Goal: Task Accomplishment & Management: Complete application form

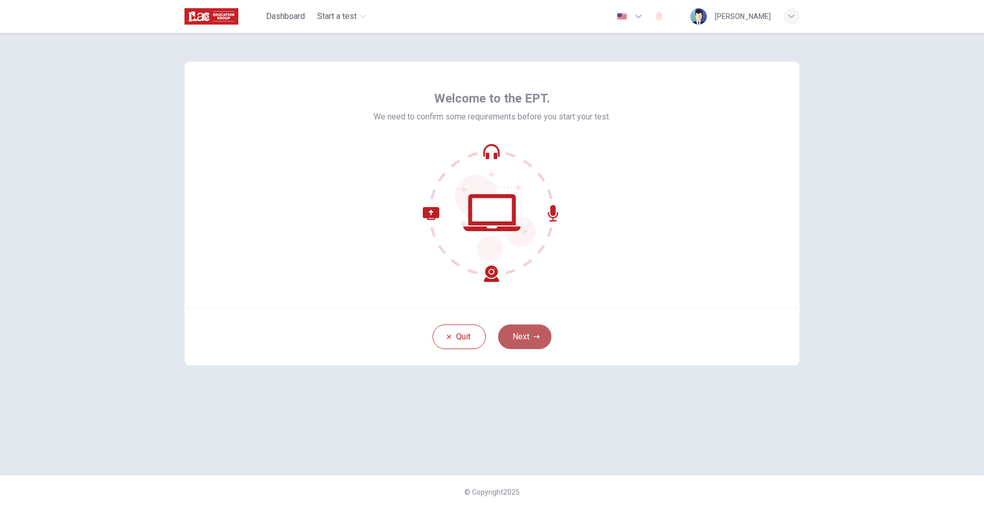
click at [525, 331] on button "Next" at bounding box center [524, 336] width 53 height 25
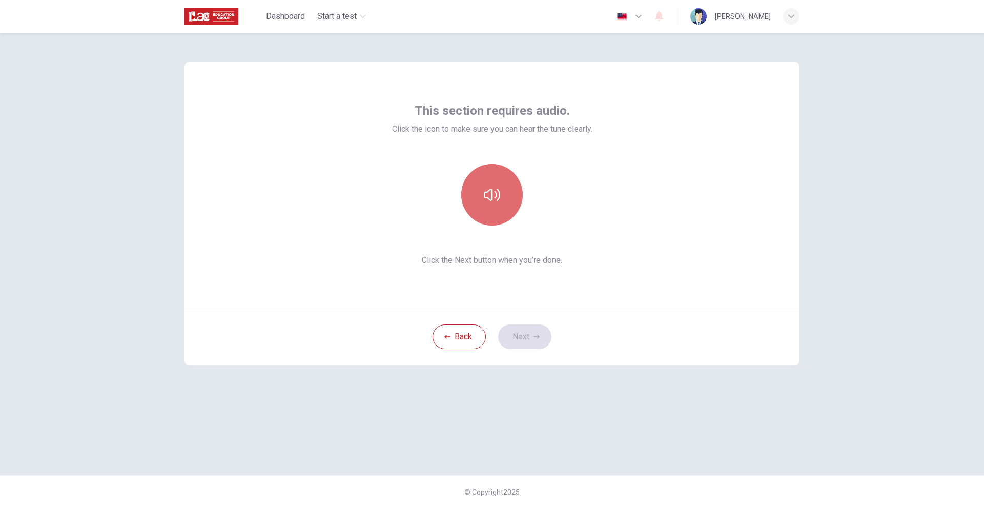
click at [497, 194] on icon "button" at bounding box center [492, 195] width 16 height 16
click at [526, 337] on button "Next" at bounding box center [524, 336] width 53 height 25
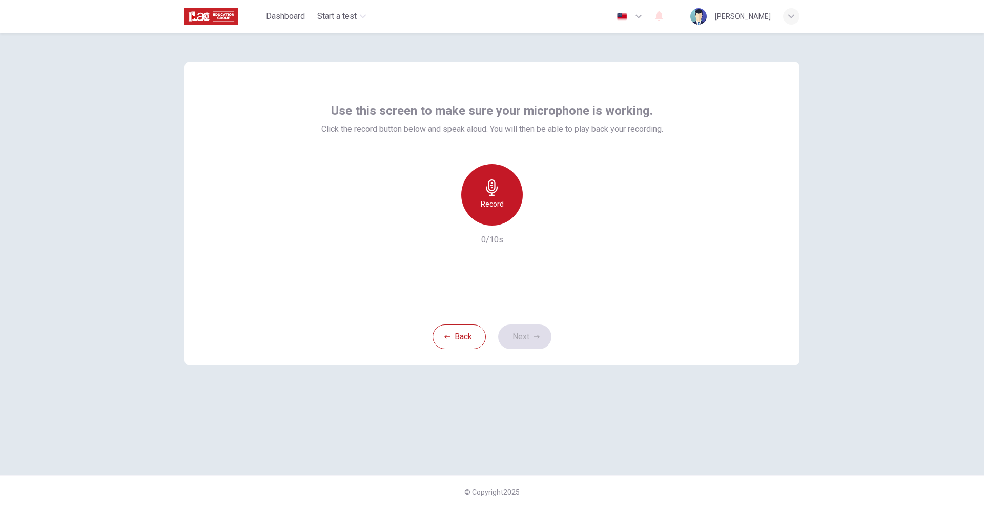
click at [485, 192] on icon "button" at bounding box center [492, 187] width 16 height 16
click at [535, 219] on icon "button" at bounding box center [539, 217] width 10 height 10
click at [524, 331] on button "Next" at bounding box center [524, 336] width 53 height 25
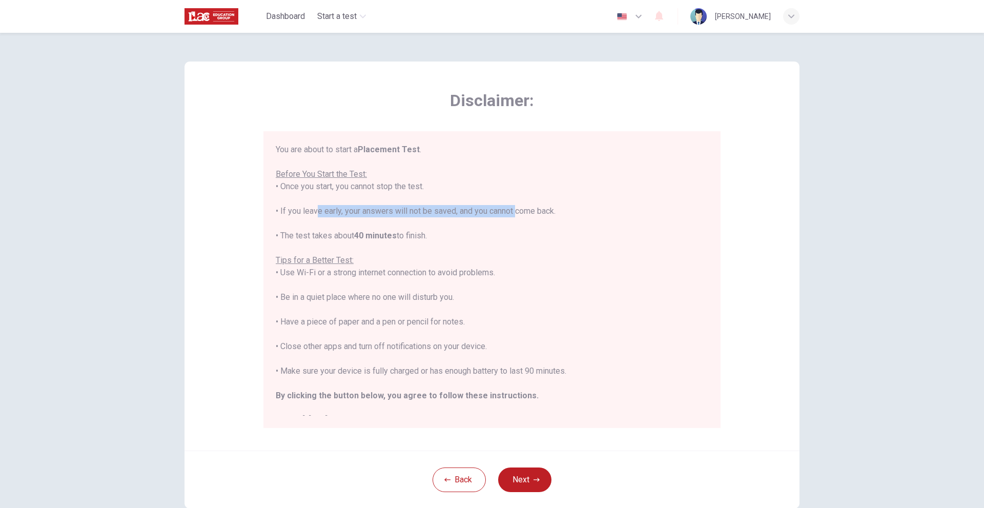
drag, startPoint x: 311, startPoint y: 213, endPoint x: 513, endPoint y: 209, distance: 202.0
click at [513, 209] on div "You are about to start a Placement Test . Before You Start the Test: • Once you…" at bounding box center [492, 284] width 433 height 283
drag, startPoint x: 278, startPoint y: 187, endPoint x: 376, endPoint y: 192, distance: 98.0
click at [376, 192] on div "You are about to start a Placement Test . Before You Start the Test: • Once you…" at bounding box center [492, 284] width 433 height 283
drag, startPoint x: 334, startPoint y: 323, endPoint x: 417, endPoint y: 324, distance: 83.5
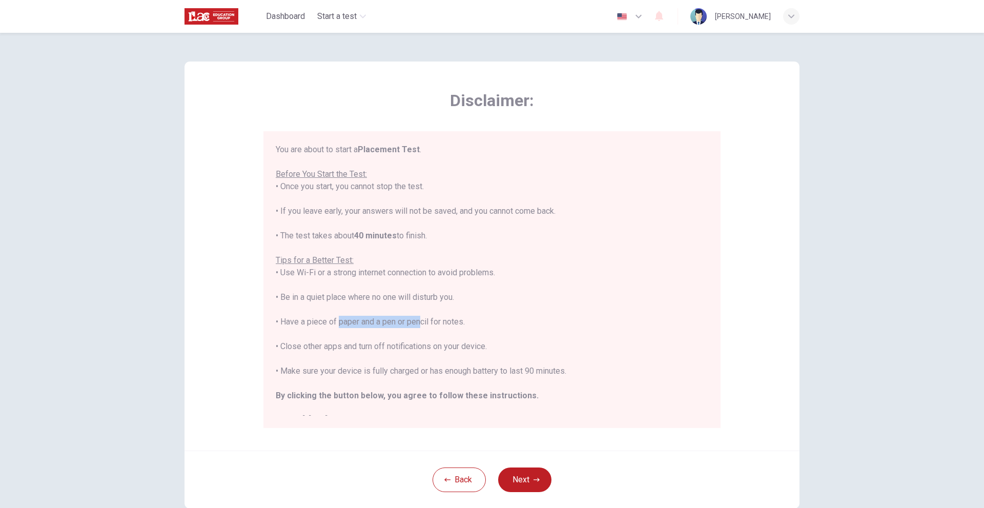
click at [417, 324] on div "You are about to start a Placement Test . Before You Start the Test: • Once you…" at bounding box center [492, 284] width 433 height 283
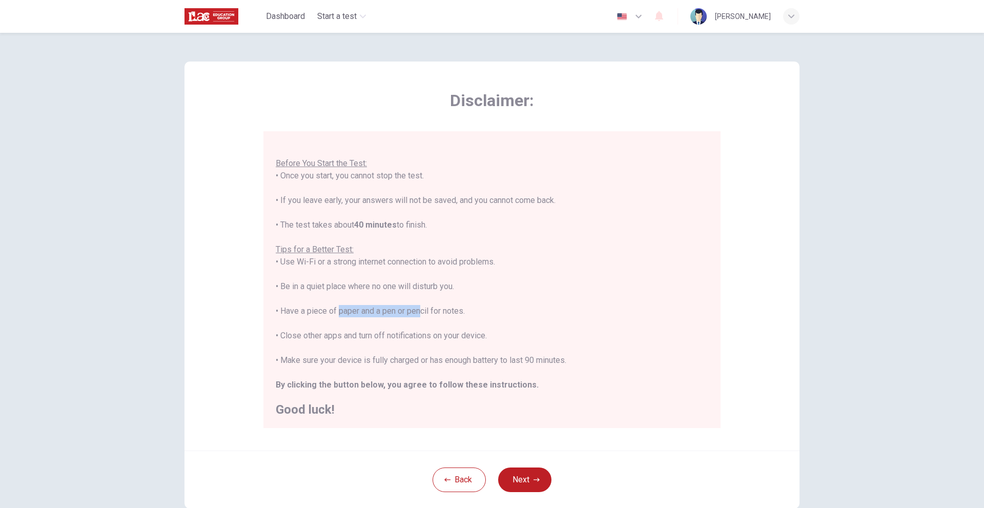
scroll to position [12, 0]
click at [530, 473] on button "Next" at bounding box center [524, 479] width 53 height 25
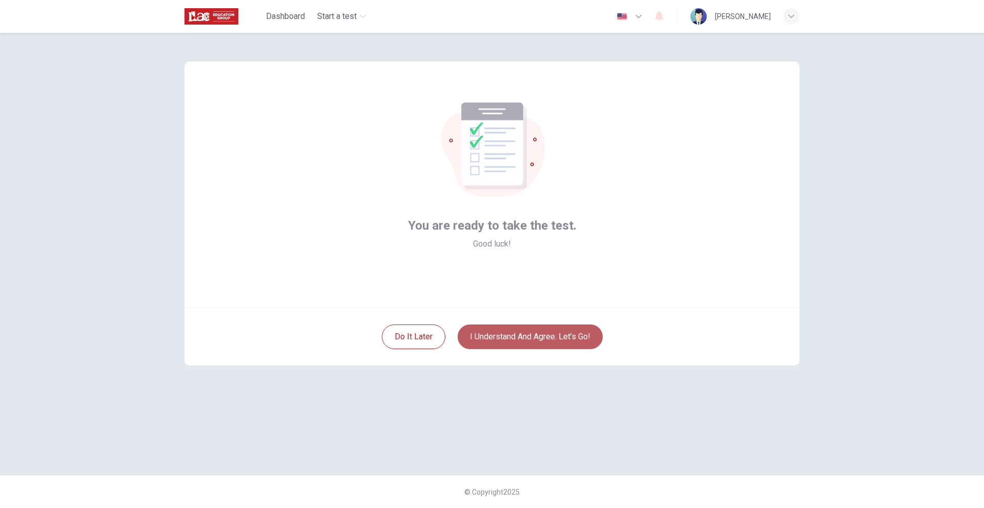
click at [528, 340] on button "I understand and agree. Let’s go!" at bounding box center [530, 336] width 145 height 25
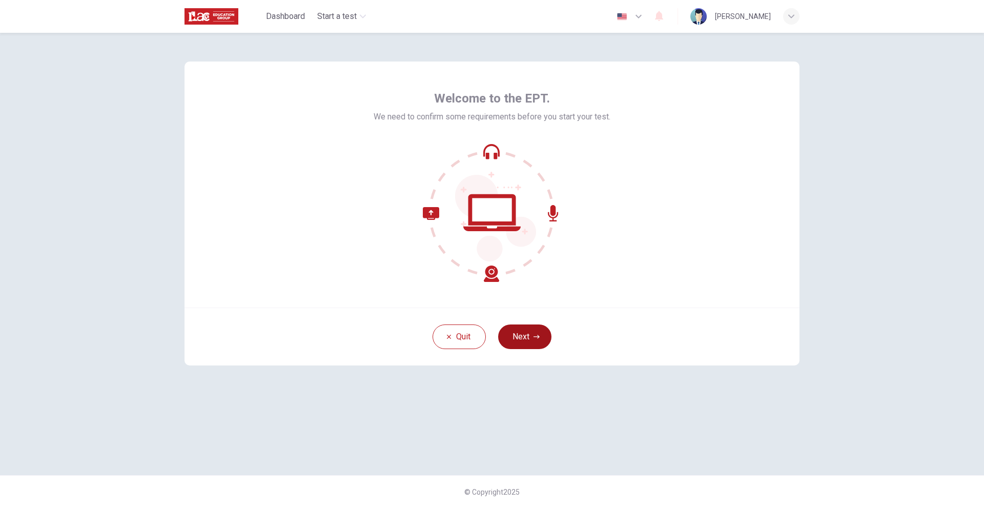
click at [533, 340] on button "Next" at bounding box center [524, 336] width 53 height 25
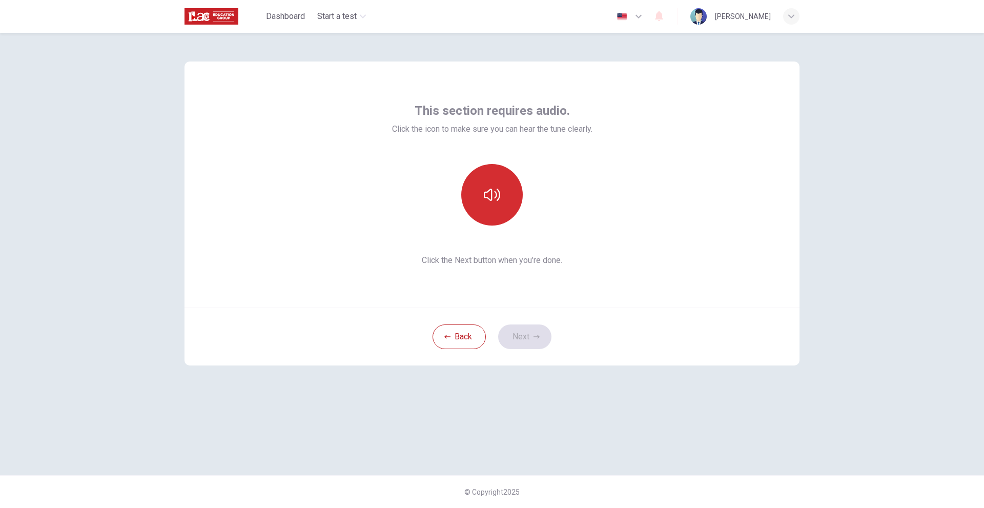
click at [494, 203] on button "button" at bounding box center [491, 194] width 61 height 61
click at [531, 334] on button "Next" at bounding box center [524, 336] width 53 height 25
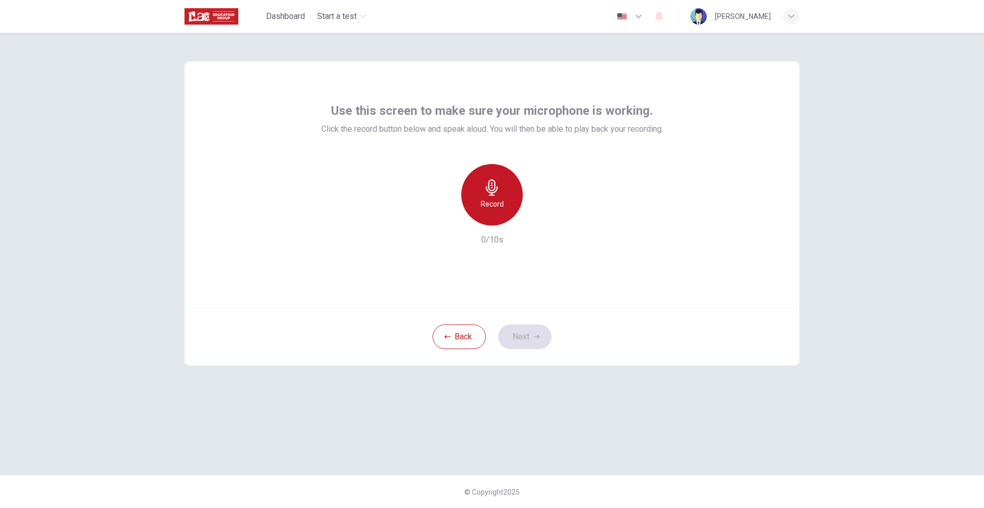
click at [491, 208] on h6 "Record" at bounding box center [492, 204] width 23 height 12
click at [500, 201] on div "Stop" at bounding box center [491, 194] width 61 height 61
click at [536, 216] on icon "button" at bounding box center [539, 217] width 10 height 10
click at [530, 345] on button "Next" at bounding box center [524, 336] width 53 height 25
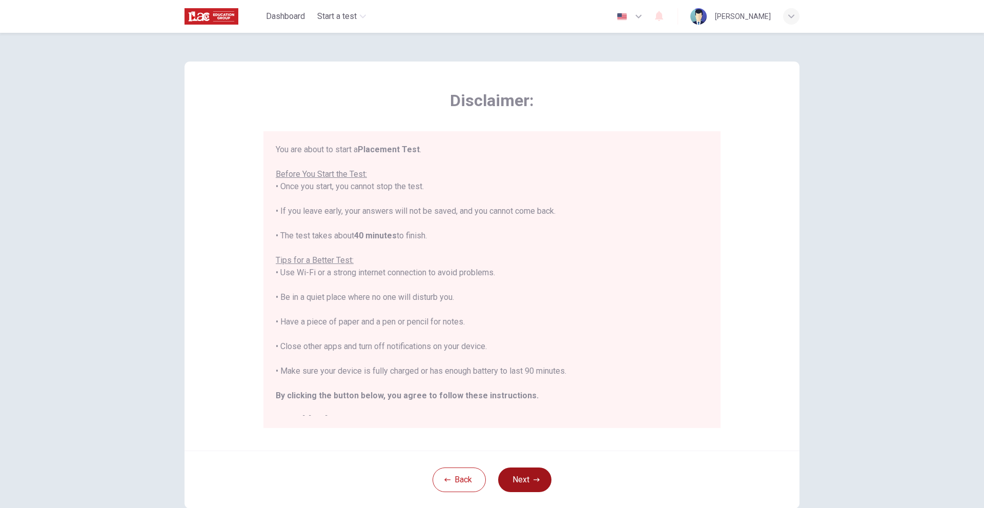
click at [521, 484] on button "Next" at bounding box center [524, 479] width 53 height 25
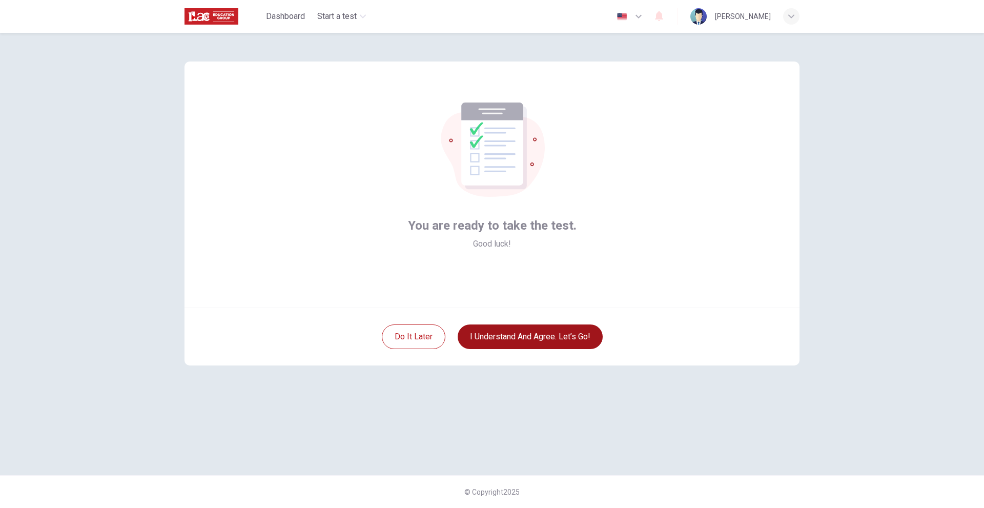
click at [556, 329] on button "I understand and agree. Let’s go!" at bounding box center [530, 336] width 145 height 25
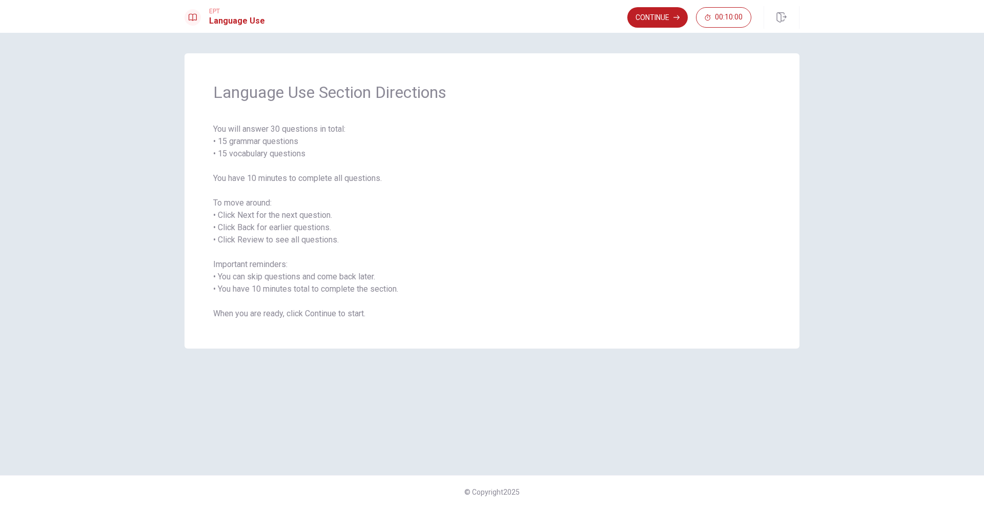
click at [473, 344] on div "Language Use Section Directions You will answer 30 questions in total: • 15 gra…" at bounding box center [491, 200] width 615 height 295
click at [670, 346] on div "Language Use Section Directions You will answer 30 questions in total: • 15 gra…" at bounding box center [491, 200] width 615 height 295
click at [660, 15] on button "Continue" at bounding box center [657, 17] width 60 height 20
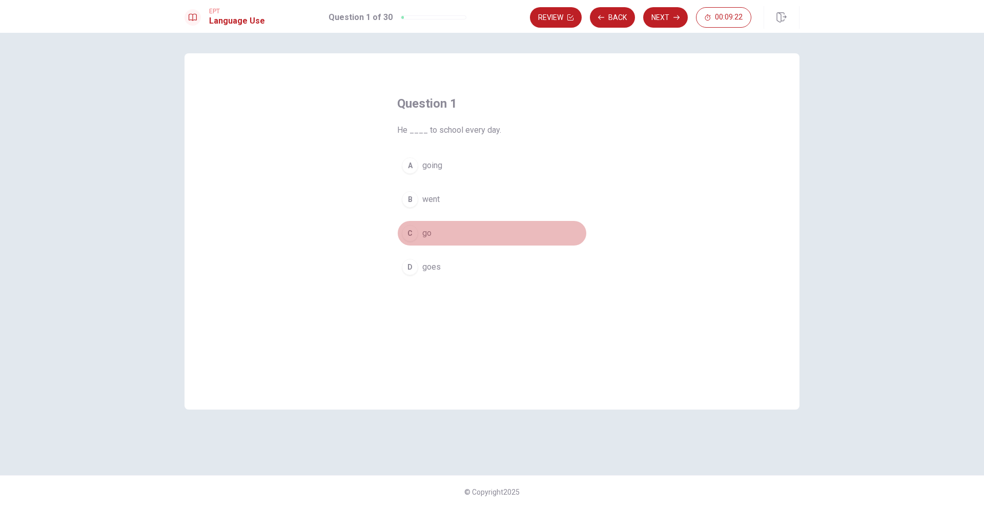
click at [414, 236] on div "C" at bounding box center [410, 233] width 16 height 16
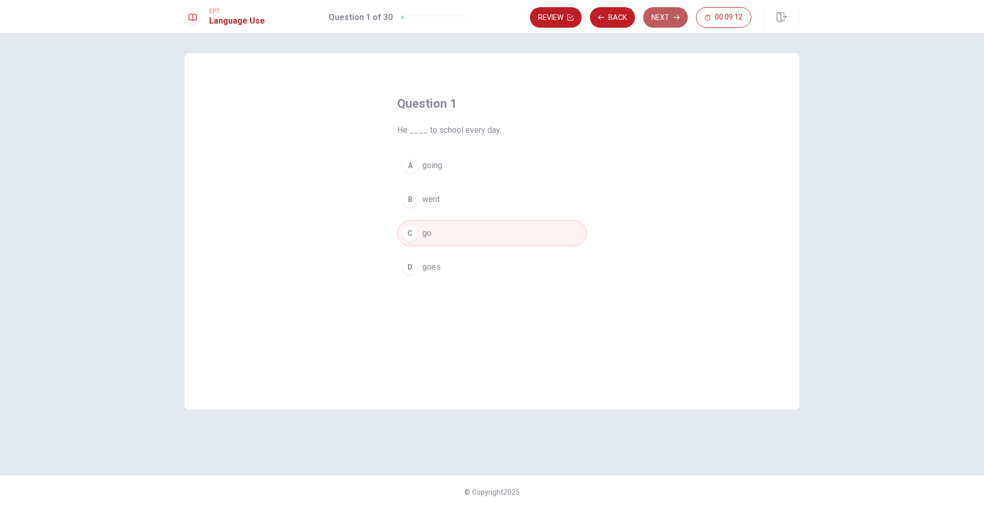
click at [670, 22] on button "Next" at bounding box center [665, 17] width 45 height 20
click at [413, 231] on div "C" at bounding box center [410, 233] width 16 height 16
click at [666, 18] on button "Next" at bounding box center [665, 17] width 45 height 20
click at [436, 263] on button "D did" at bounding box center [492, 267] width 190 height 26
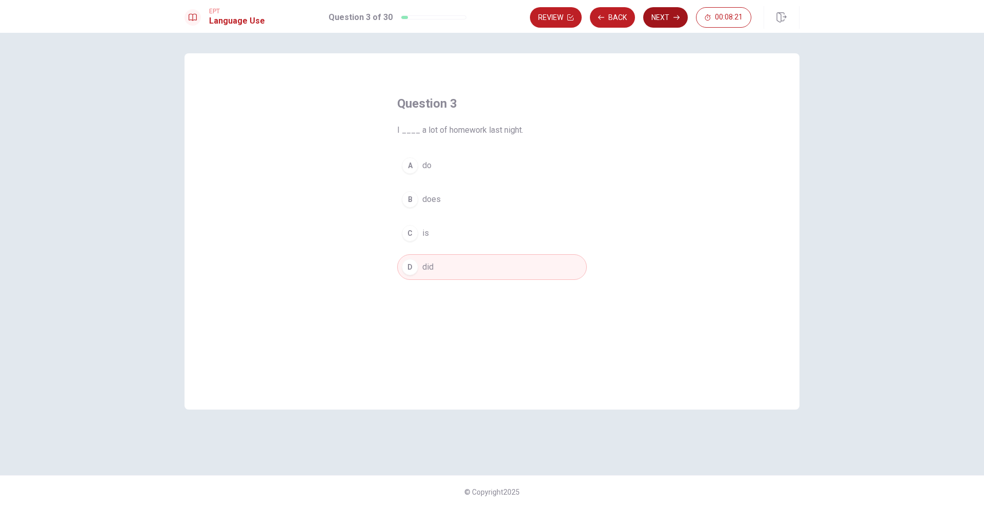
click at [668, 17] on button "Next" at bounding box center [665, 17] width 45 height 20
click at [451, 199] on button "B am" at bounding box center [492, 200] width 190 height 26
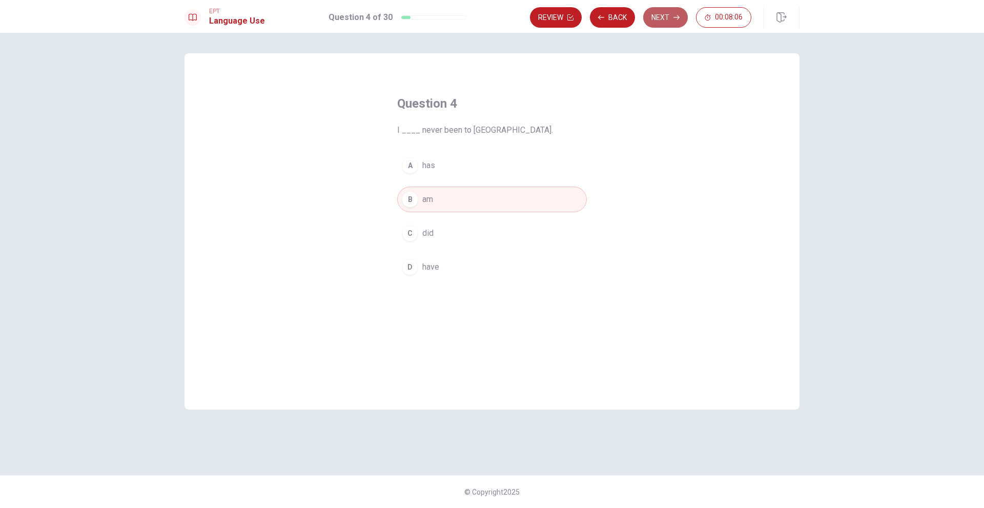
click at [676, 23] on button "Next" at bounding box center [665, 17] width 45 height 20
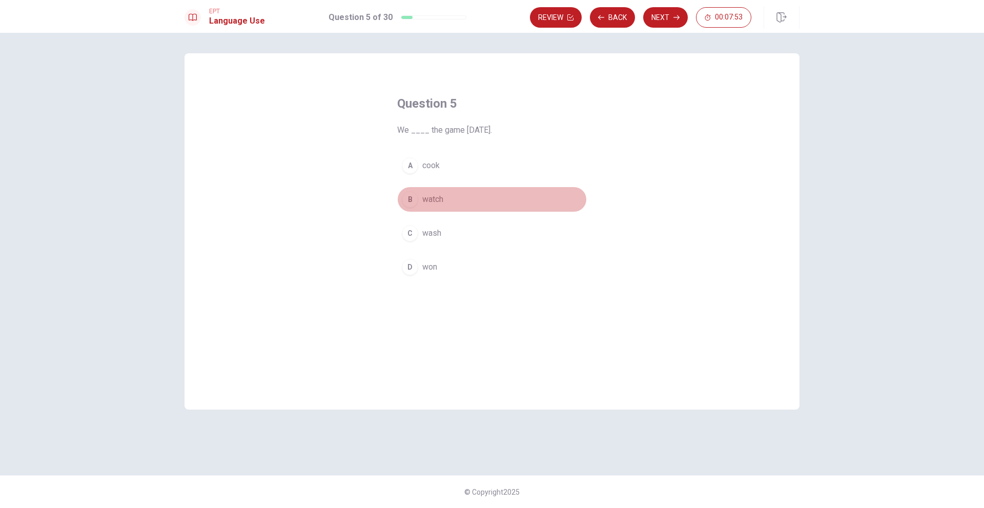
click at [470, 197] on button "B watch" at bounding box center [492, 200] width 190 height 26
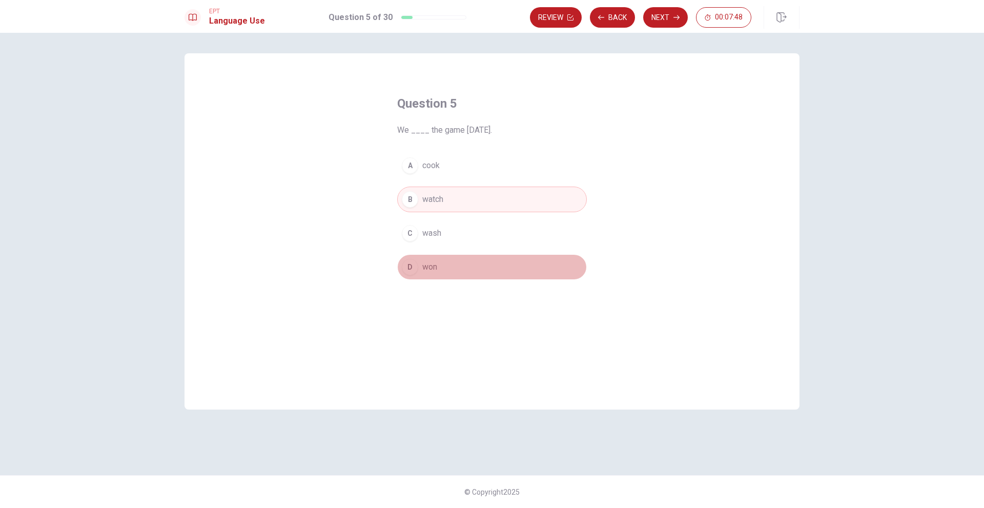
click at [488, 267] on button "D won" at bounding box center [492, 267] width 190 height 26
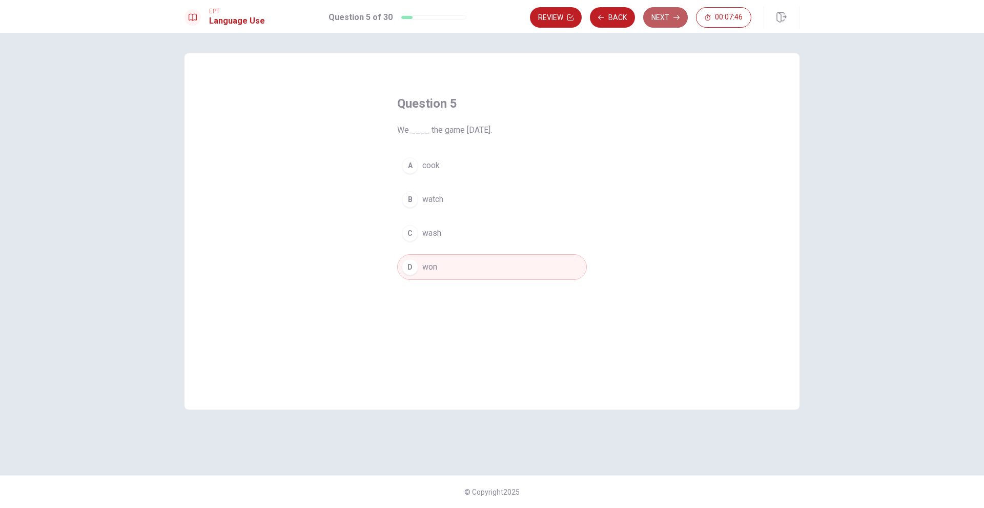
click at [686, 18] on button "Next" at bounding box center [665, 17] width 45 height 20
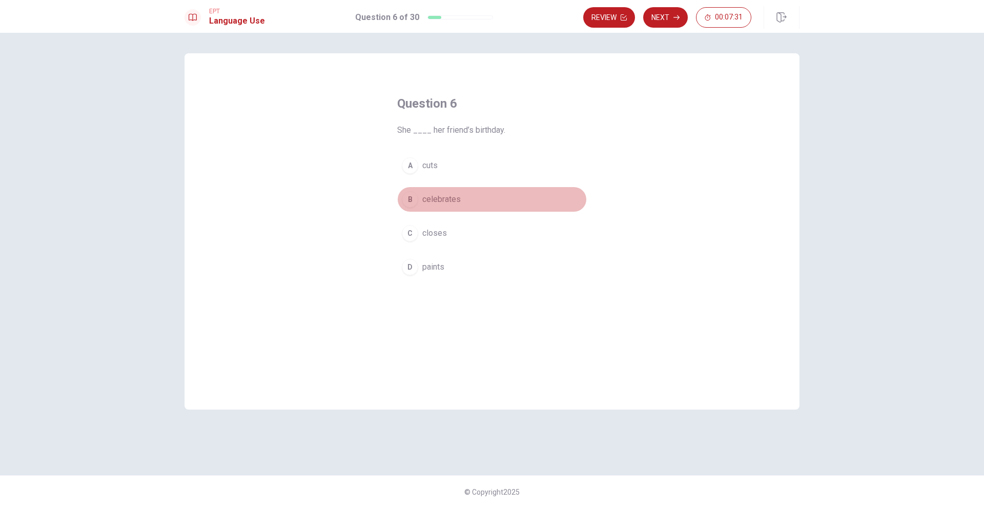
click at [464, 198] on button "B celebrates" at bounding box center [492, 200] width 190 height 26
click at [677, 24] on button "Next" at bounding box center [665, 17] width 45 height 20
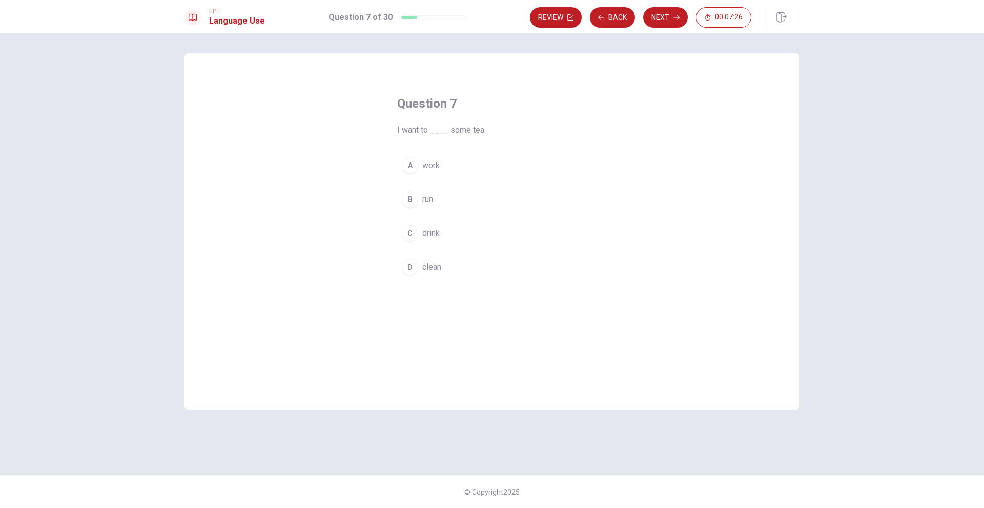
click at [450, 232] on button "C drink" at bounding box center [492, 233] width 190 height 26
click at [673, 14] on icon "button" at bounding box center [676, 17] width 6 height 6
click at [468, 232] on button "C drinks" at bounding box center [492, 233] width 190 height 26
click at [669, 18] on button "Next" at bounding box center [665, 17] width 45 height 20
click at [467, 264] on button "D breakfast" at bounding box center [492, 267] width 190 height 26
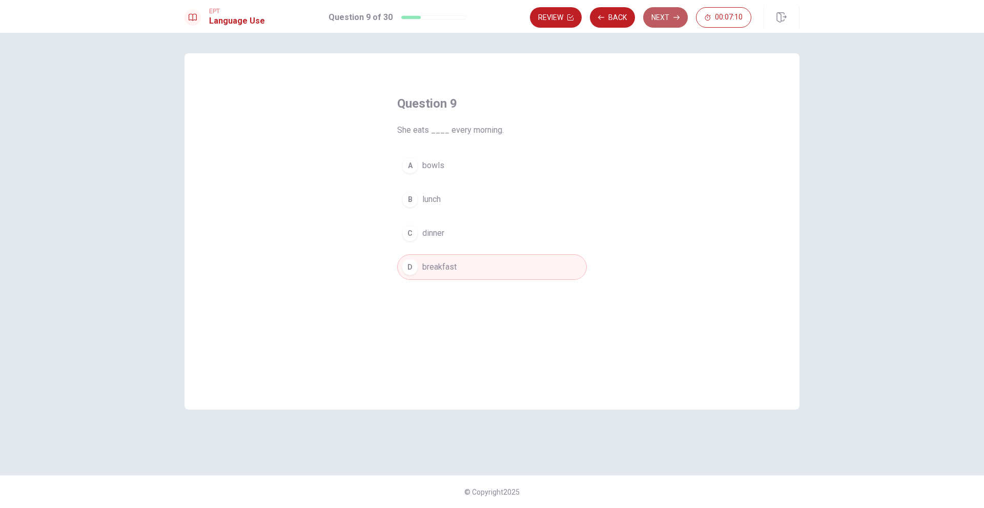
click at [667, 16] on button "Next" at bounding box center [665, 17] width 45 height 20
click at [443, 262] on button "D is" at bounding box center [492, 267] width 190 height 26
click at [678, 21] on button "Next" at bounding box center [665, 17] width 45 height 20
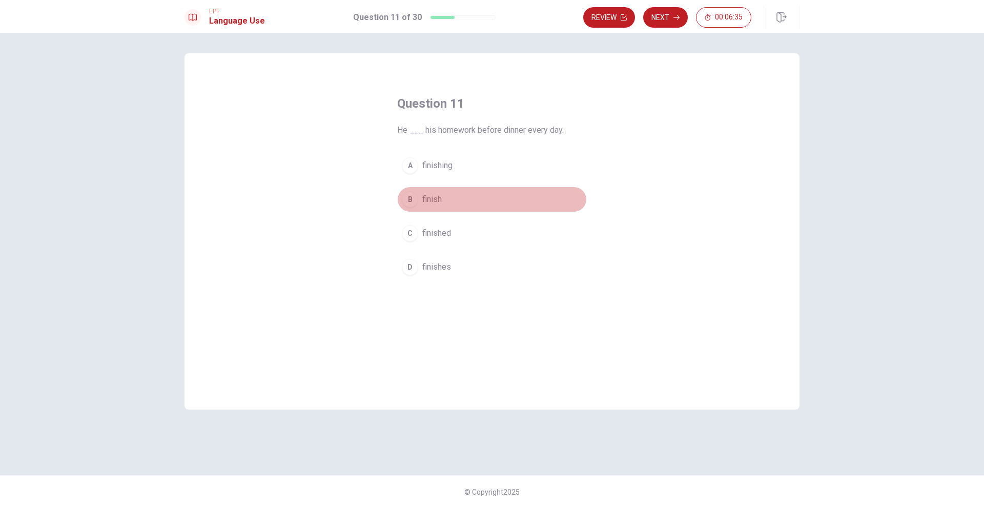
click at [445, 197] on button "B finish" at bounding box center [492, 200] width 190 height 26
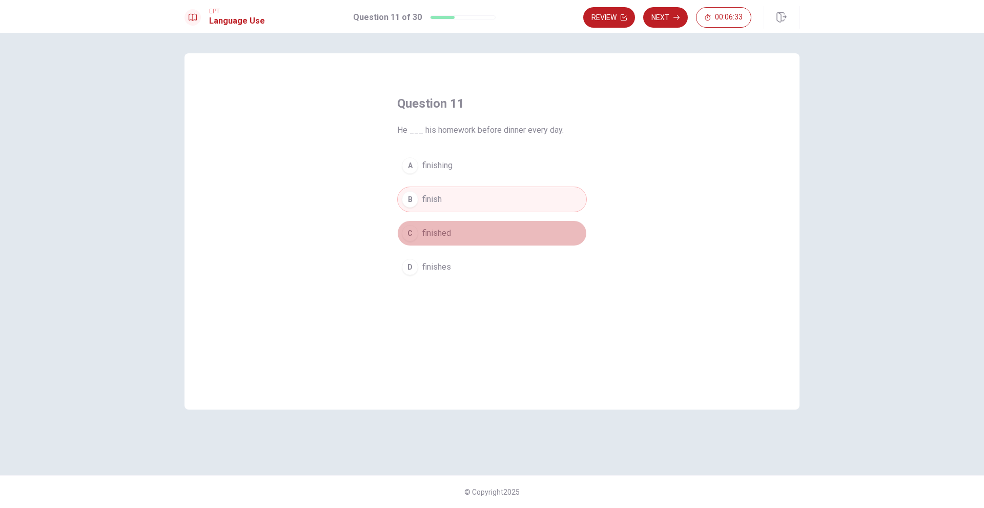
click at [454, 229] on button "C finished" at bounding box center [492, 233] width 190 height 26
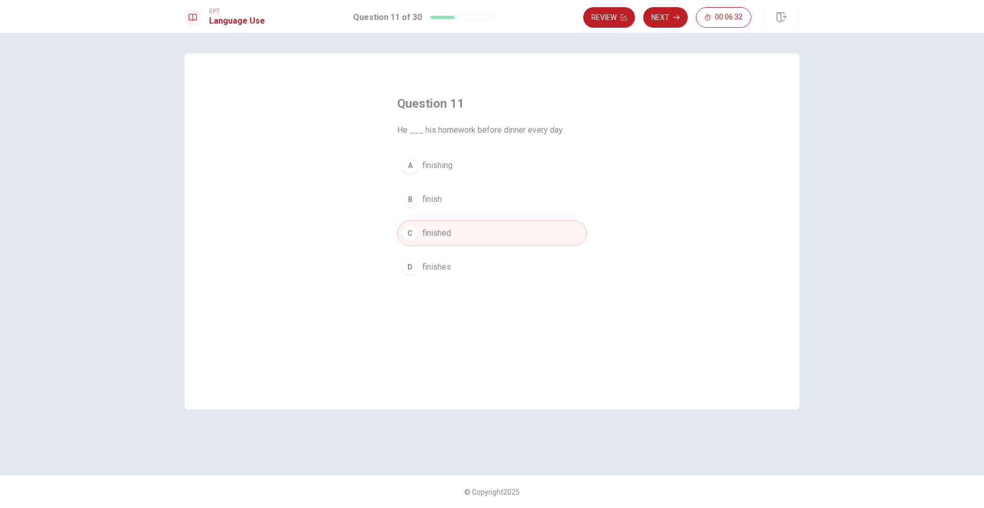
click at [486, 257] on button "D finishes" at bounding box center [492, 267] width 190 height 26
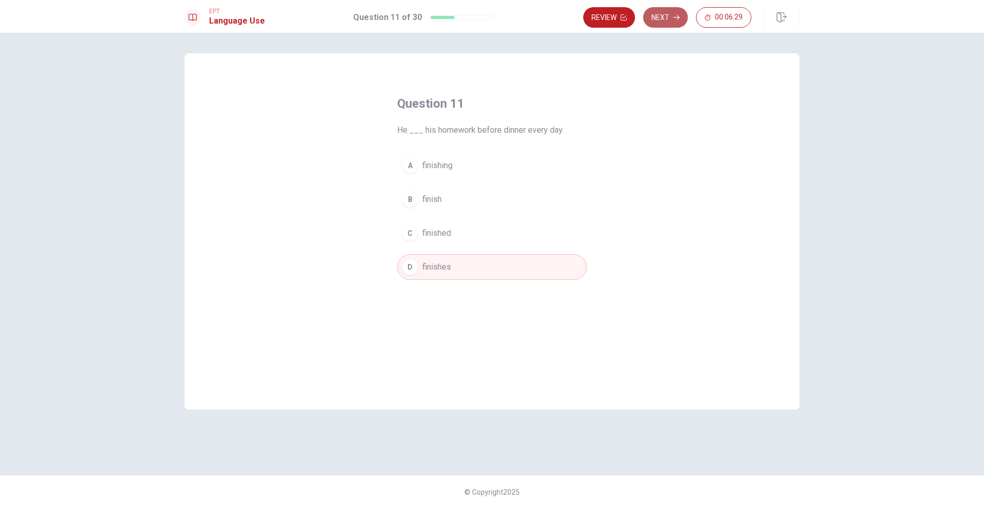
click at [670, 20] on button "Next" at bounding box center [665, 17] width 45 height 20
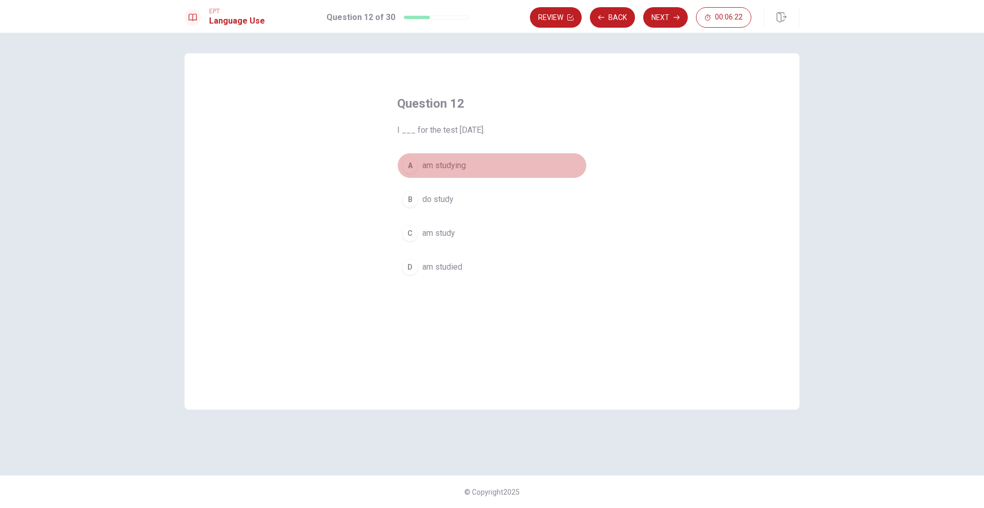
click at [456, 161] on span "am studying" at bounding box center [444, 165] width 44 height 12
click at [477, 171] on button "A am studying" at bounding box center [492, 166] width 190 height 26
click at [671, 16] on button "Next" at bounding box center [665, 17] width 45 height 20
click at [449, 230] on button "C Is" at bounding box center [492, 233] width 190 height 26
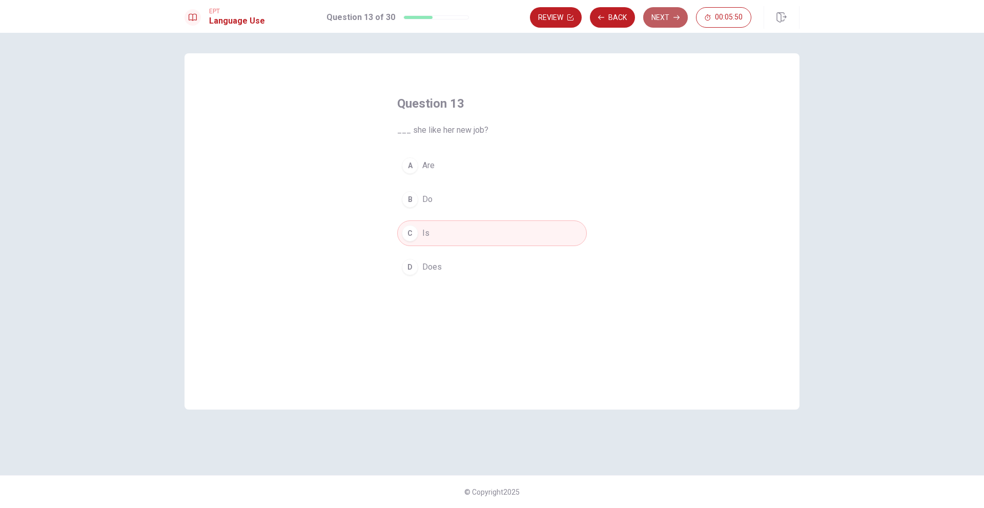
click at [678, 23] on button "Next" at bounding box center [665, 17] width 45 height 20
click at [466, 169] on button "A finished" at bounding box center [492, 166] width 190 height 26
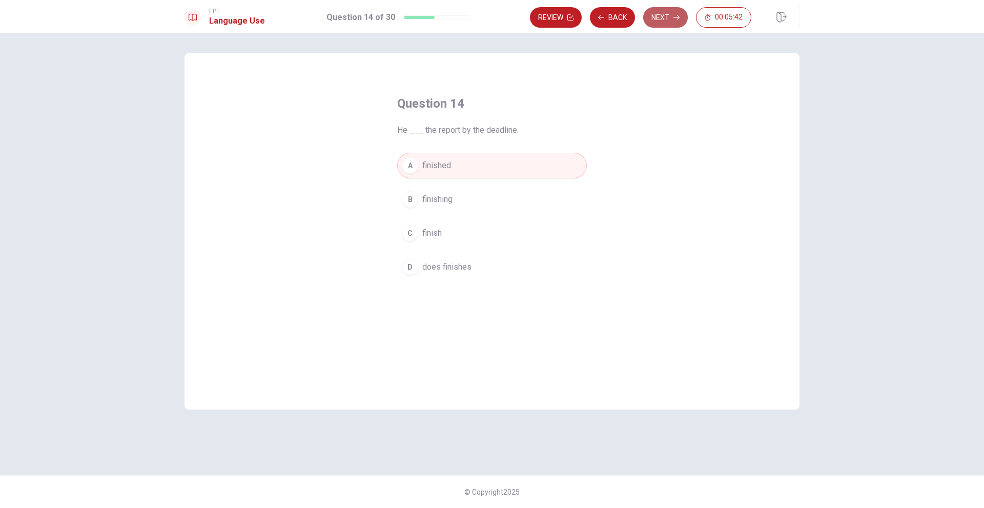
click at [671, 25] on button "Next" at bounding box center [665, 17] width 45 height 20
click at [448, 212] on div "A box B lamp C pen D comb" at bounding box center [492, 216] width 190 height 127
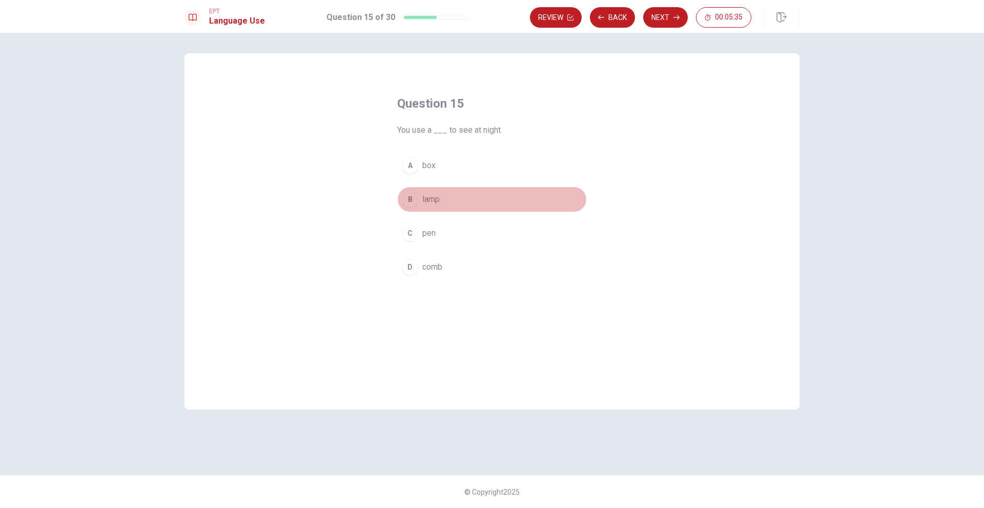
click at [440, 205] on span "lamp" at bounding box center [430, 199] width 17 height 12
click at [674, 13] on button "Next" at bounding box center [665, 17] width 45 height 20
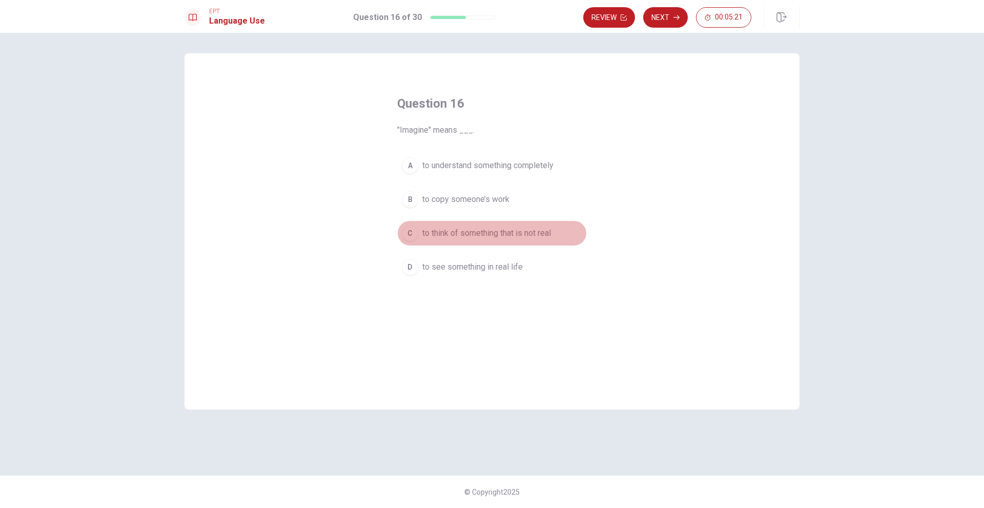
click at [480, 241] on button "C to think of something that is not real" at bounding box center [492, 233] width 190 height 26
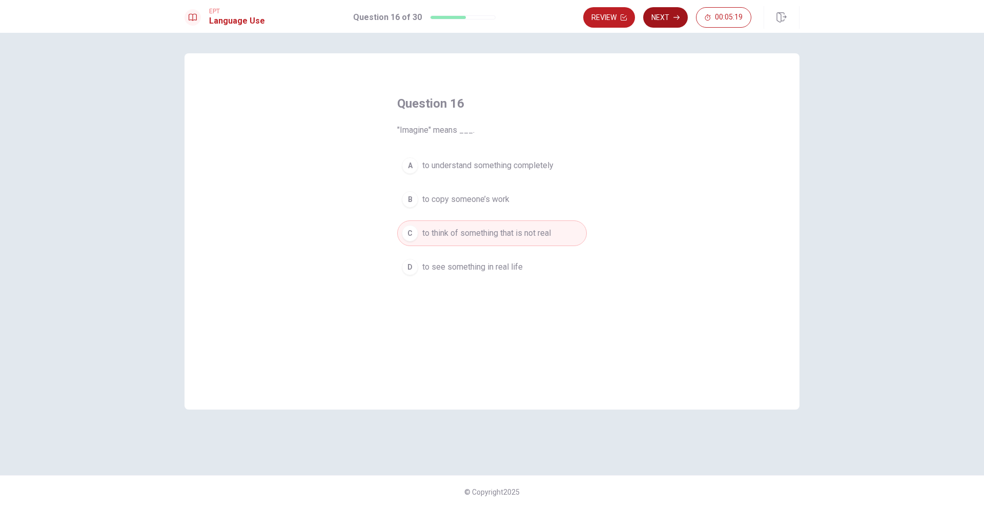
click at [665, 18] on button "Next" at bounding box center [665, 17] width 45 height 20
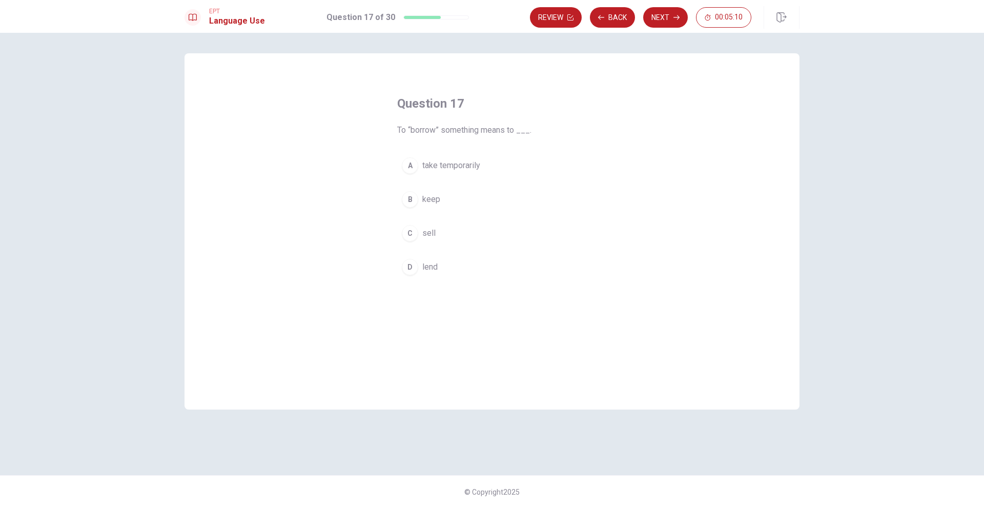
click at [462, 167] on span "take temporarily" at bounding box center [451, 165] width 58 height 12
click at [669, 25] on button "Next" at bounding box center [665, 17] width 45 height 20
click at [457, 169] on button "A reject" at bounding box center [492, 166] width 190 height 26
click at [673, 18] on button "Next" at bounding box center [665, 17] width 45 height 20
click at [449, 201] on span "pharmacist" at bounding box center [441, 199] width 39 height 12
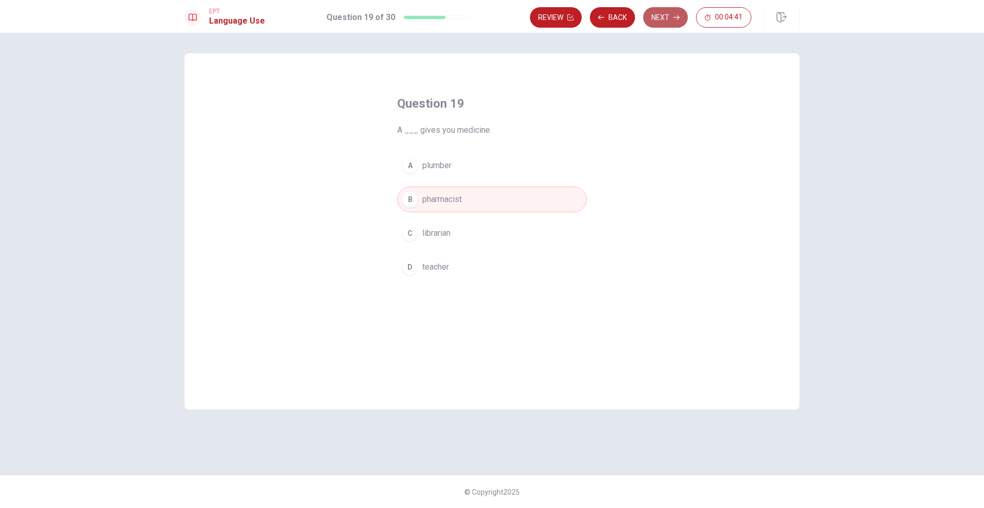
click at [680, 17] on button "Next" at bounding box center [665, 17] width 45 height 20
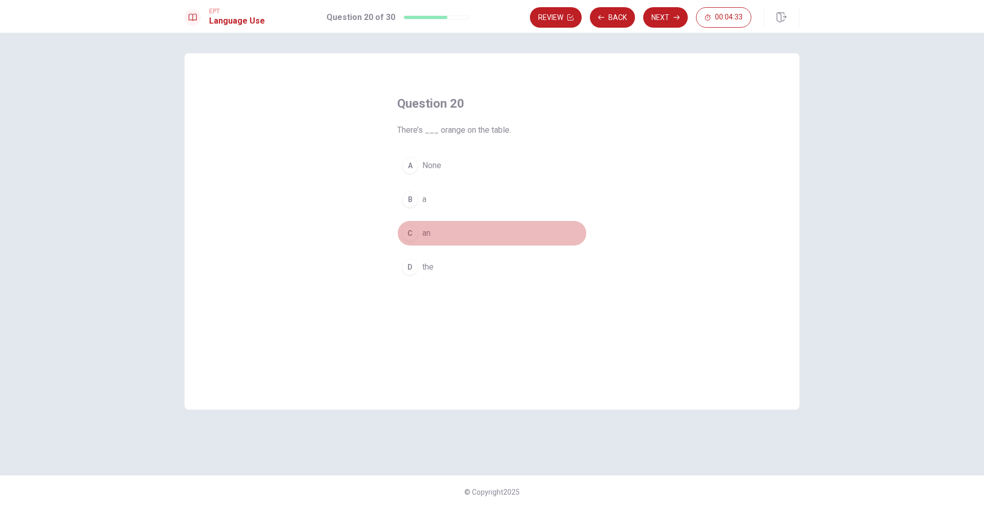
click at [425, 233] on span "an" at bounding box center [426, 233] width 8 height 12
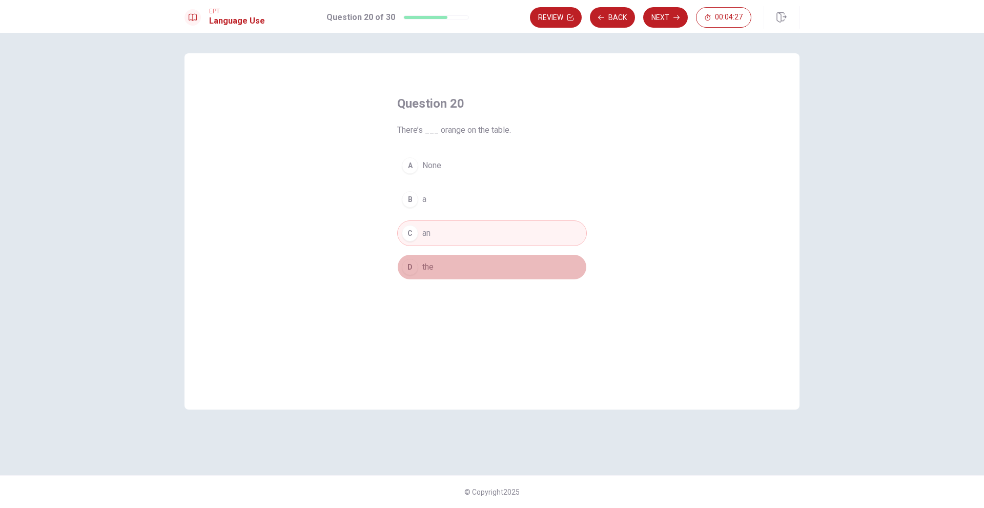
click at [470, 266] on button "D the" at bounding box center [492, 267] width 190 height 26
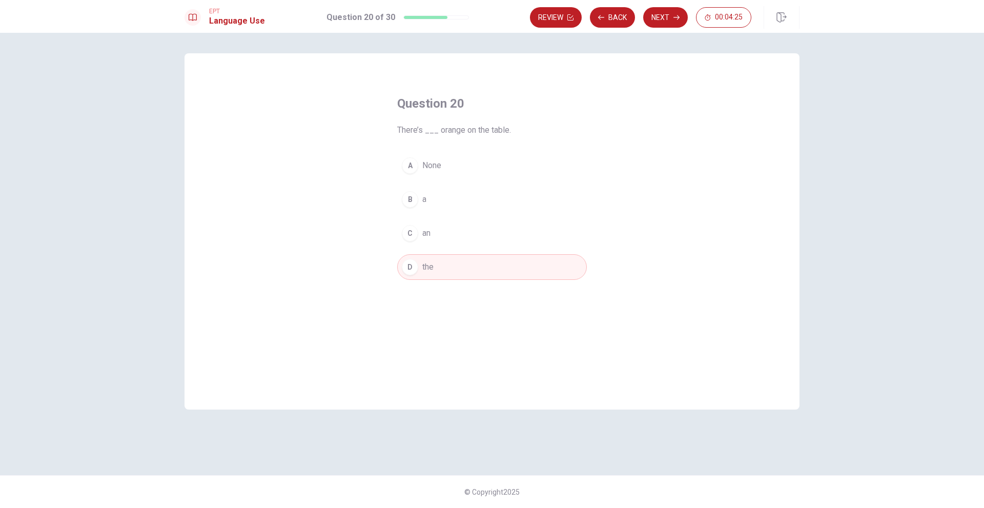
click at [463, 236] on button "C an" at bounding box center [492, 233] width 190 height 26
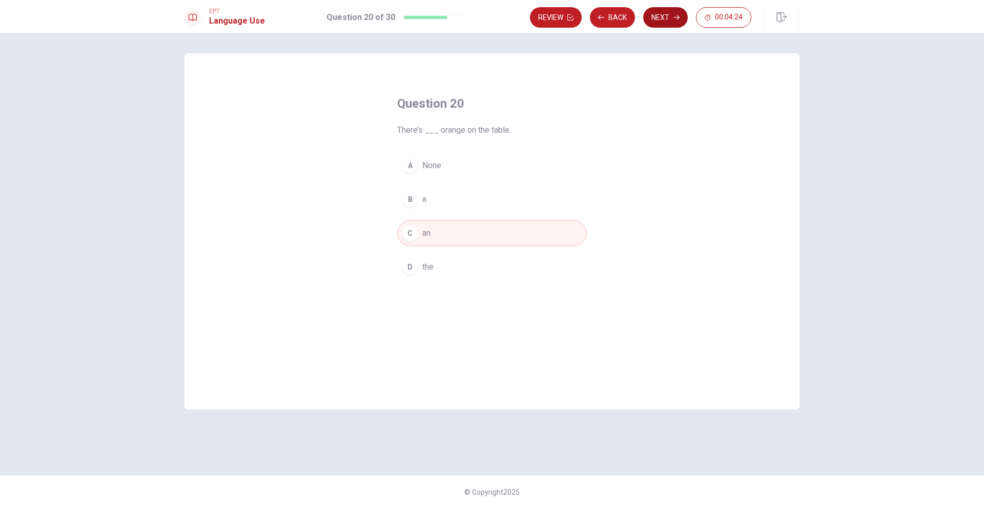
drag, startPoint x: 645, startPoint y: 8, endPoint x: 657, endPoint y: 12, distance: 12.8
click at [648, 9] on div "Review Back Next 00:04:24" at bounding box center [640, 17] width 221 height 20
click at [659, 12] on button "Next" at bounding box center [665, 17] width 45 height 20
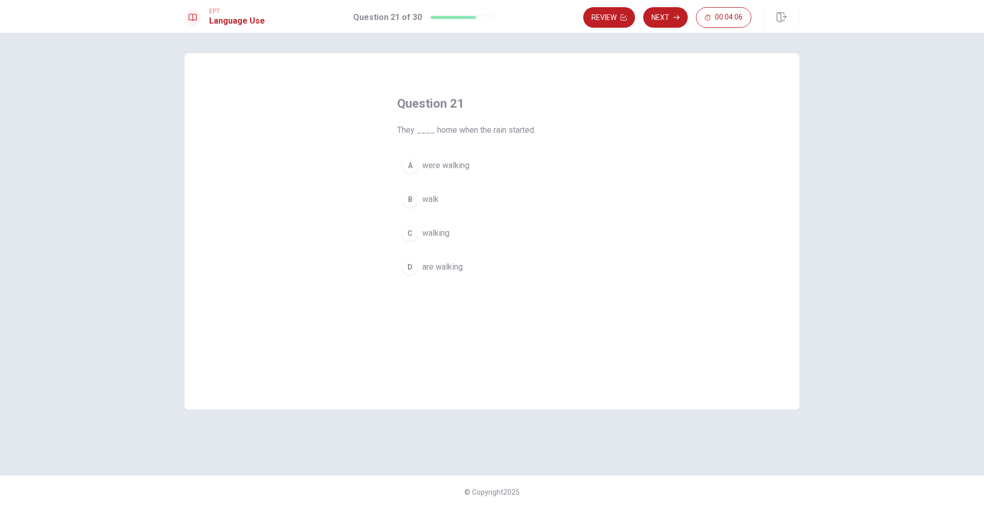
click at [447, 166] on span "were walking" at bounding box center [445, 165] width 47 height 12
click at [668, 18] on button "Next" at bounding box center [665, 17] width 45 height 20
click at [476, 233] on button "C have read" at bounding box center [492, 233] width 190 height 26
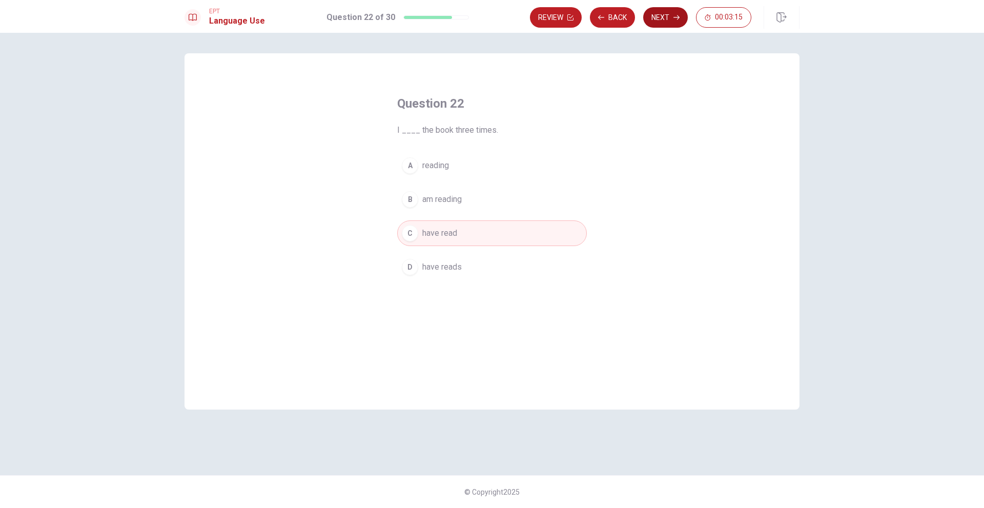
click at [679, 19] on icon "button" at bounding box center [676, 17] width 6 height 6
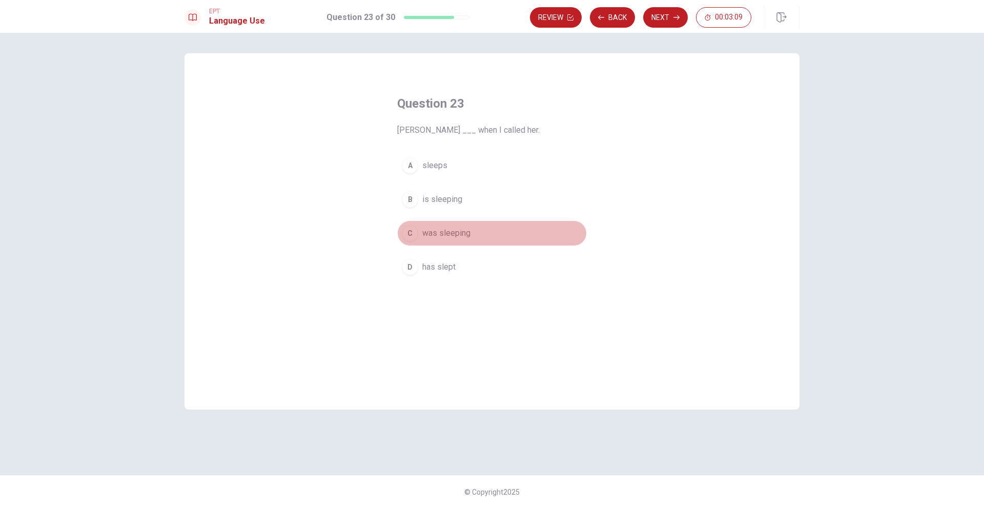
click at [477, 235] on button "C was sleeping" at bounding box center [492, 233] width 190 height 26
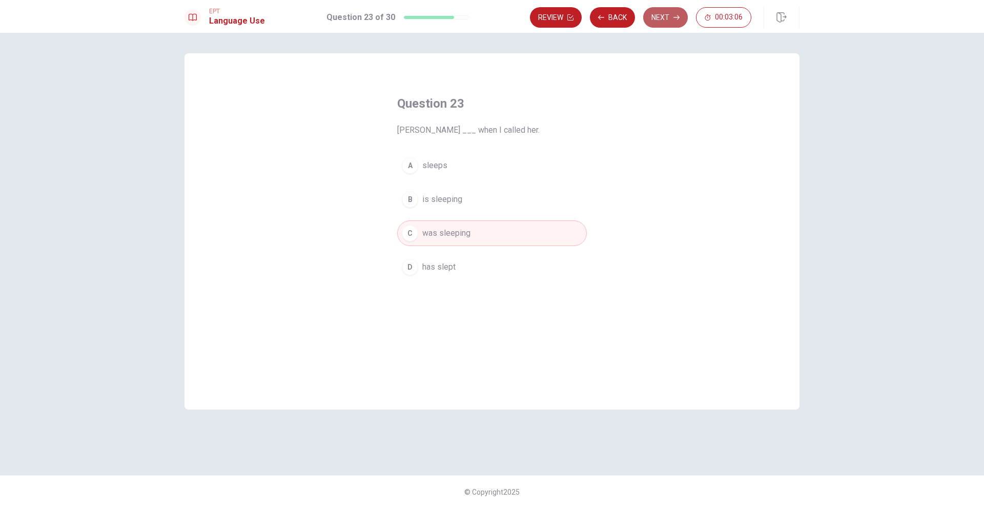
click at [672, 18] on button "Next" at bounding box center [665, 17] width 45 height 20
click at [454, 228] on button "C bought" at bounding box center [492, 233] width 190 height 26
click at [676, 17] on icon "button" at bounding box center [676, 17] width 6 height 5
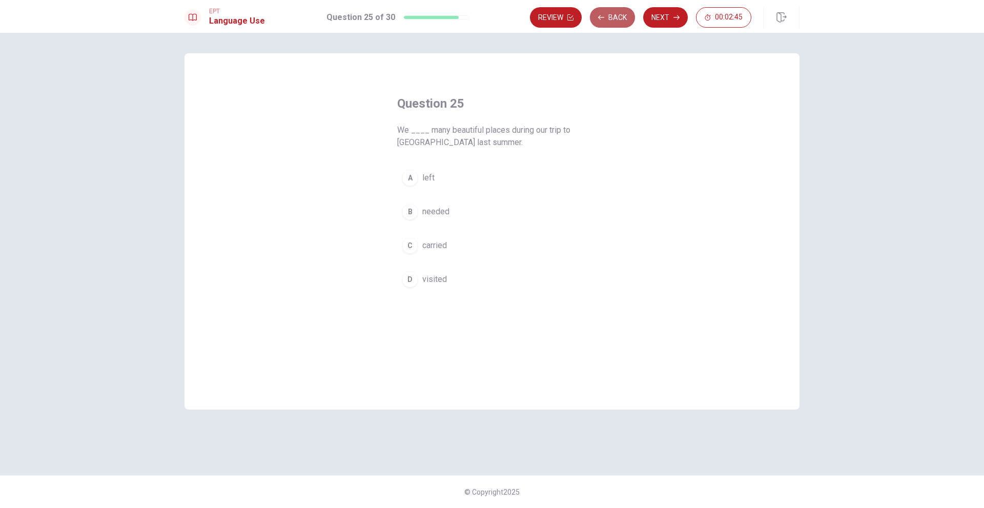
click at [608, 26] on button "Back" at bounding box center [612, 17] width 45 height 20
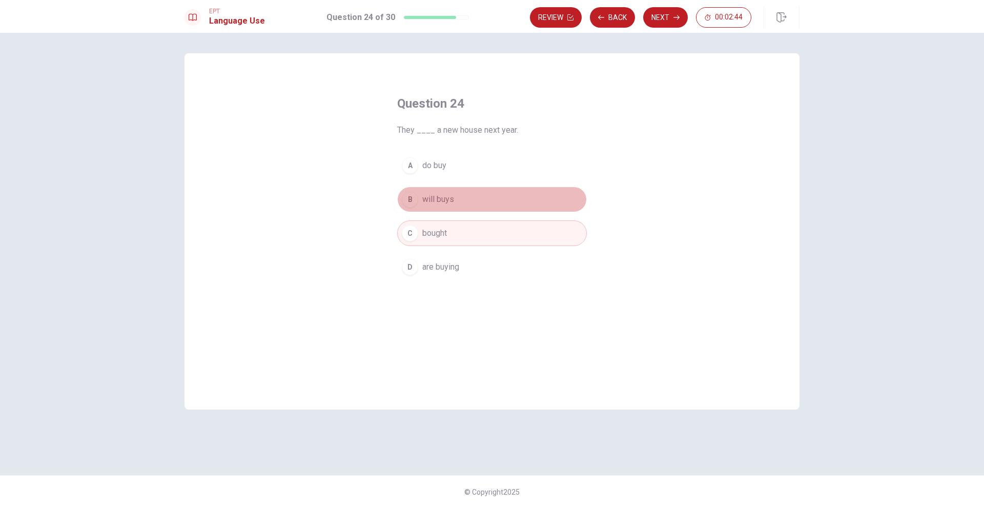
click at [476, 201] on button "B will buys" at bounding box center [492, 200] width 190 height 26
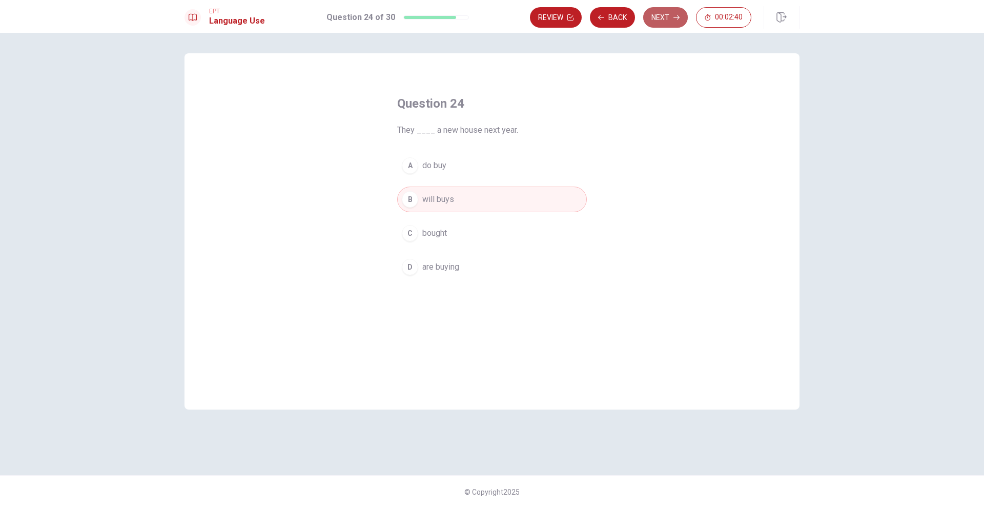
click at [677, 18] on icon "button" at bounding box center [676, 17] width 6 height 6
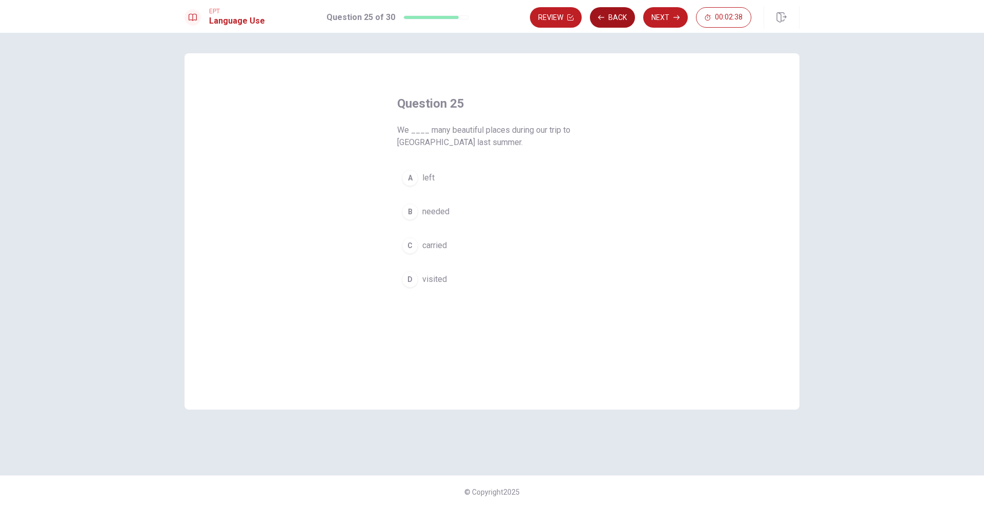
click at [617, 15] on button "Back" at bounding box center [612, 17] width 45 height 20
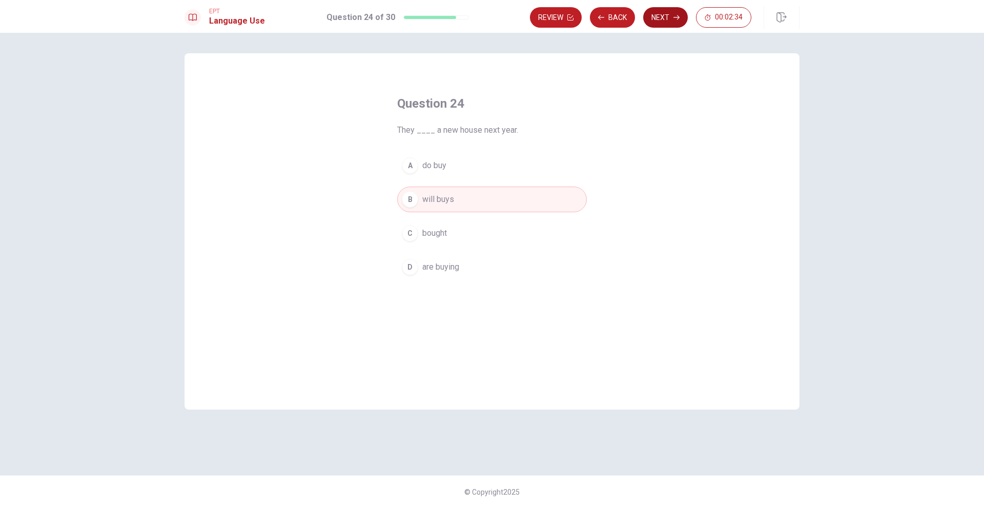
click at [672, 18] on button "Next" at bounding box center [665, 17] width 45 height 20
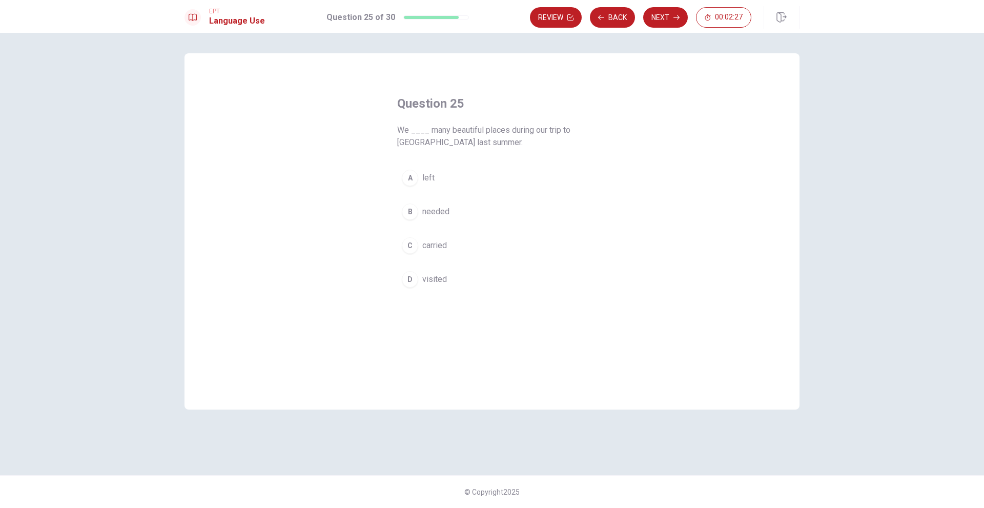
click at [451, 278] on button "D visited" at bounding box center [492, 279] width 190 height 26
click at [668, 26] on button "Next" at bounding box center [665, 17] width 45 height 20
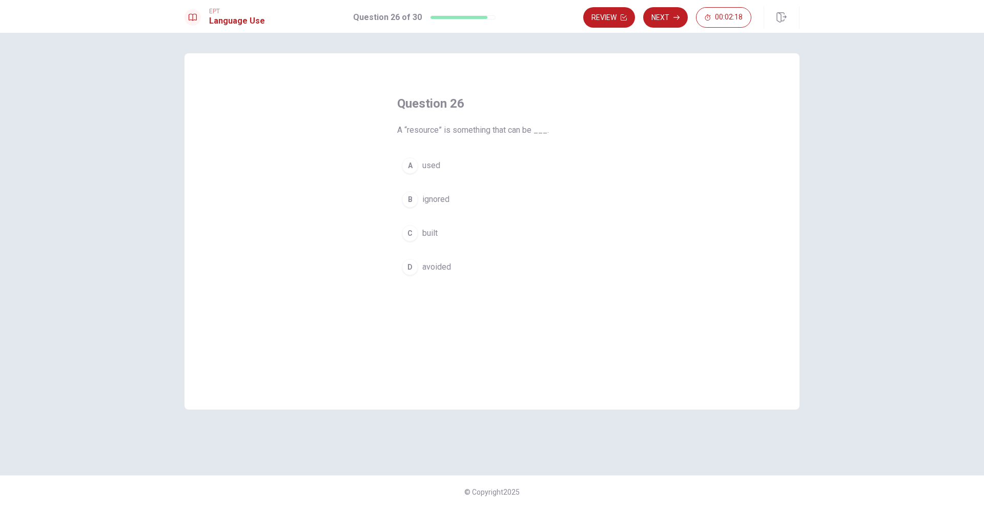
drag, startPoint x: 504, startPoint y: 128, endPoint x: 526, endPoint y: 128, distance: 22.0
click at [526, 128] on span "A “resource” is something that can be ___." at bounding box center [492, 130] width 190 height 12
click at [635, 260] on div "Question 26 A “resource” is something that can be ___. A used B ignored C built…" at bounding box center [491, 231] width 615 height 356
click at [464, 162] on button "A used" at bounding box center [492, 166] width 190 height 26
click at [663, 16] on button "Next" at bounding box center [665, 17] width 45 height 20
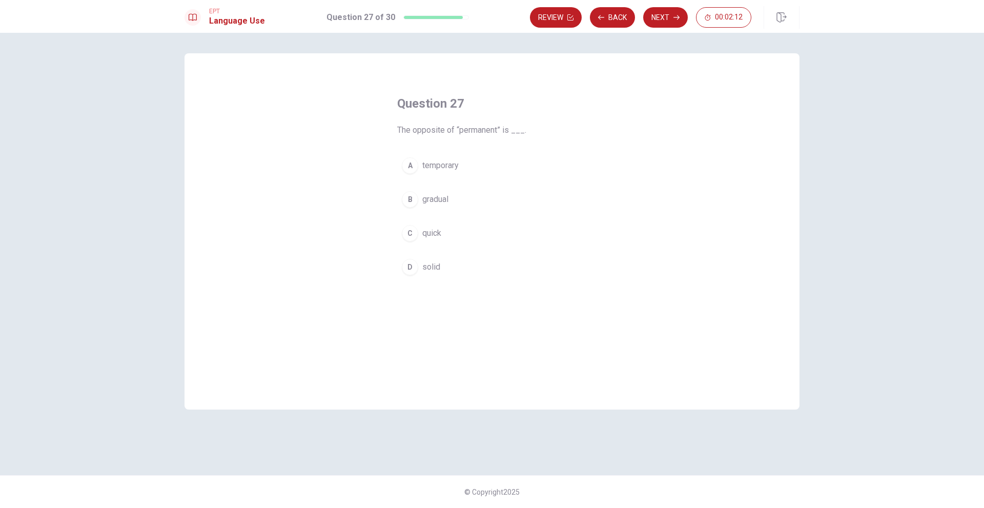
drag, startPoint x: 458, startPoint y: 131, endPoint x: 502, endPoint y: 126, distance: 44.4
click at [502, 126] on span "The opposite of “permanent” is ___." at bounding box center [492, 130] width 190 height 12
click at [472, 160] on button "A temporary" at bounding box center [492, 166] width 190 height 26
click at [661, 20] on button "Next" at bounding box center [665, 17] width 45 height 20
drag, startPoint x: 405, startPoint y: 129, endPoint x: 451, endPoint y: 128, distance: 46.1
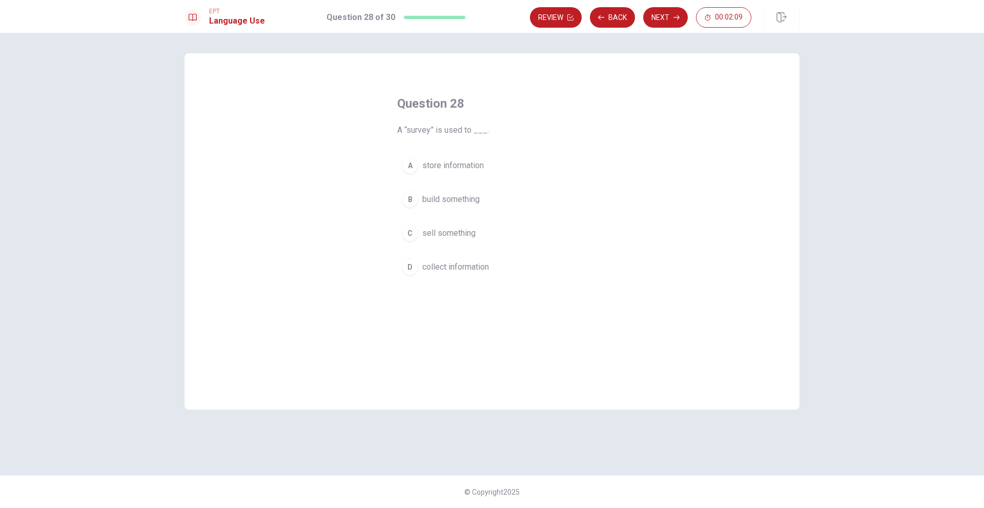
click at [451, 128] on span "A “survey” is used to ___." at bounding box center [492, 130] width 190 height 12
click at [489, 267] on span "collect information" at bounding box center [455, 267] width 67 height 12
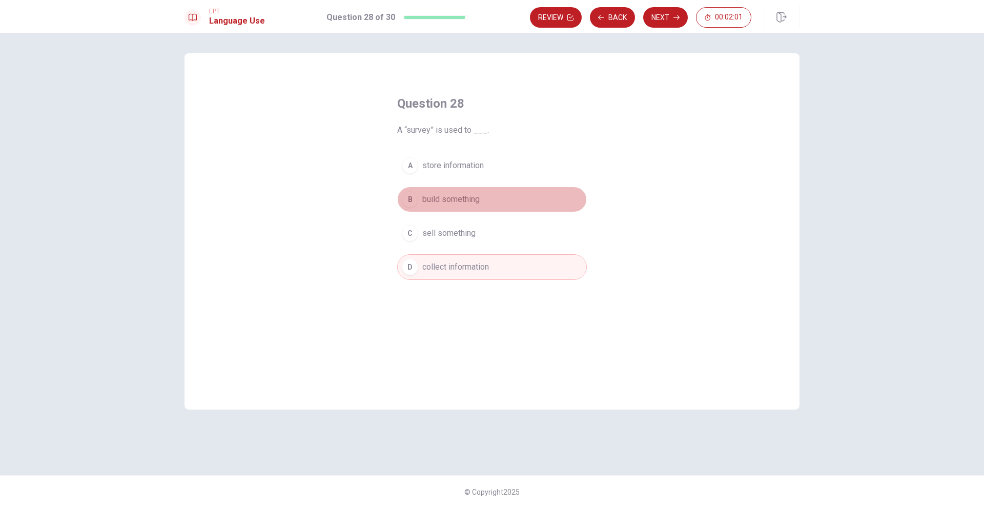
click at [487, 196] on button "B build something" at bounding box center [492, 200] width 190 height 26
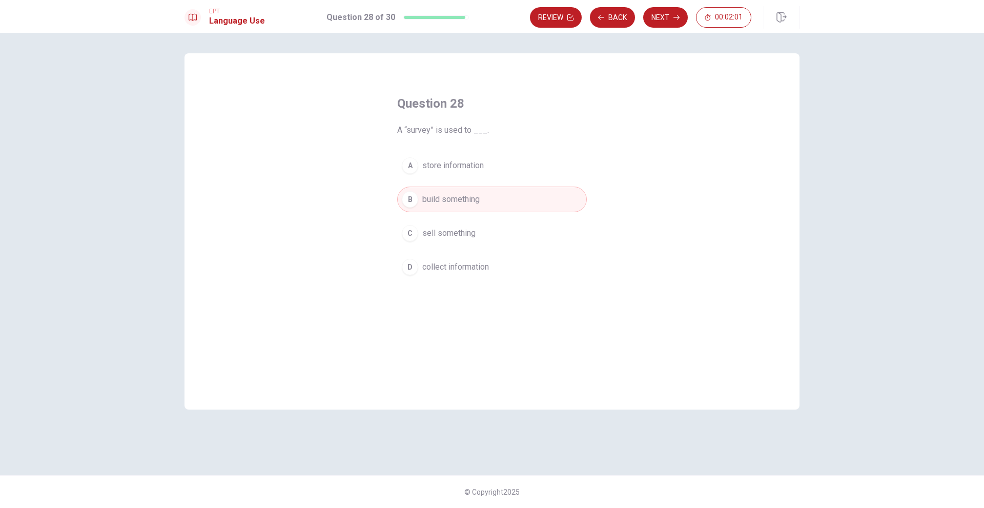
click at [483, 223] on button "C sell something" at bounding box center [492, 233] width 190 height 26
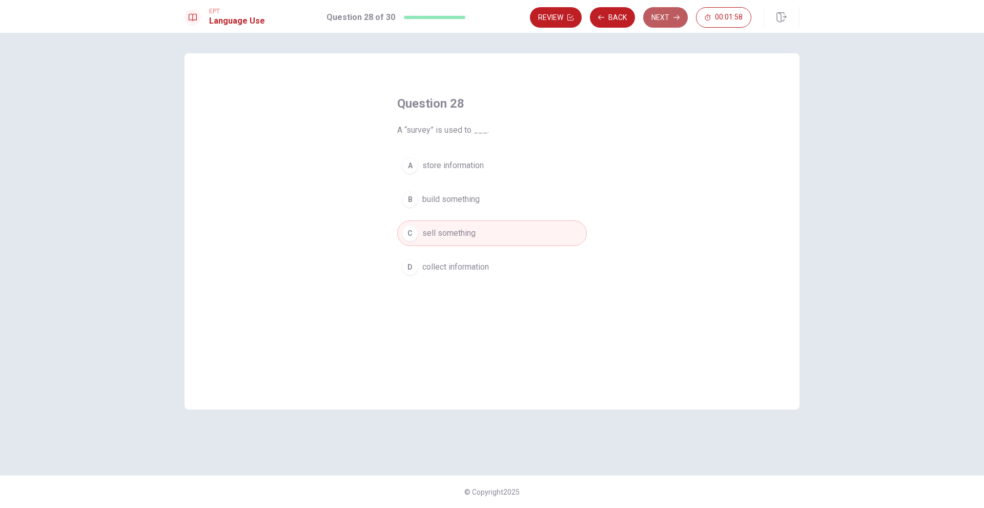
click at [668, 21] on button "Next" at bounding box center [665, 17] width 45 height 20
click at [492, 260] on button "D pay attention to them" at bounding box center [492, 267] width 190 height 26
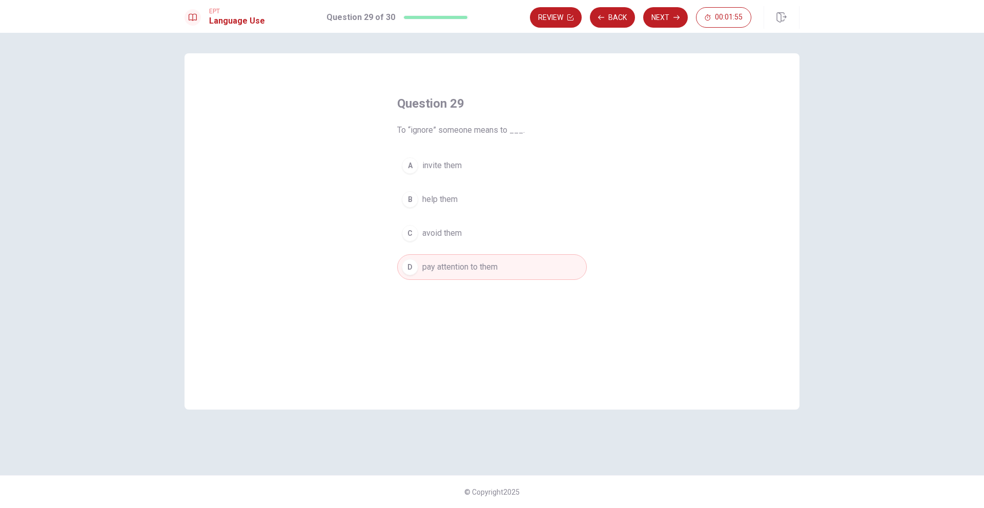
click at [490, 238] on button "C avoid them" at bounding box center [492, 233] width 190 height 26
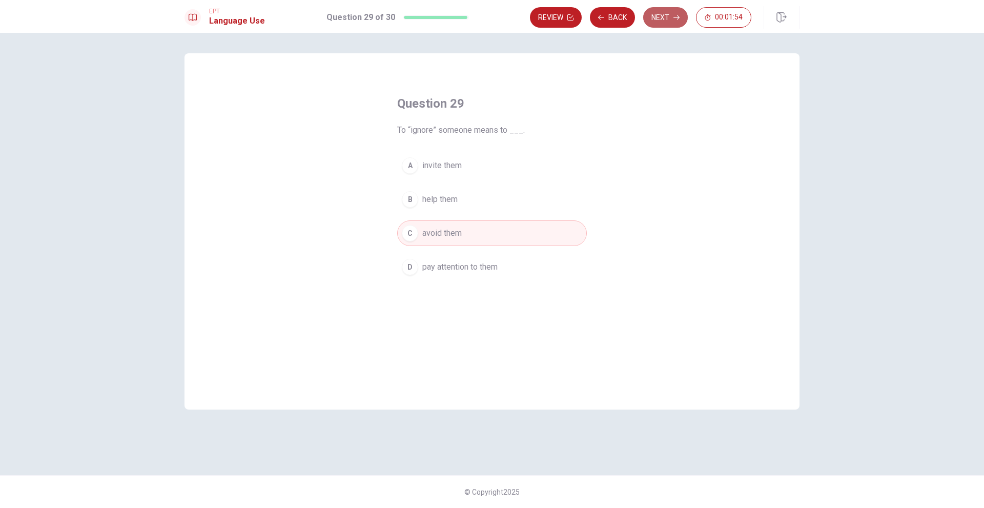
click at [666, 18] on button "Next" at bounding box center [665, 17] width 45 height 20
click at [463, 168] on button "A canceled" at bounding box center [492, 166] width 190 height 26
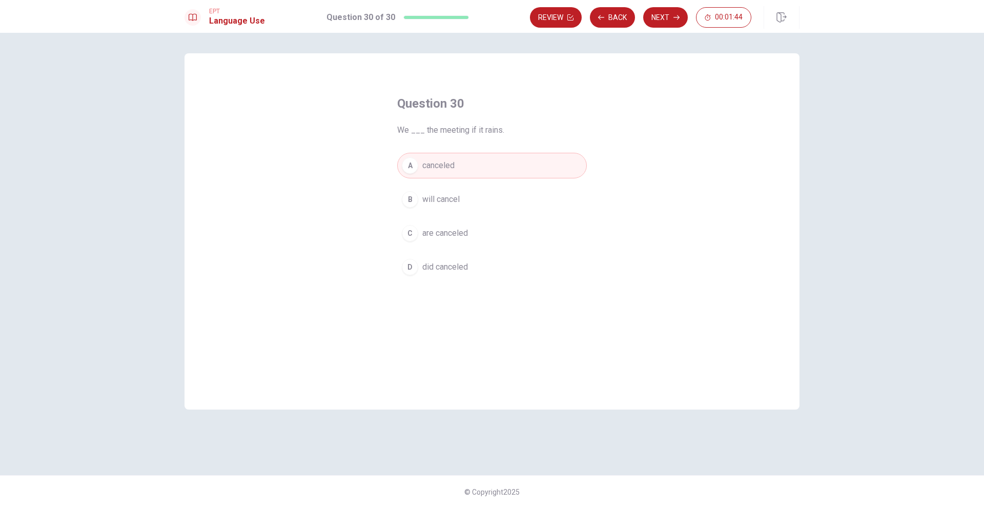
click at [460, 198] on span "will cancel" at bounding box center [440, 199] width 37 height 12
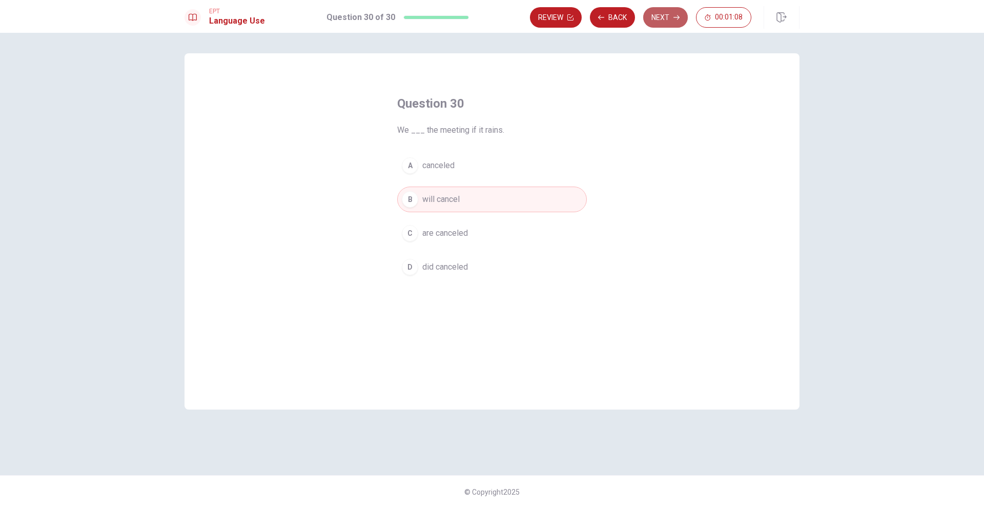
click at [667, 25] on button "Next" at bounding box center [665, 17] width 45 height 20
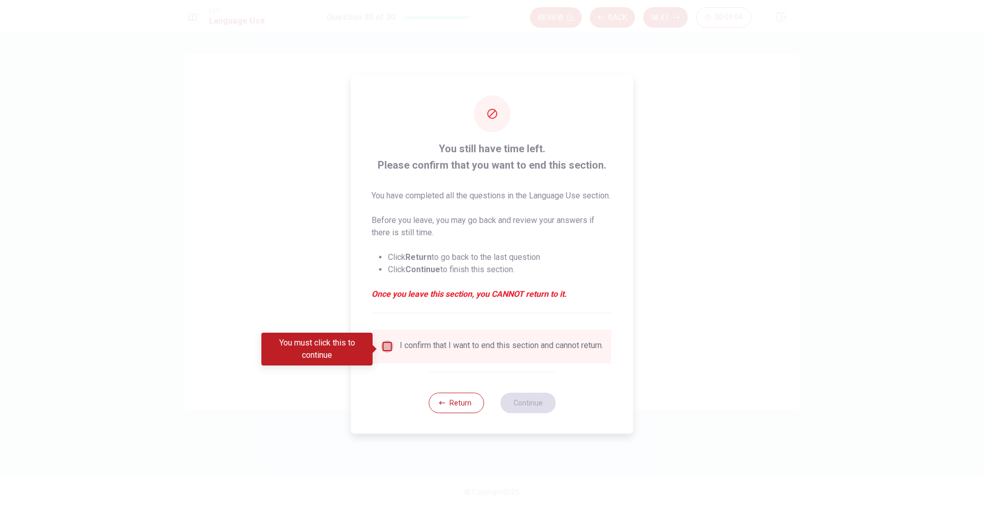
click at [388, 349] on input "You must click this to continue" at bounding box center [387, 346] width 12 height 12
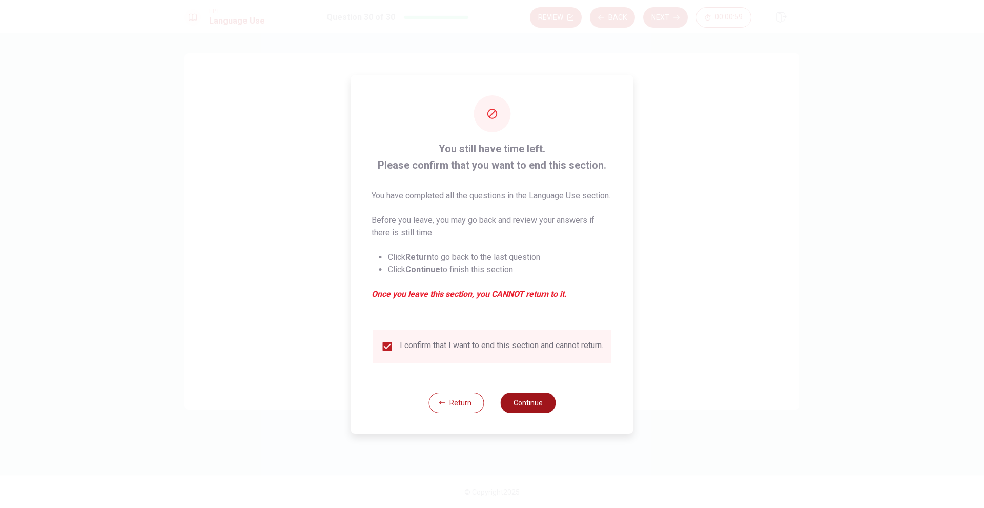
click at [529, 410] on button "Continue" at bounding box center [527, 403] width 55 height 20
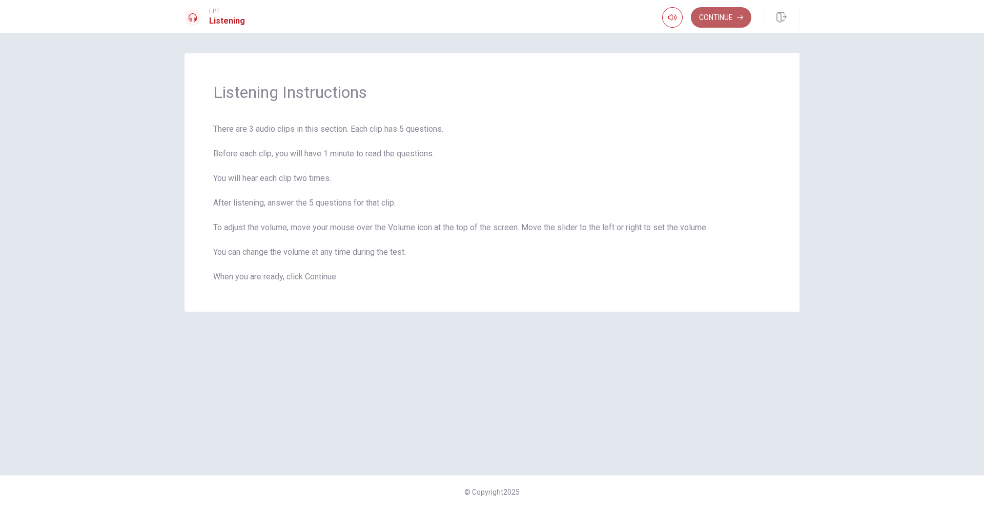
click at [724, 17] on button "Continue" at bounding box center [721, 17] width 60 height 20
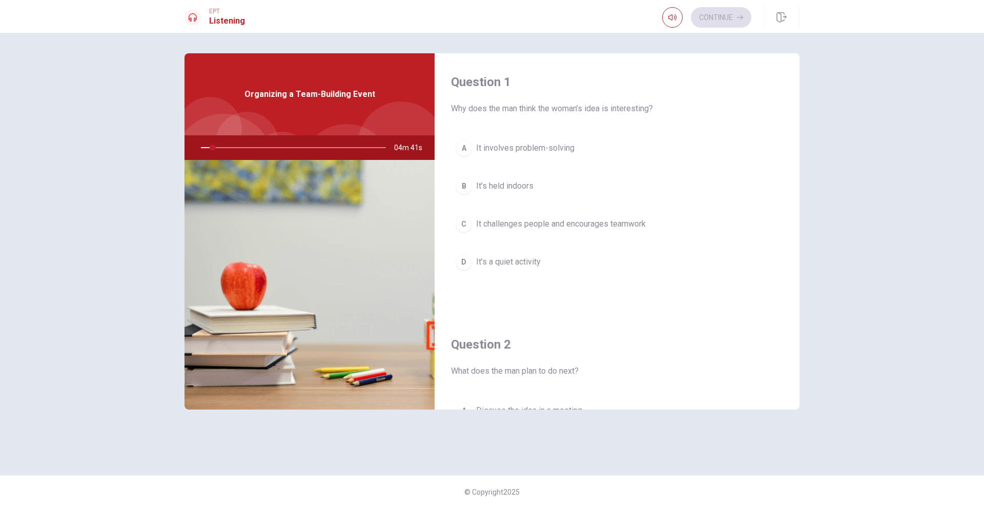
drag, startPoint x: 495, startPoint y: 108, endPoint x: 564, endPoint y: 103, distance: 68.9
click at [563, 103] on span "Why does the man think the woman’s idea is interesting?" at bounding box center [617, 108] width 332 height 12
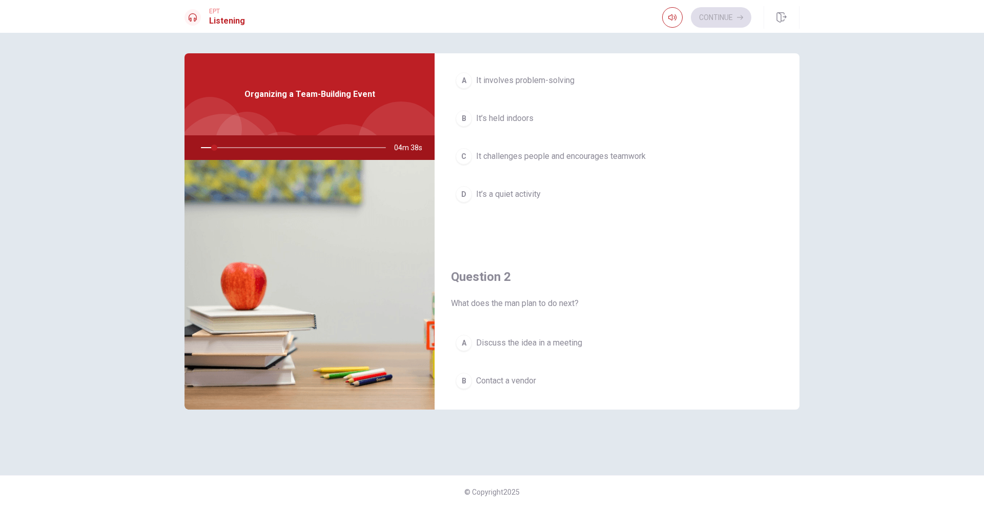
scroll to position [102, 0]
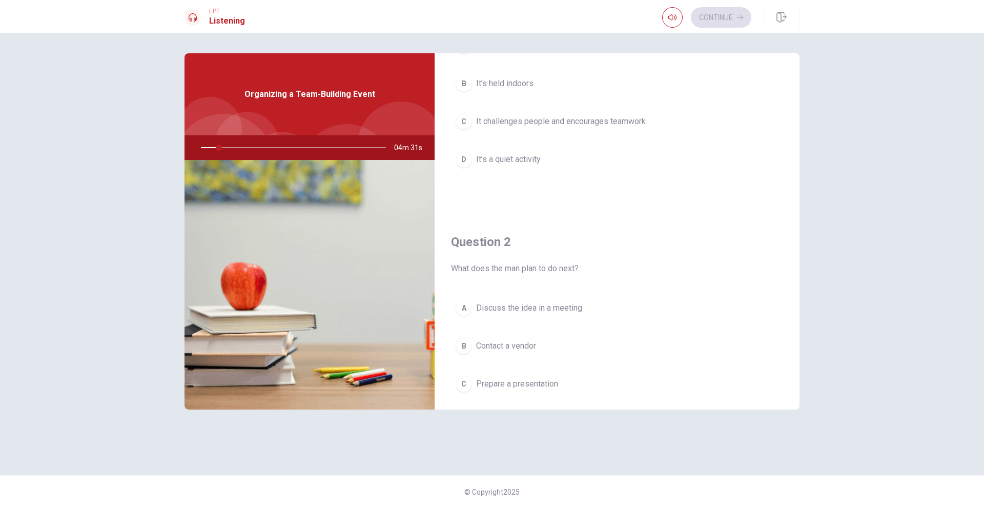
drag, startPoint x: 456, startPoint y: 272, endPoint x: 528, endPoint y: 280, distance: 72.7
click at [525, 280] on div "Question 2 What does the man plan to do next? A Discuss the idea in a meeting B…" at bounding box center [617, 344] width 365 height 262
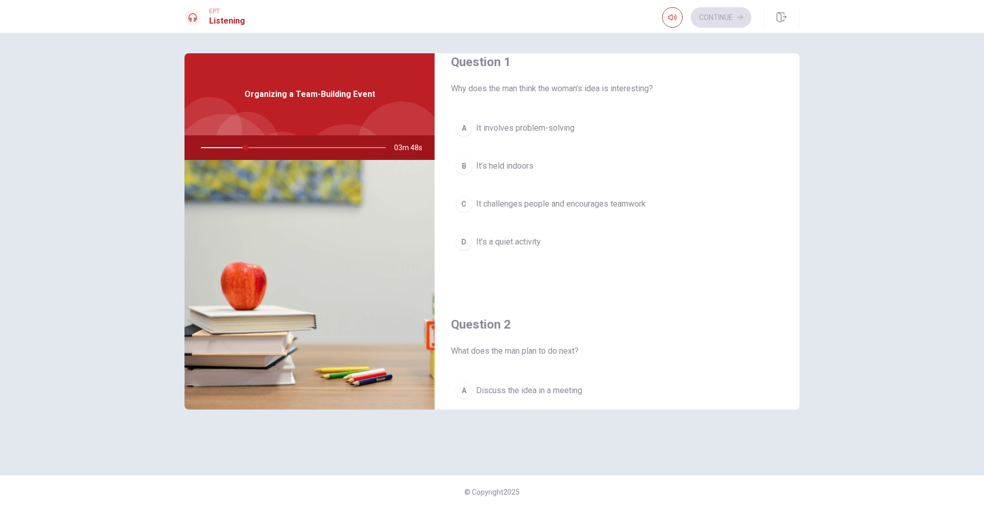
scroll to position [0, 0]
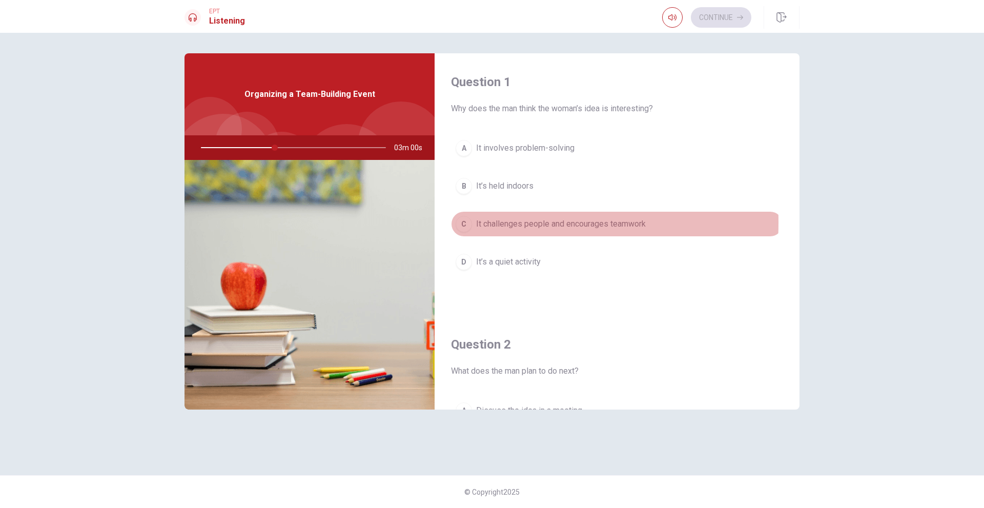
click at [467, 222] on div "C" at bounding box center [464, 224] width 16 height 16
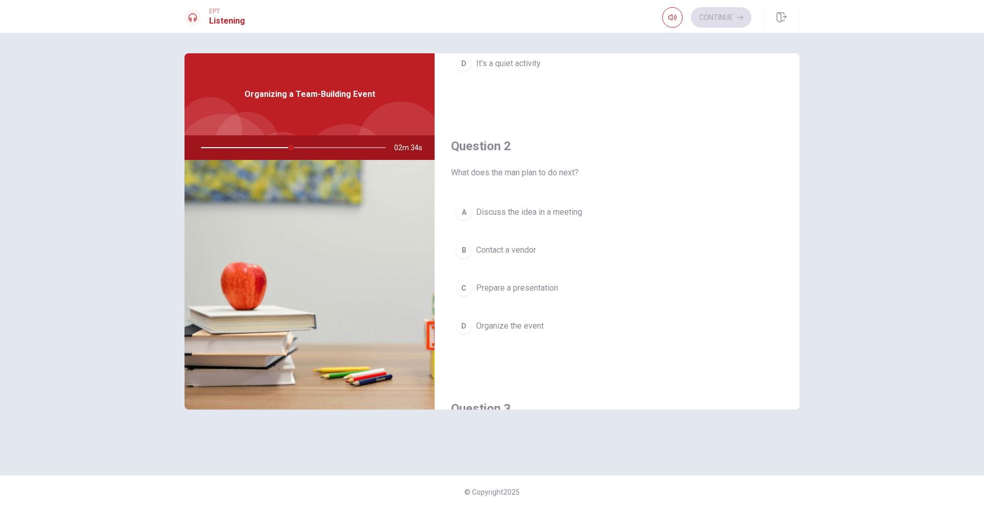
scroll to position [205, 0]
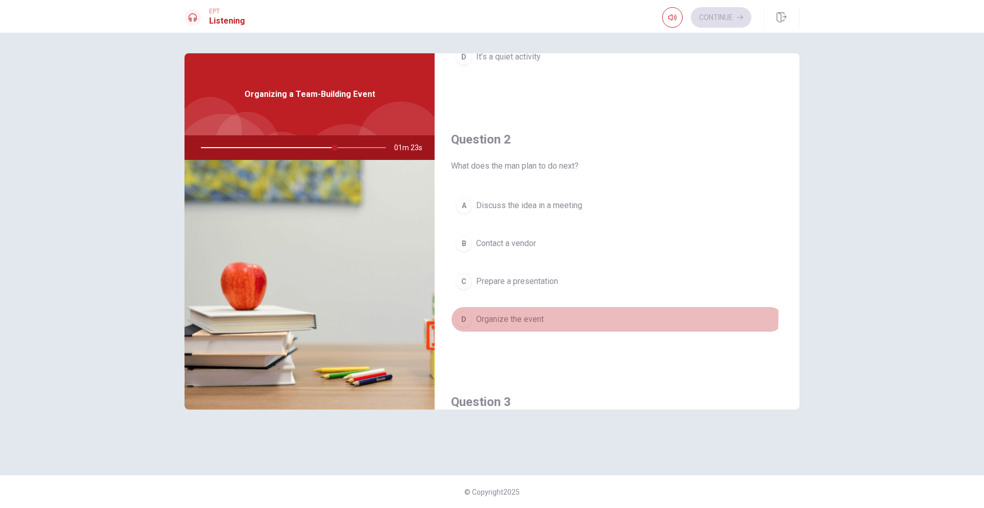
click at [495, 315] on span "Organize the event" at bounding box center [510, 319] width 68 height 12
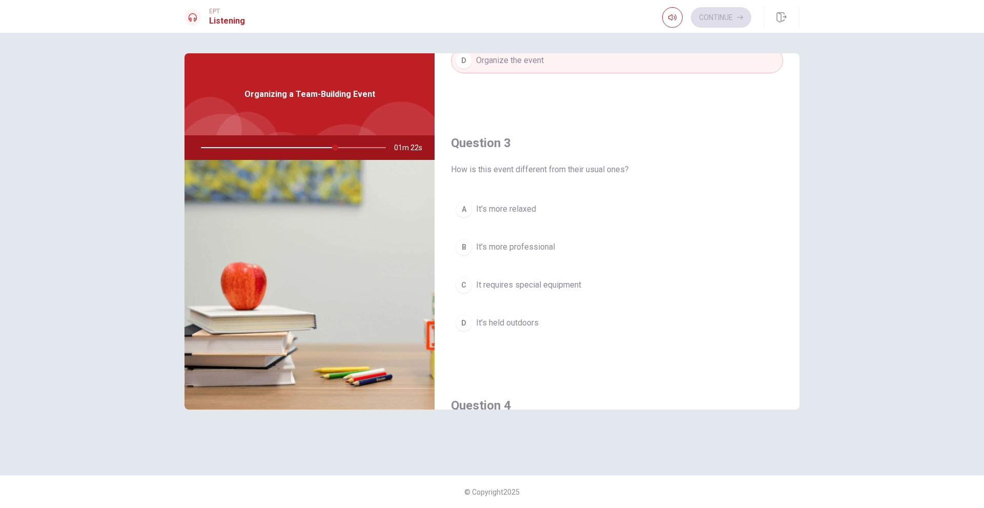
scroll to position [512, 0]
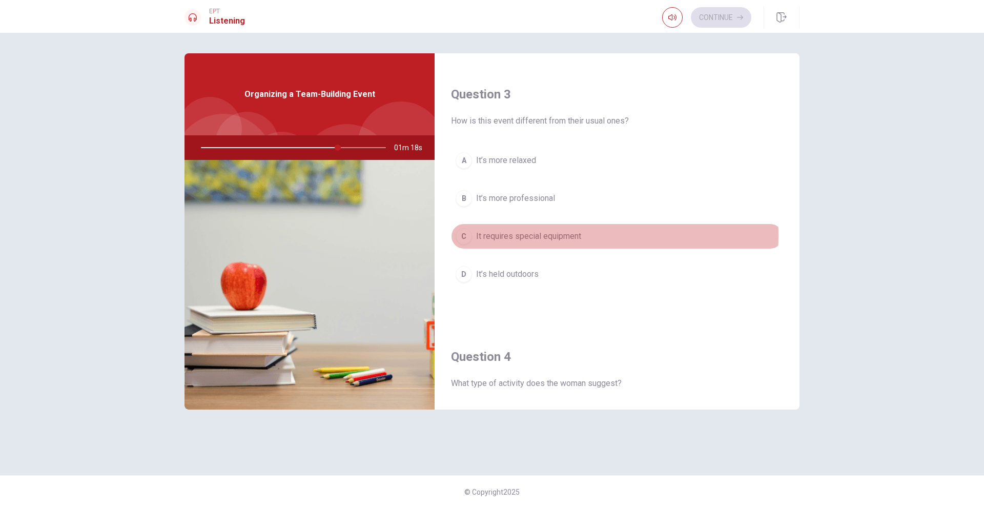
click at [577, 235] on span "It requires special equipment" at bounding box center [528, 236] width 105 height 12
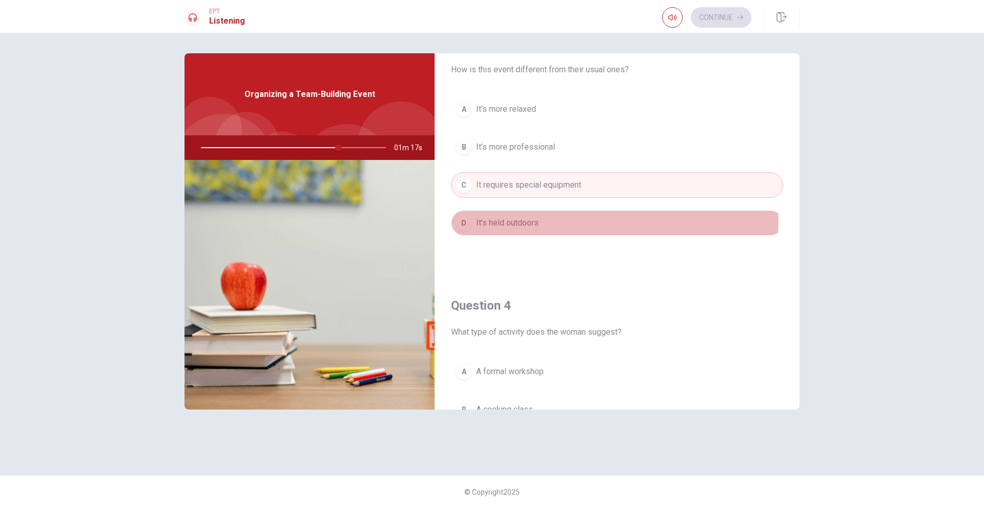
click at [527, 221] on span "It’s held outdoors" at bounding box center [507, 223] width 63 height 12
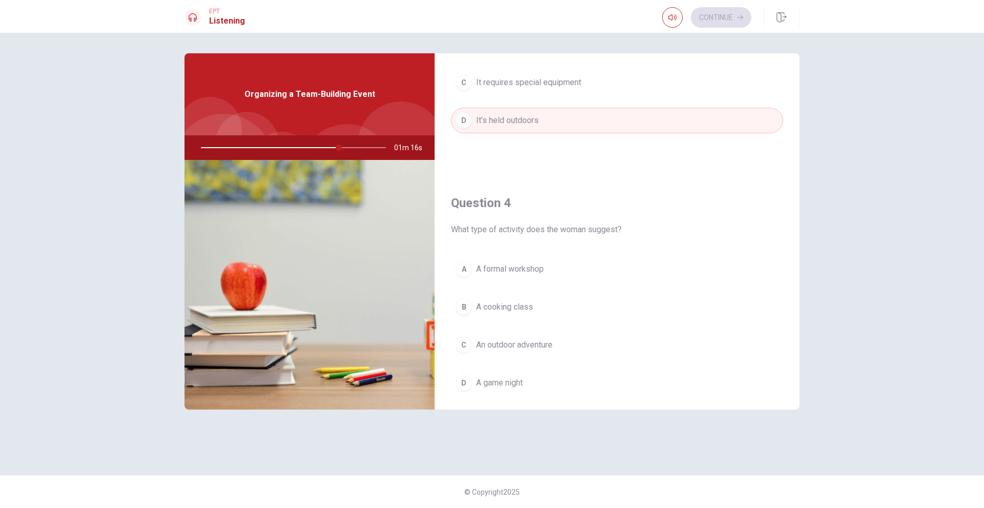
scroll to position [717, 0]
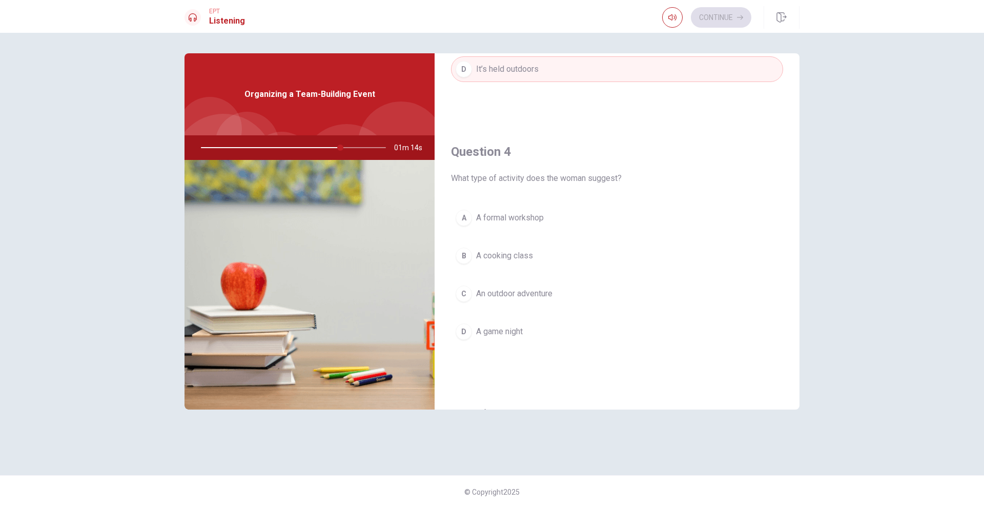
drag, startPoint x: 342, startPoint y: 145, endPoint x: 359, endPoint y: 161, distance: 23.9
click at [336, 150] on div at bounding box center [292, 147] width 206 height 25
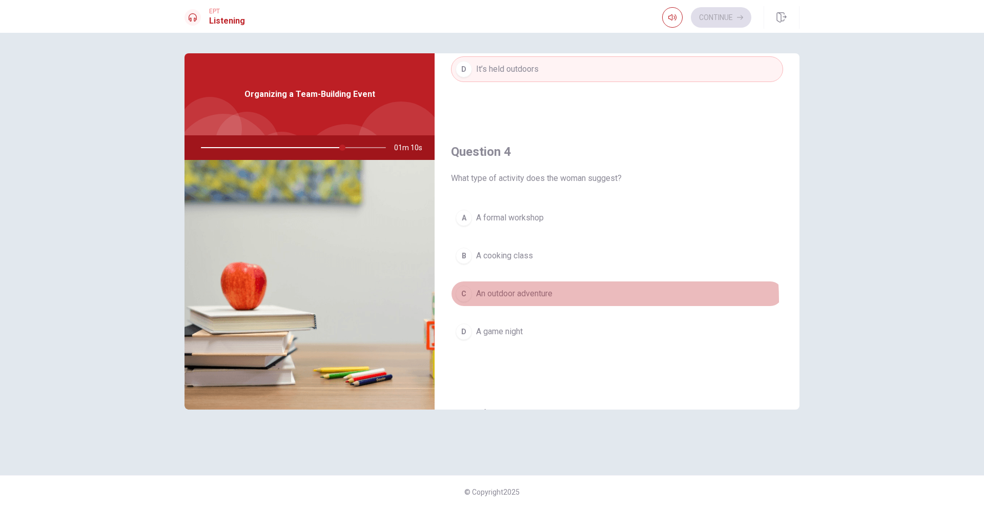
click at [531, 301] on button "C An outdoor adventure" at bounding box center [617, 294] width 332 height 26
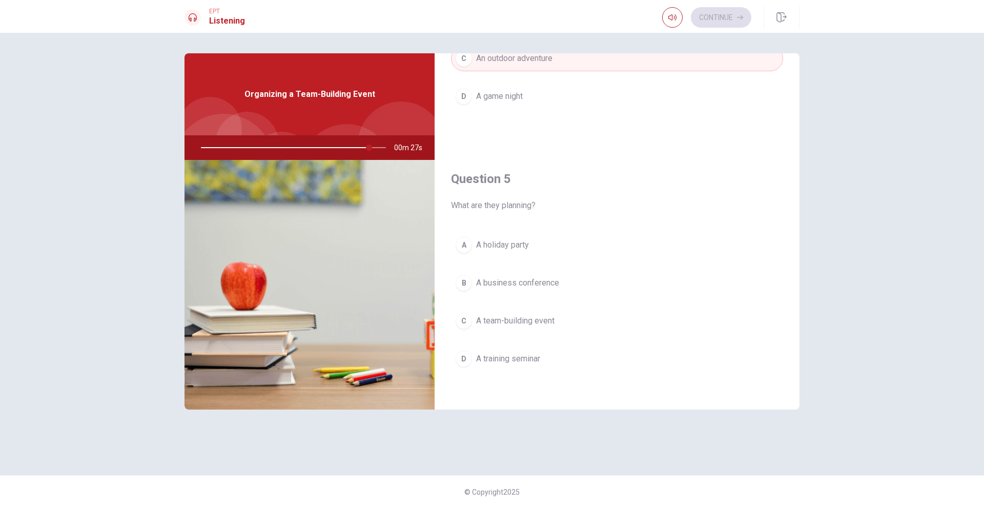
scroll to position [956, 0]
click at [537, 315] on span "A team-building event" at bounding box center [515, 318] width 78 height 12
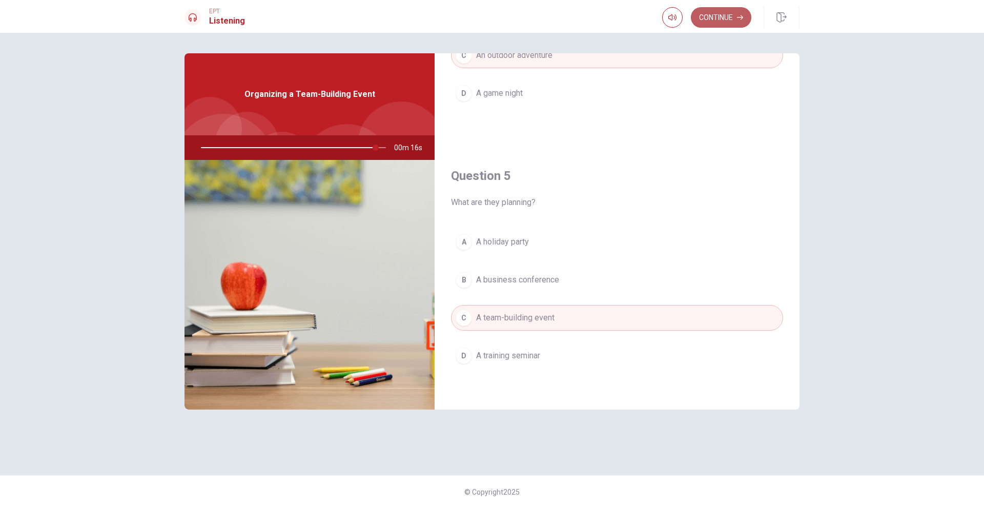
click at [735, 20] on button "Continue" at bounding box center [721, 17] width 60 height 20
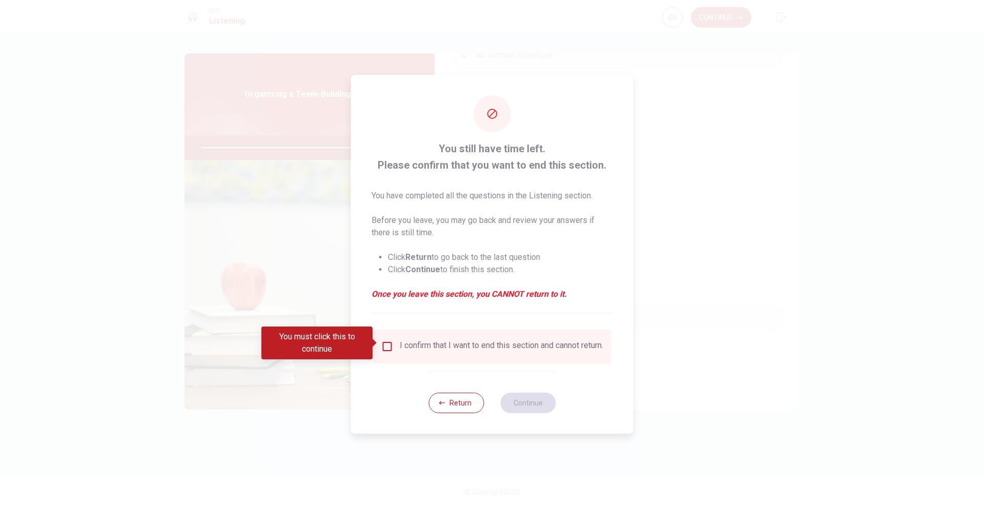
click at [393, 345] on div "I confirm that I want to end this section and cannot return." at bounding box center [492, 346] width 222 height 12
click at [382, 343] on input "You must click this to continue" at bounding box center [387, 346] width 12 height 12
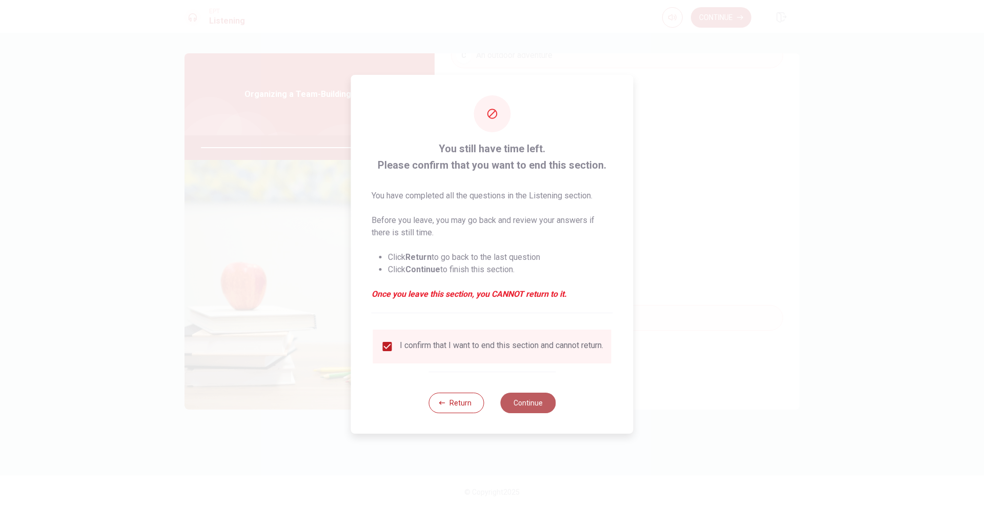
click at [516, 399] on button "Continue" at bounding box center [527, 403] width 55 height 20
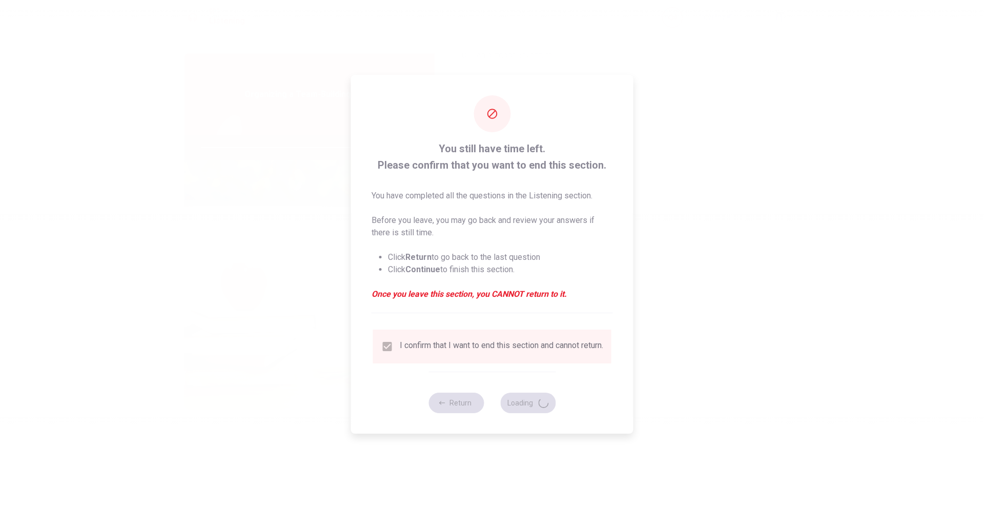
type input "97"
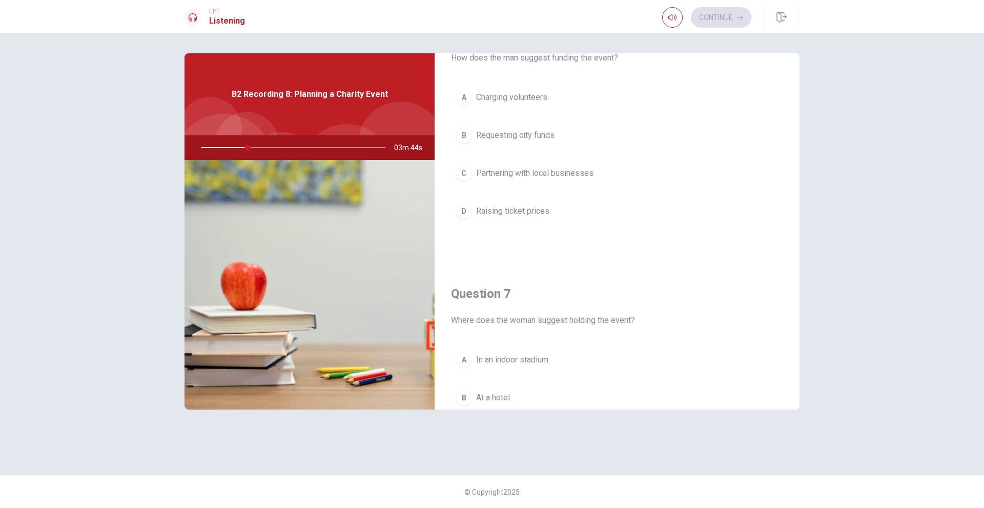
scroll to position [0, 0]
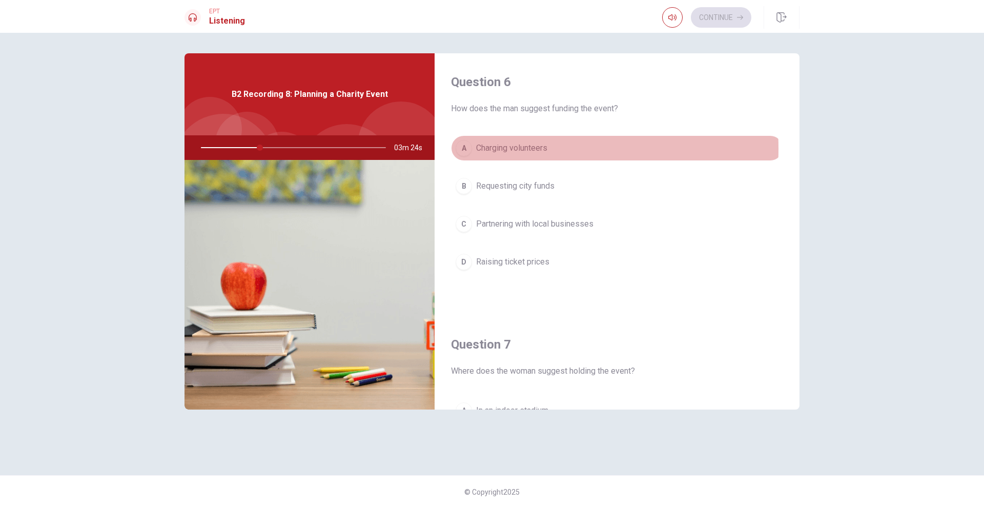
click at [508, 149] on span "Charging volunteers" at bounding box center [511, 148] width 71 height 12
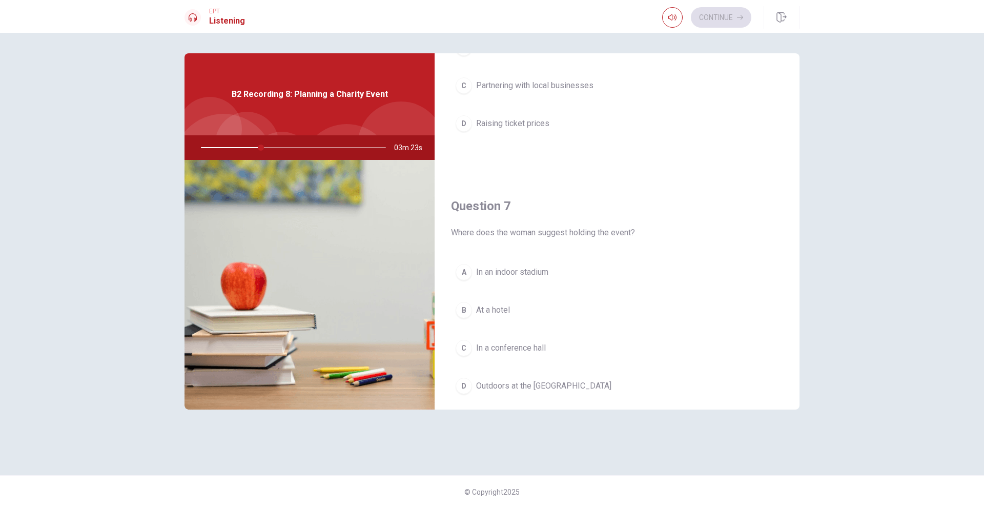
scroll to position [154, 0]
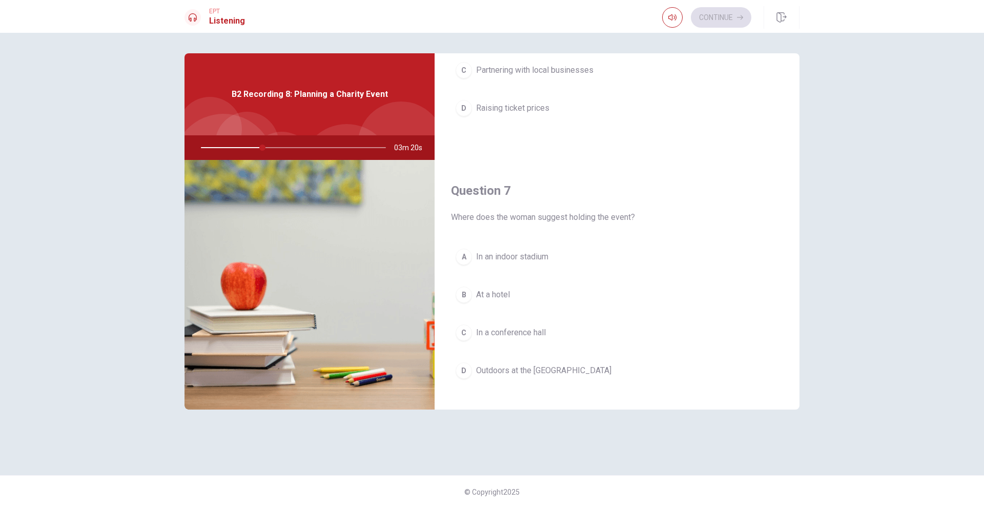
drag, startPoint x: 457, startPoint y: 218, endPoint x: 545, endPoint y: 210, distance: 88.0
click at [545, 210] on div "Question 7 Where does the woman suggest holding the event?" at bounding box center [617, 202] width 332 height 41
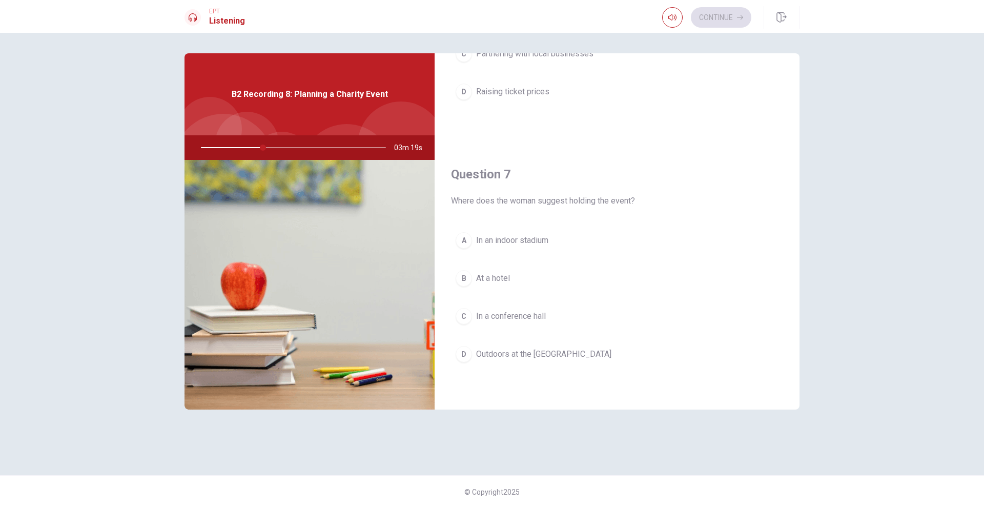
scroll to position [205, 0]
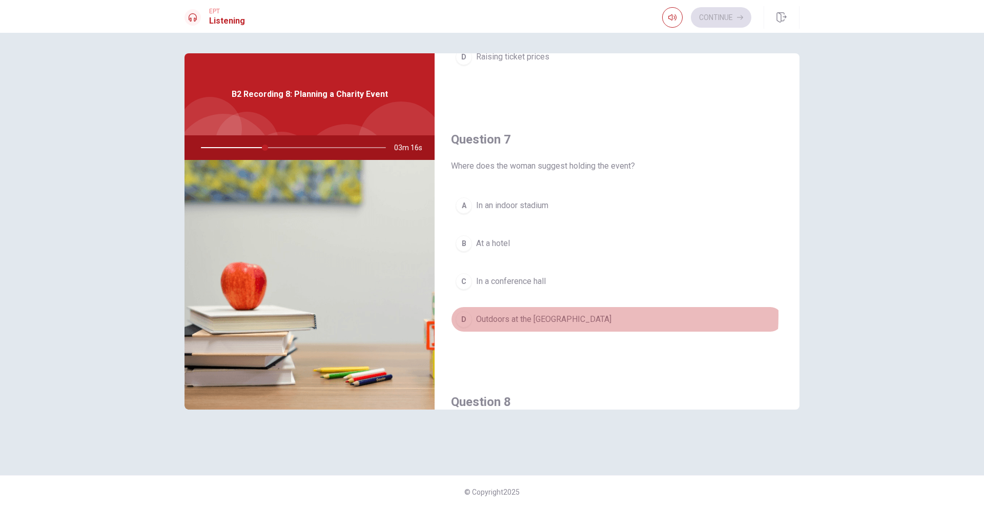
click at [532, 315] on span "Outdoors at the city park" at bounding box center [543, 319] width 135 height 12
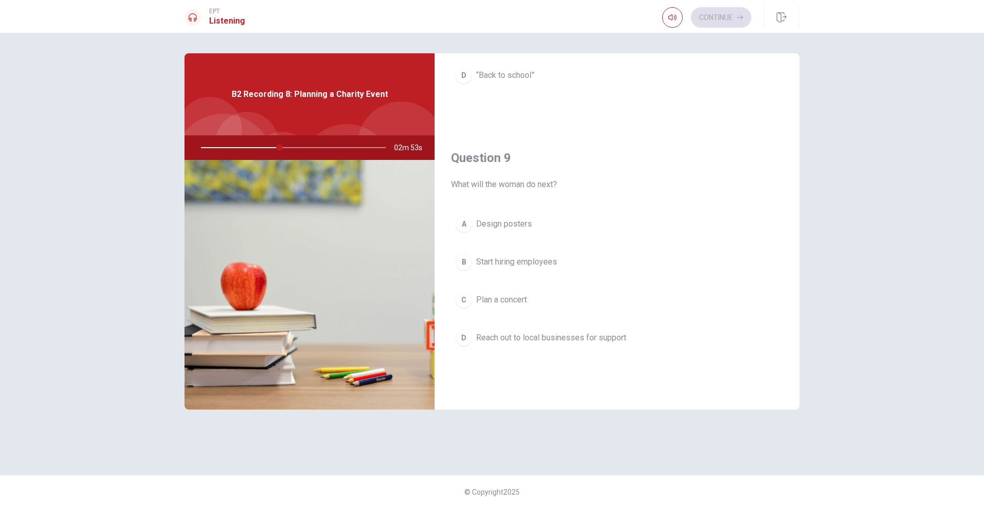
scroll to position [717, 0]
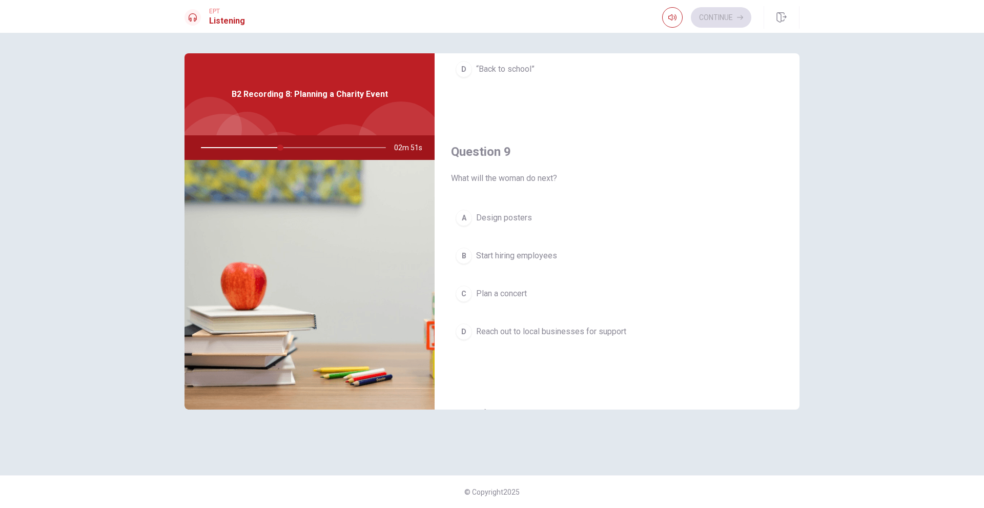
click at [561, 333] on span "Reach out to local businesses for support" at bounding box center [551, 331] width 150 height 12
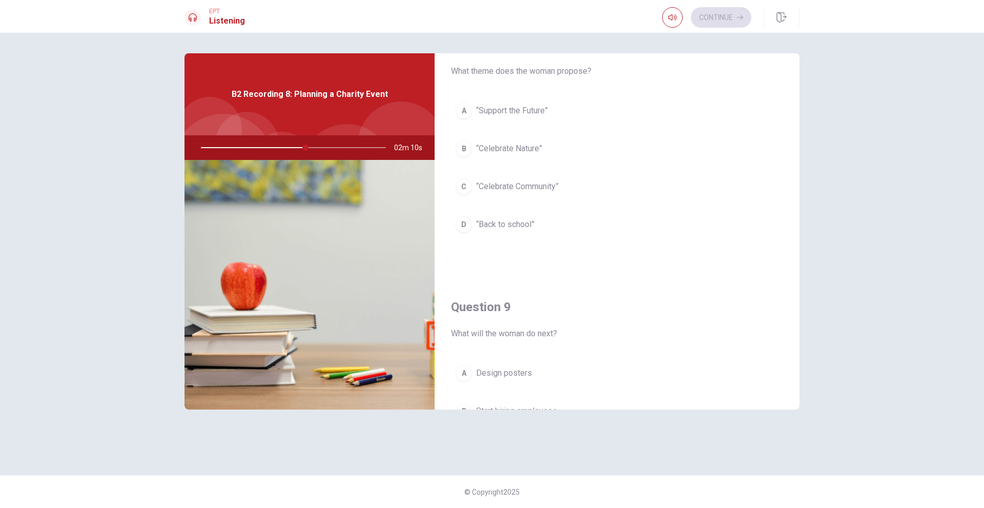
scroll to position [546, 0]
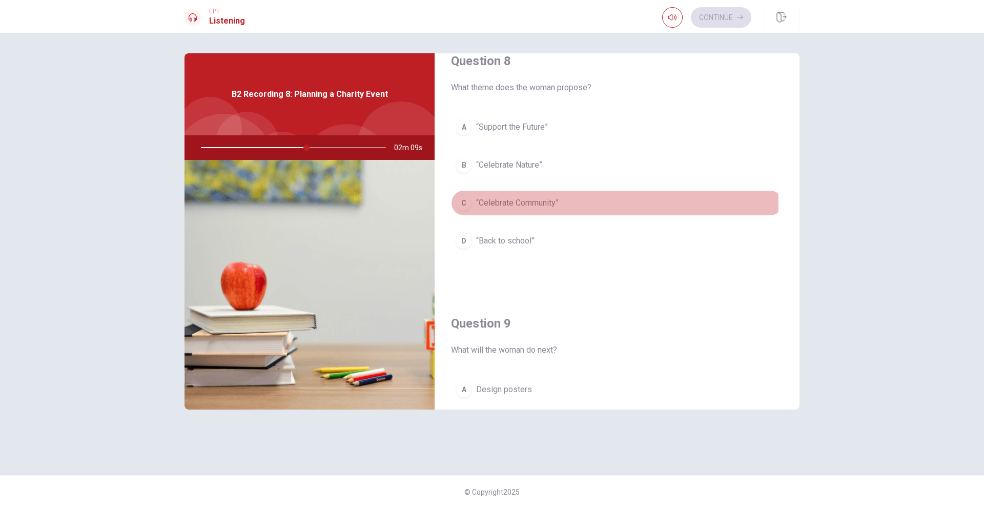
click at [553, 202] on span "“Celebrate Community”" at bounding box center [517, 203] width 83 height 12
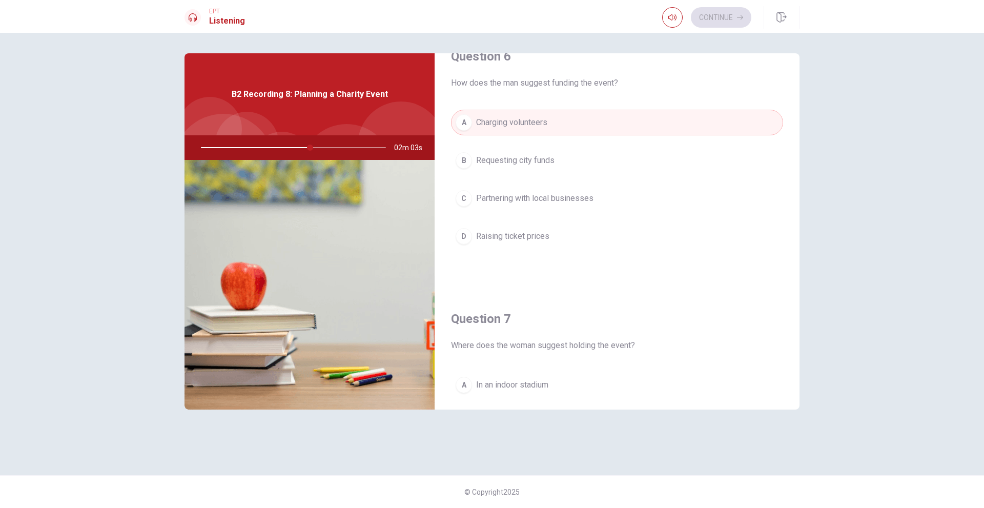
scroll to position [0, 0]
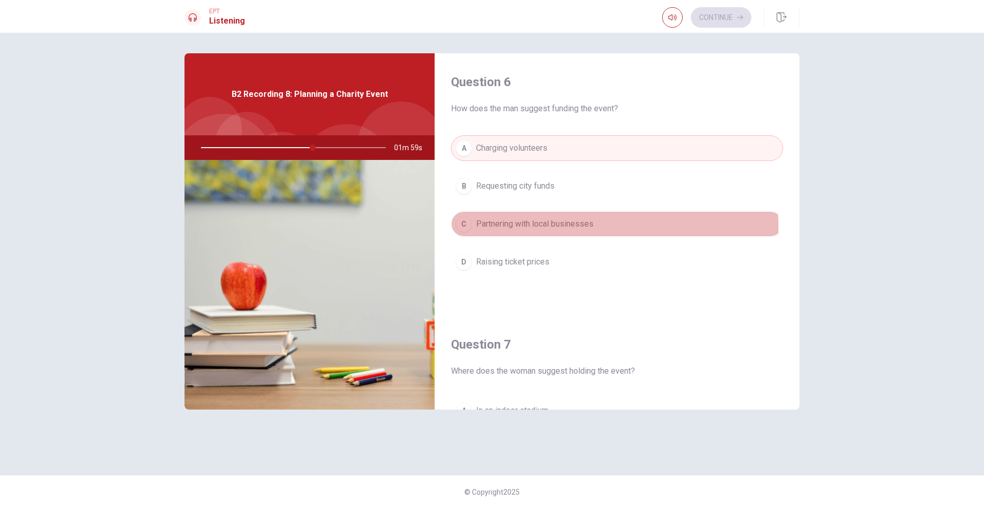
click at [533, 229] on span "Partnering with local businesses" at bounding box center [534, 224] width 117 height 12
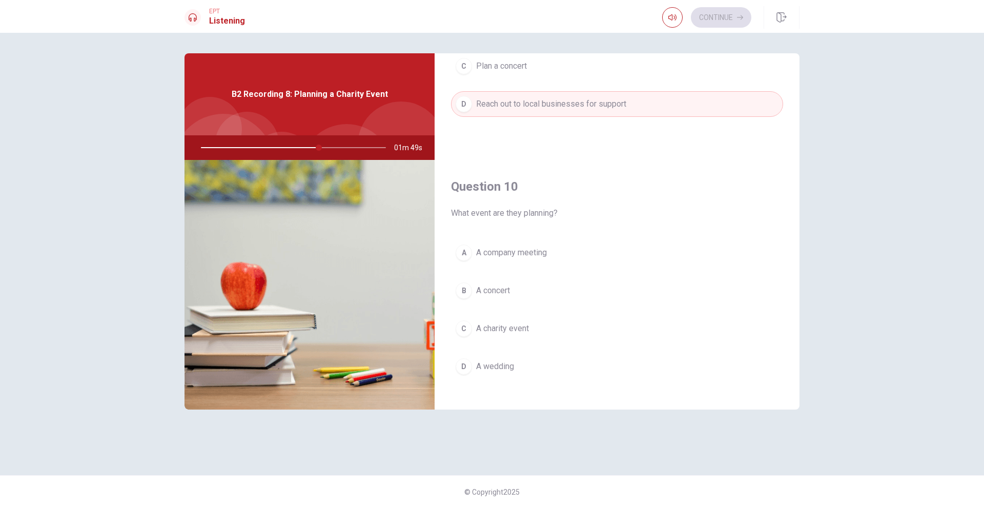
scroll to position [956, 0]
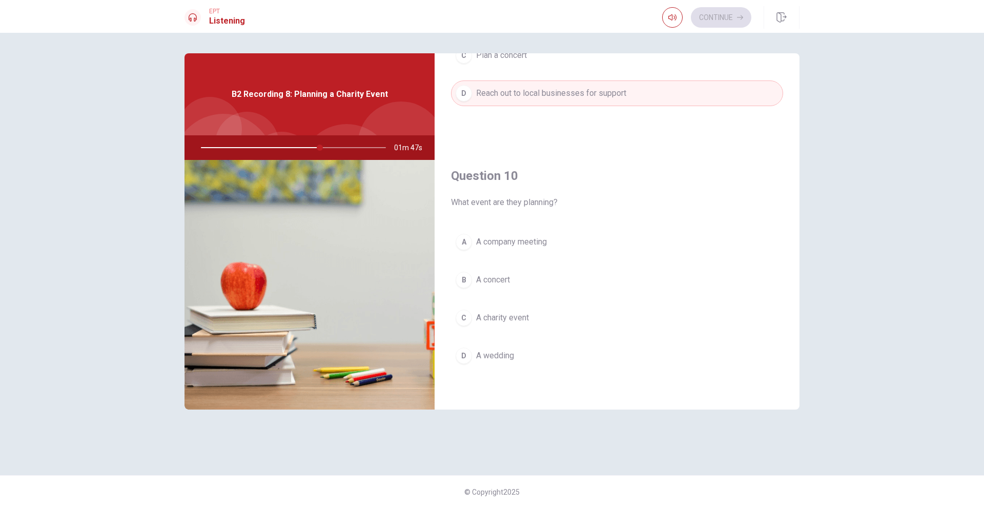
click at [545, 311] on button "C A charity event" at bounding box center [617, 318] width 332 height 26
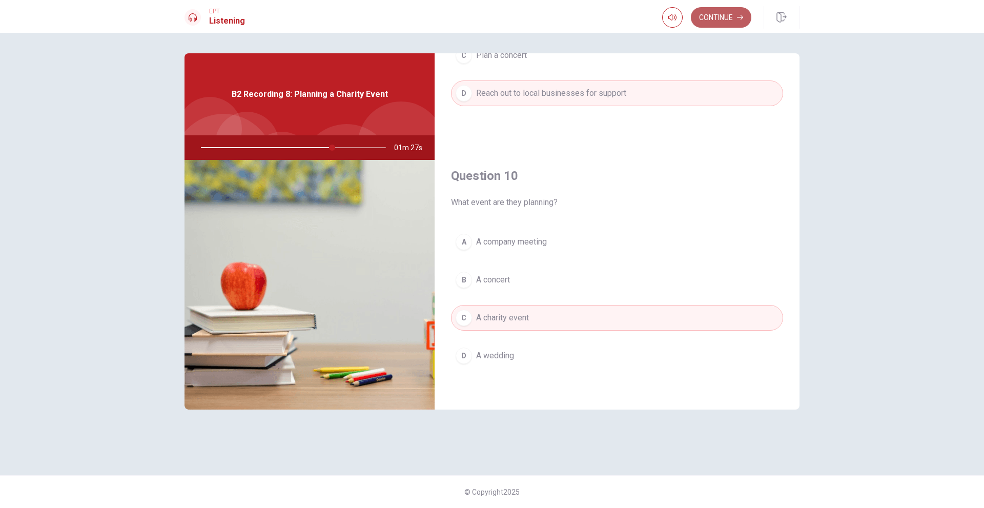
click at [722, 14] on button "Continue" at bounding box center [721, 17] width 60 height 20
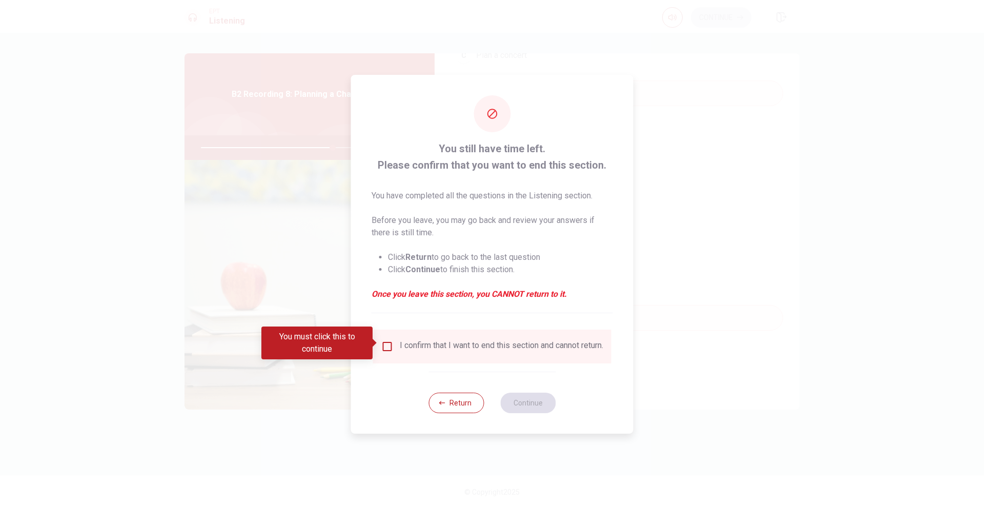
click at [444, 342] on div "I confirm that I want to end this section and cannot return." at bounding box center [501, 346] width 203 height 12
click at [375, 346] on span at bounding box center [376, 343] width 6 height 8
click at [389, 341] on input "You must click this to continue" at bounding box center [387, 346] width 12 height 12
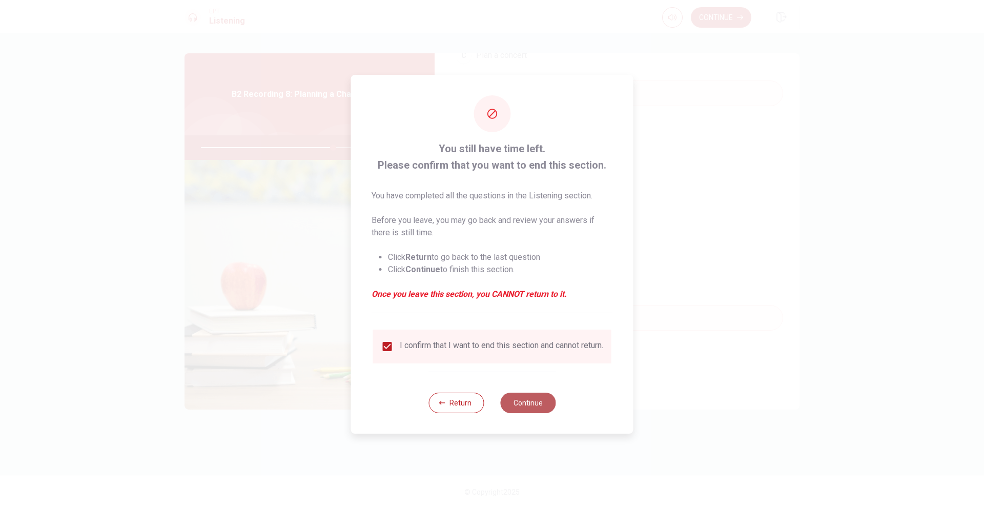
click at [542, 404] on button "Continue" at bounding box center [527, 403] width 55 height 20
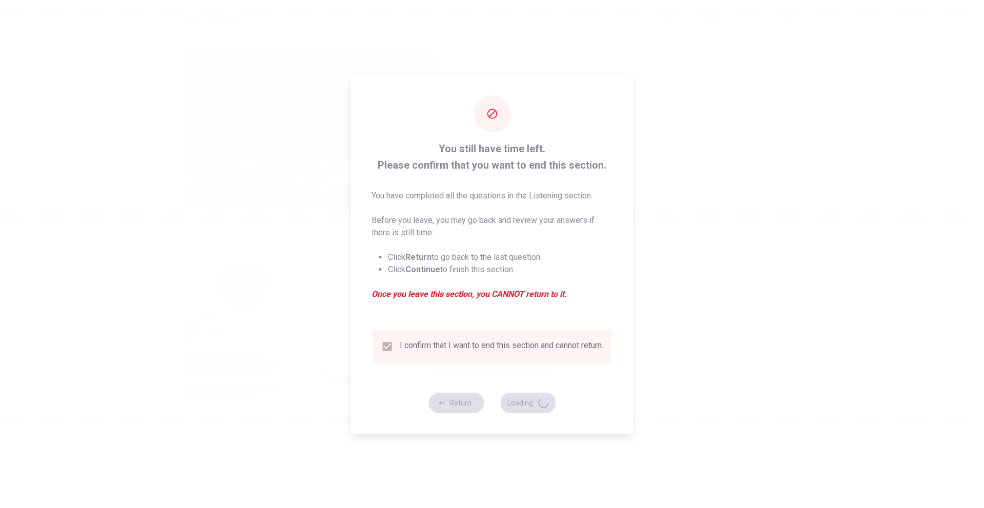
type input "73"
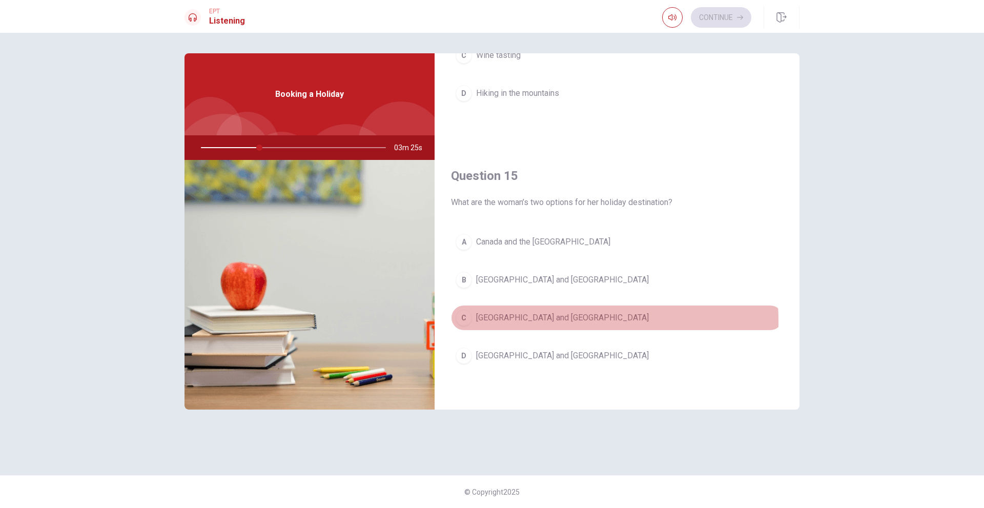
click at [522, 321] on span "Greece and Italy" at bounding box center [562, 318] width 173 height 12
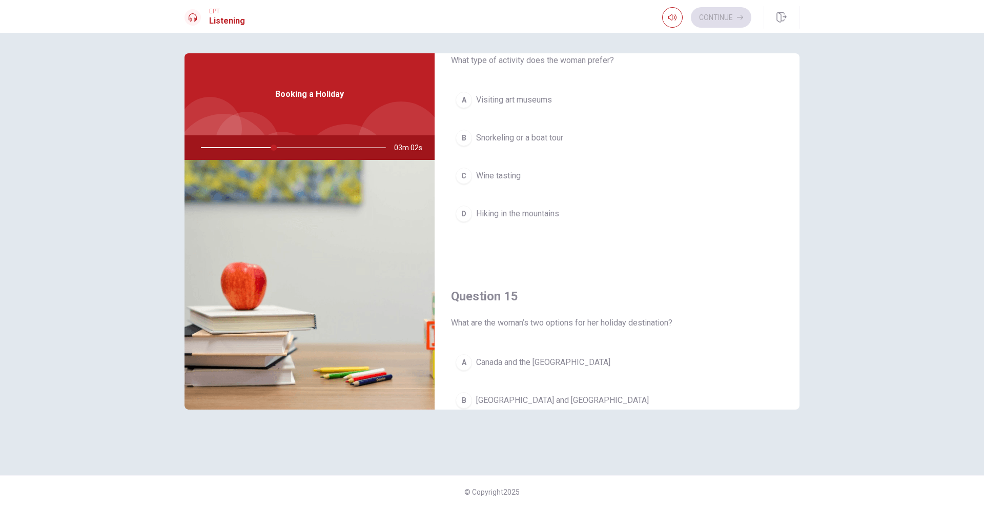
scroll to position [802, 0]
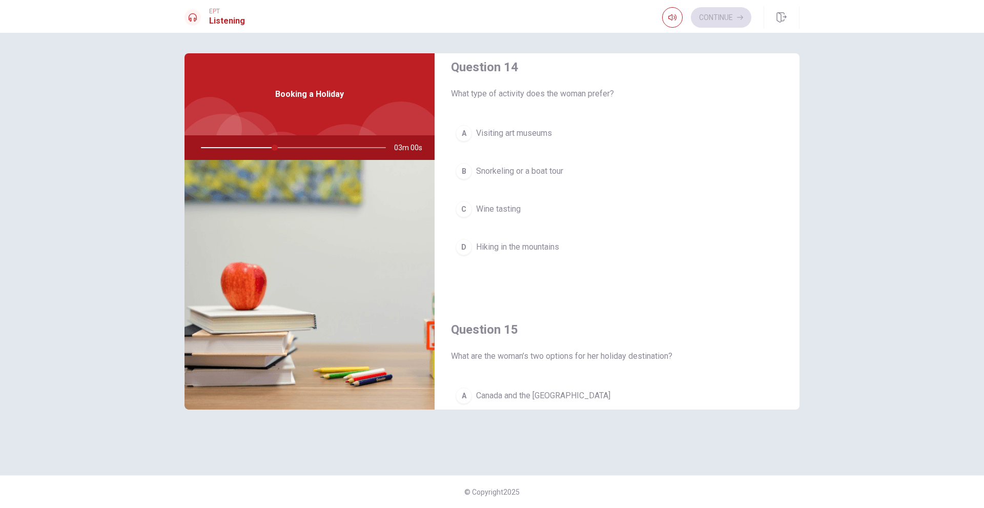
click at [546, 174] on span "Snorkeling or a boat tour" at bounding box center [519, 171] width 87 height 12
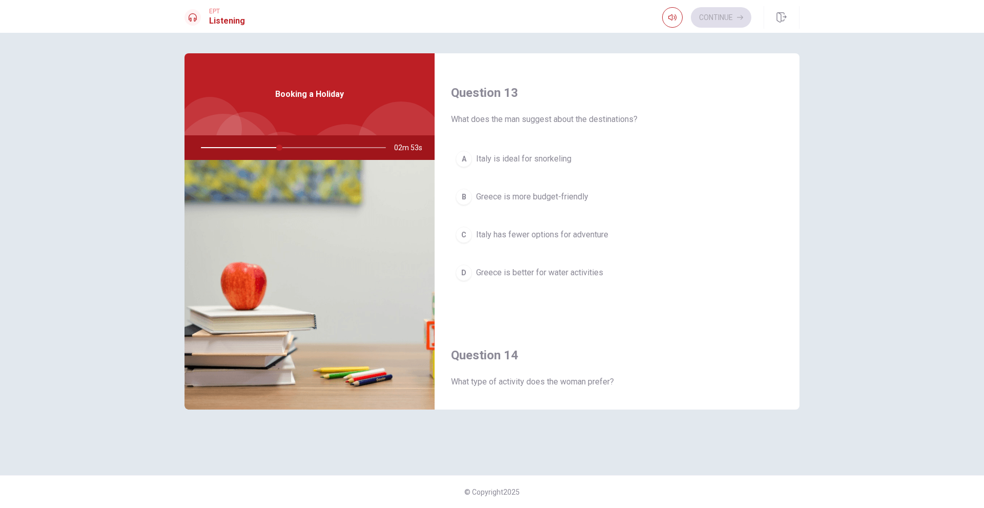
scroll to position [495, 0]
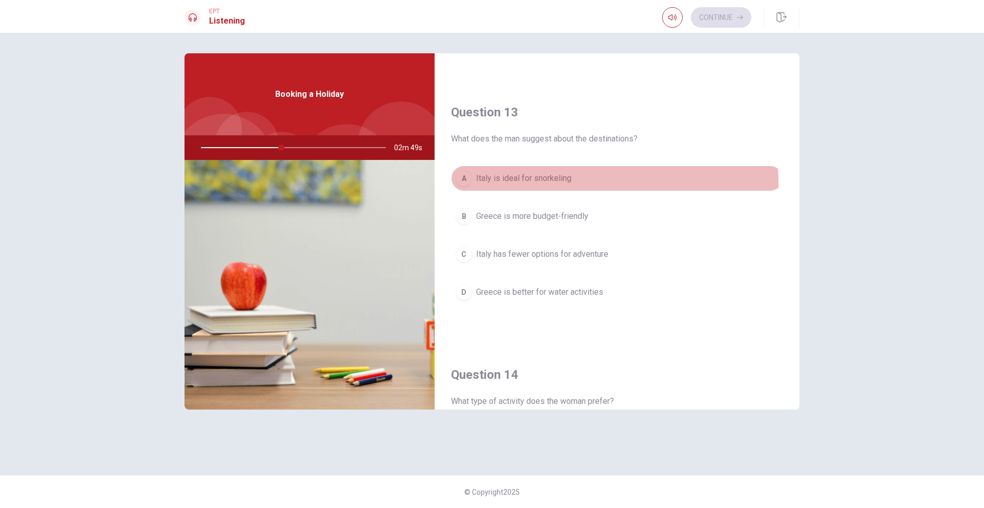
click at [540, 183] on span "Italy is ideal for snorkeling" at bounding box center [523, 178] width 95 height 12
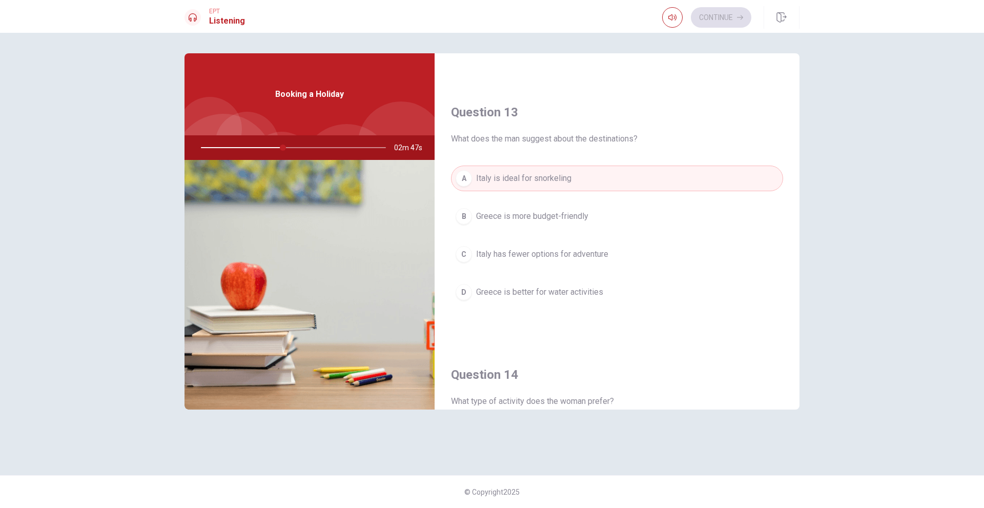
click at [564, 250] on span "Italy has fewer options for adventure" at bounding box center [542, 254] width 132 height 12
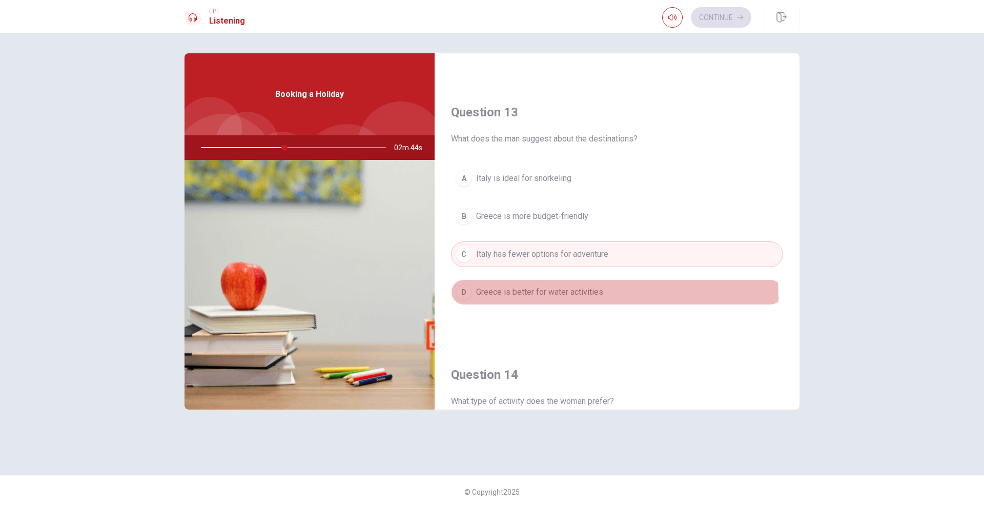
click at [571, 297] on span "Greece is better for water activities" at bounding box center [539, 292] width 127 height 12
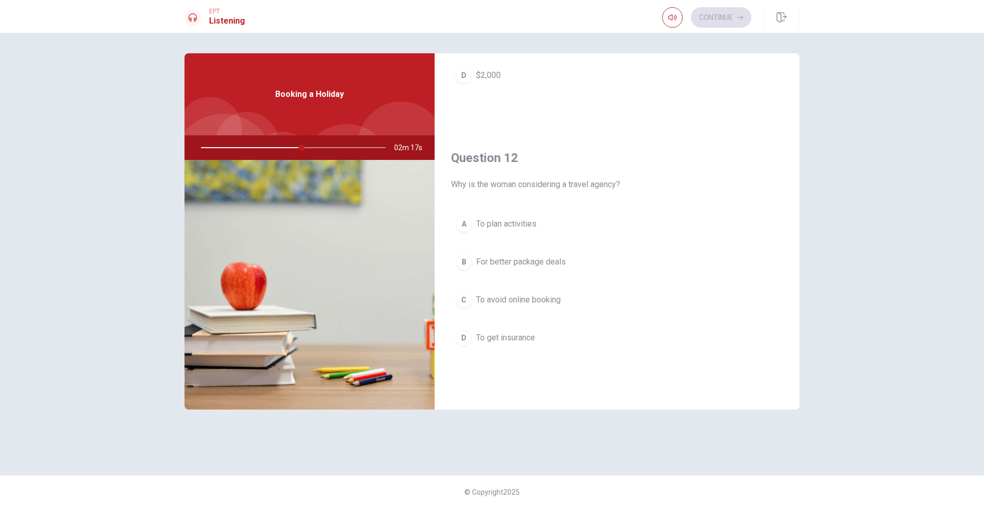
scroll to position [205, 0]
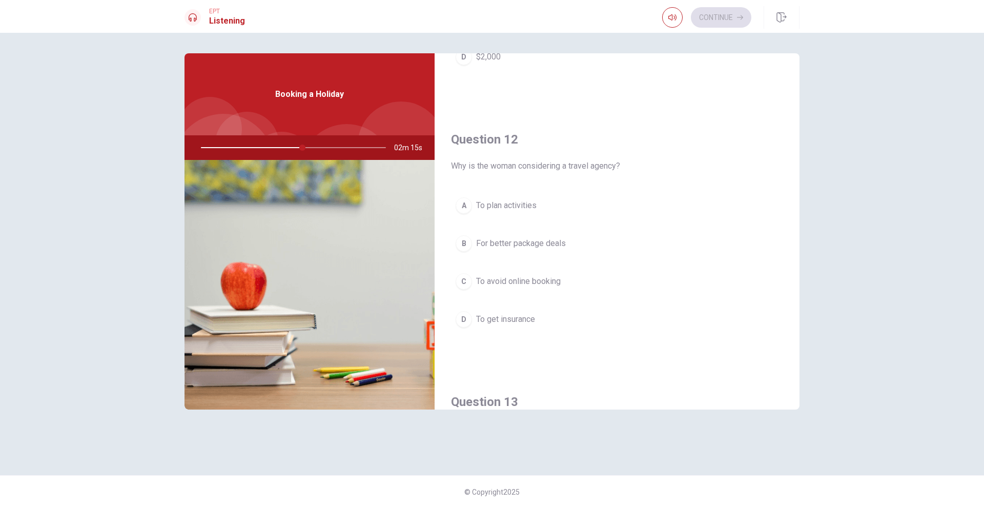
click at [560, 244] on span "For better package deals" at bounding box center [521, 243] width 90 height 12
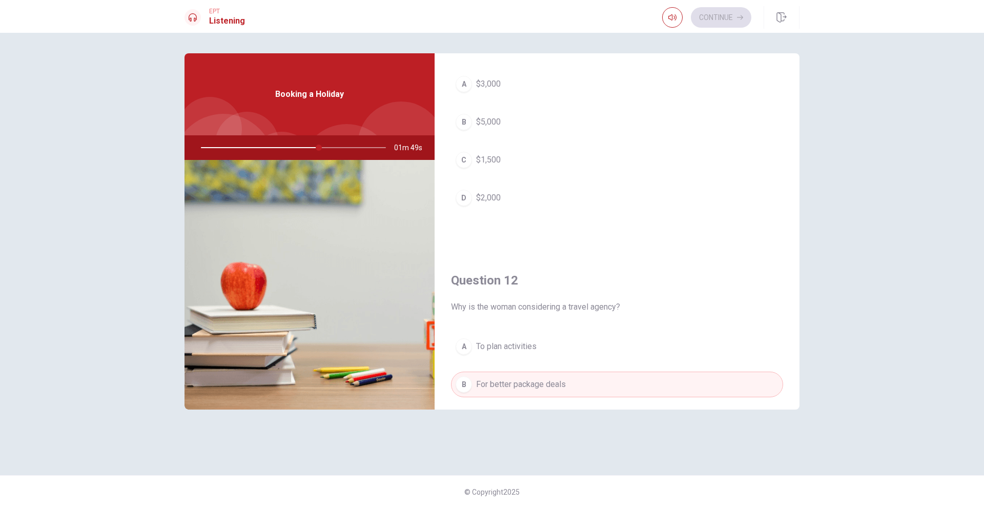
scroll to position [51, 0]
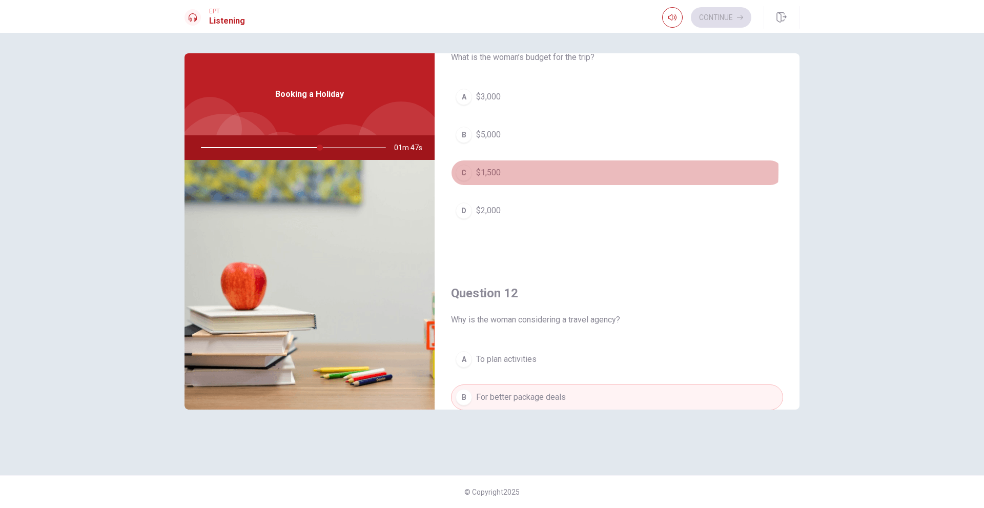
click at [553, 170] on button "C $1,500" at bounding box center [617, 173] width 332 height 26
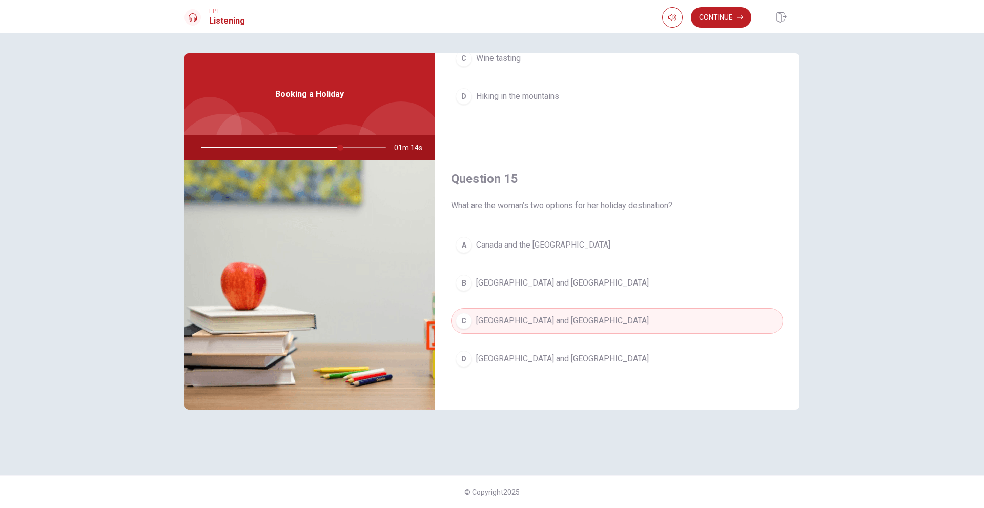
scroll to position [956, 0]
click at [726, 16] on button "Continue" at bounding box center [721, 17] width 60 height 20
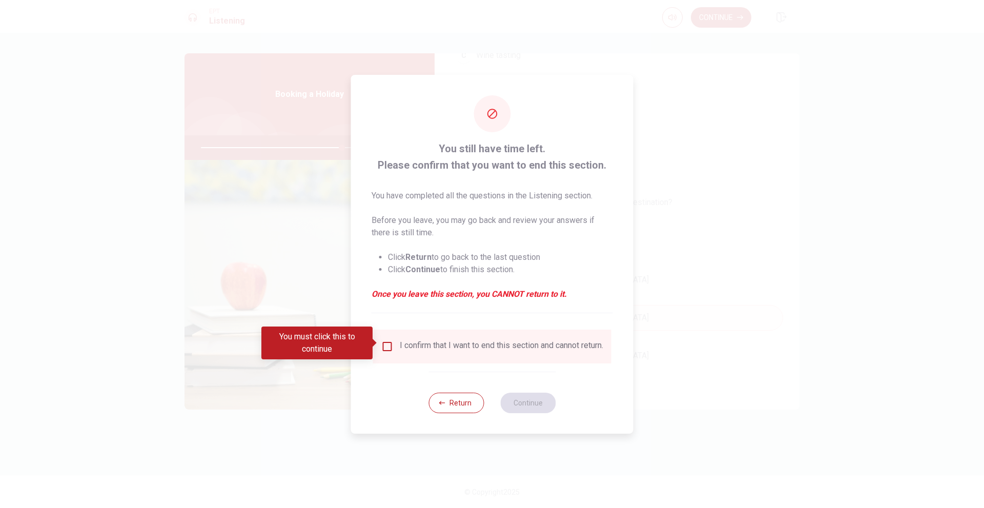
click at [437, 347] on div "I confirm that I want to end this section and cannot return." at bounding box center [501, 346] width 203 height 12
click at [383, 344] on input "You must click this to continue" at bounding box center [387, 346] width 12 height 12
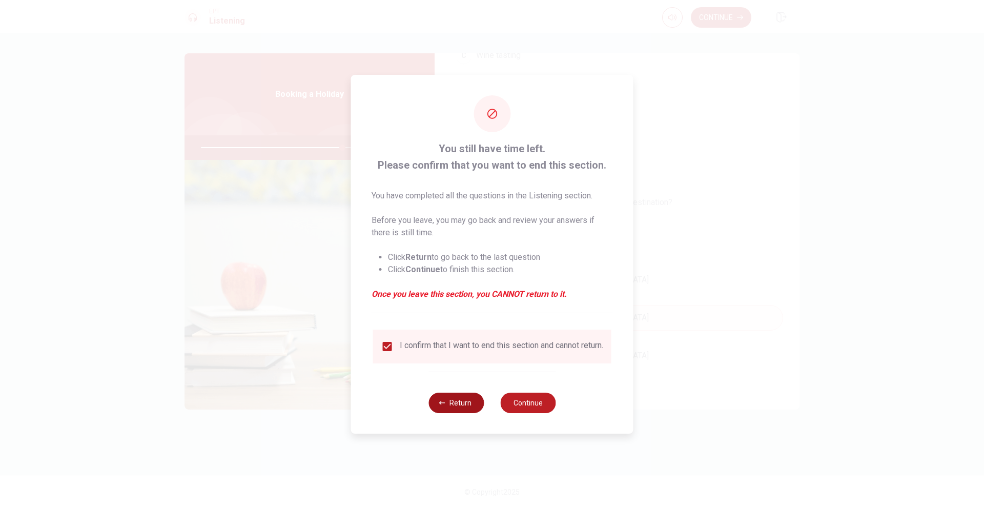
click at [454, 400] on button "Return" at bounding box center [455, 403] width 55 height 20
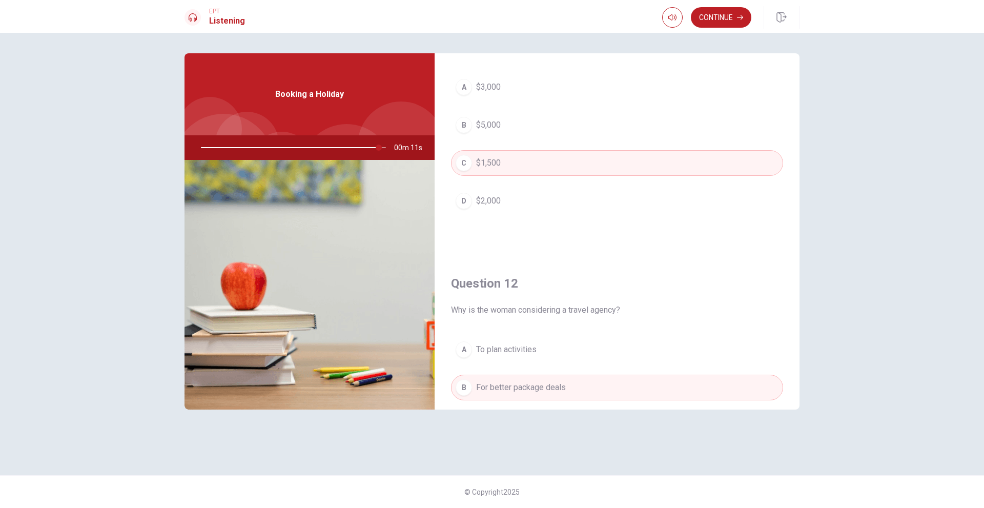
scroll to position [0, 0]
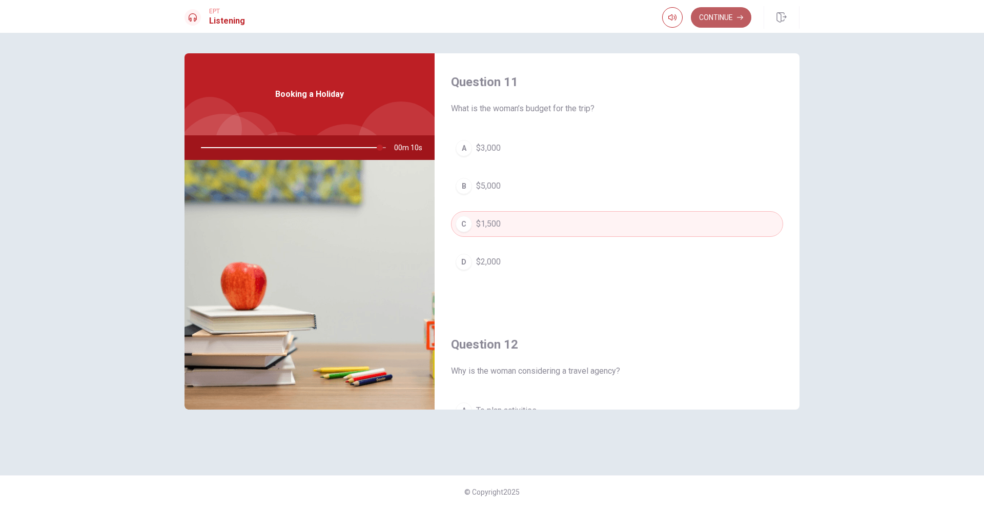
click at [717, 16] on button "Continue" at bounding box center [721, 17] width 60 height 20
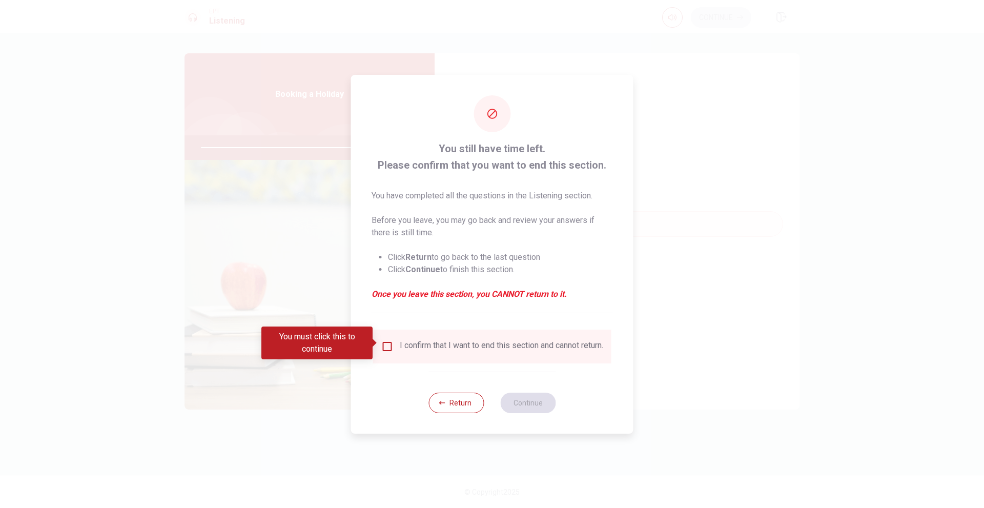
drag, startPoint x: 420, startPoint y: 333, endPoint x: 414, endPoint y: 340, distance: 9.5
click at [419, 333] on div "I confirm that I want to end this section and cannot return." at bounding box center [492, 347] width 238 height 34
click at [413, 344] on div "I confirm that I want to end this section and cannot return." at bounding box center [501, 346] width 203 height 12
click at [392, 344] on div "I confirm that I want to end this section and cannot return." at bounding box center [492, 346] width 222 height 12
click at [388, 345] on input "You must click this to continue" at bounding box center [387, 346] width 12 height 12
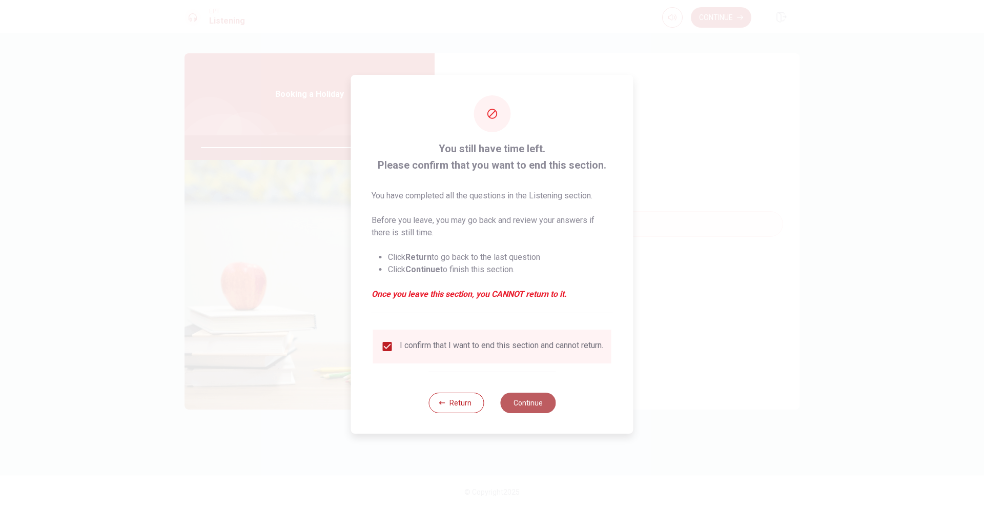
click at [537, 402] on button "Continue" at bounding box center [527, 403] width 55 height 20
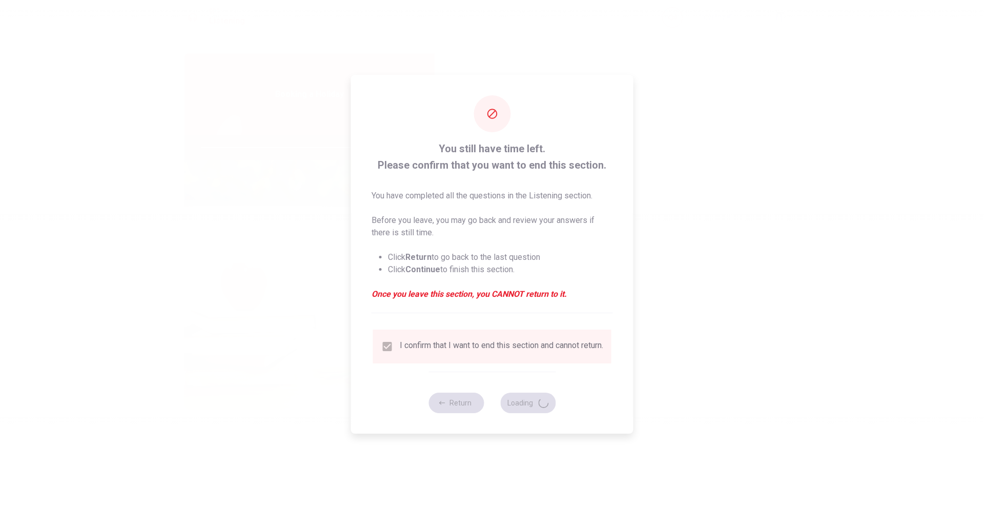
type input "98"
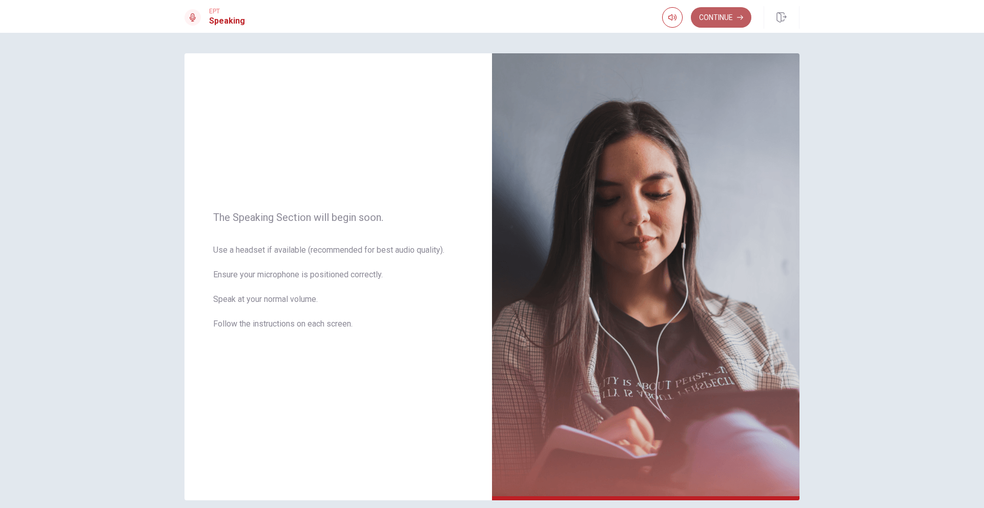
click at [720, 23] on button "Continue" at bounding box center [721, 17] width 60 height 20
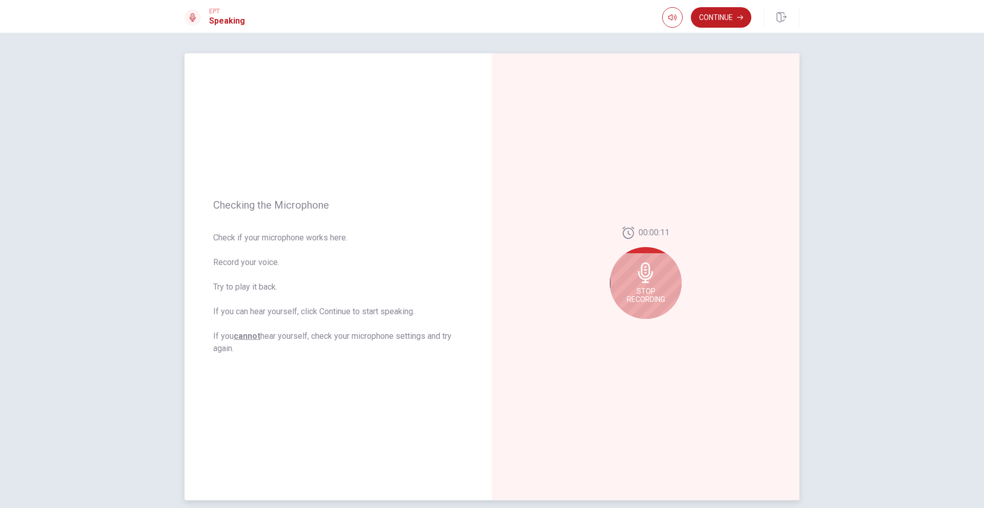
click at [656, 278] on div "Stop Recording" at bounding box center [646, 283] width 72 height 72
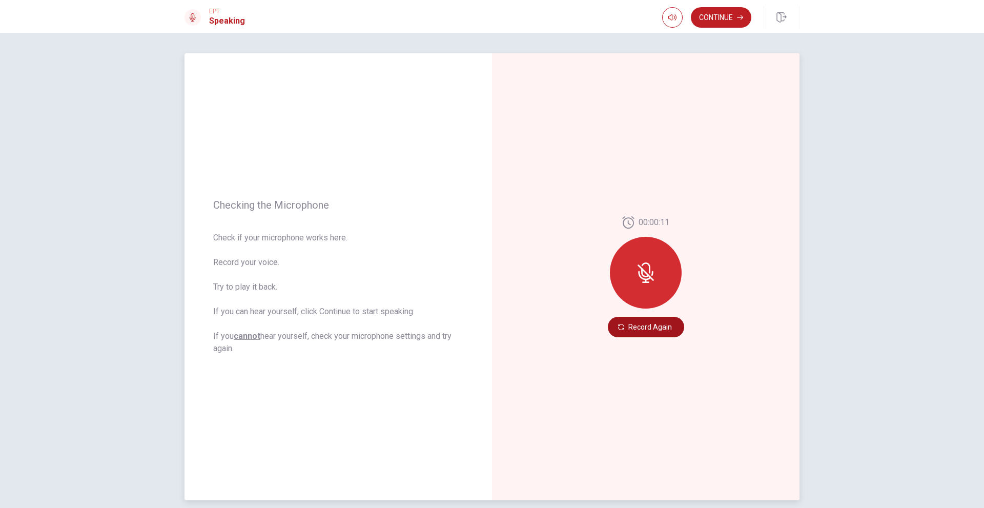
click at [646, 328] on button "Record Again" at bounding box center [646, 327] width 76 height 20
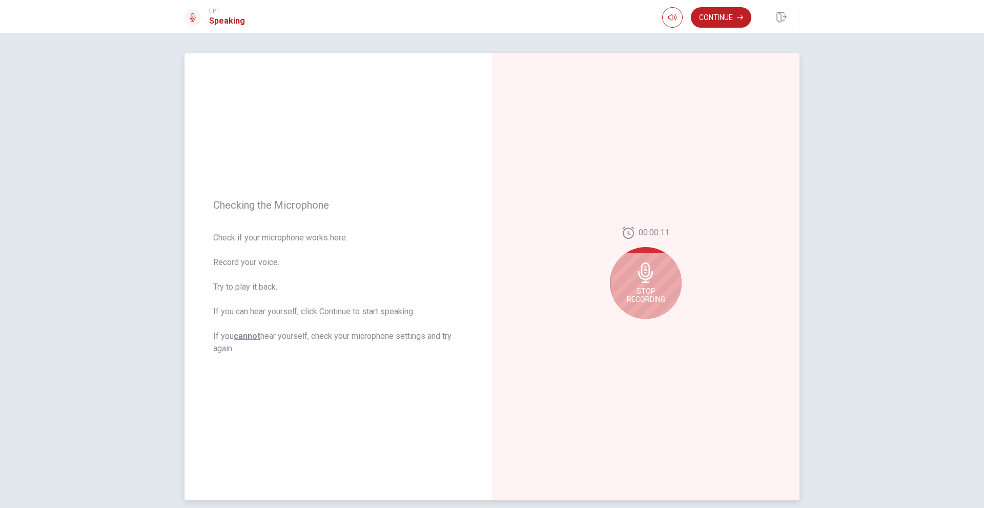
click at [644, 282] on icon at bounding box center [645, 272] width 15 height 20
click at [650, 324] on button "Play Audio" at bounding box center [657, 327] width 14 height 14
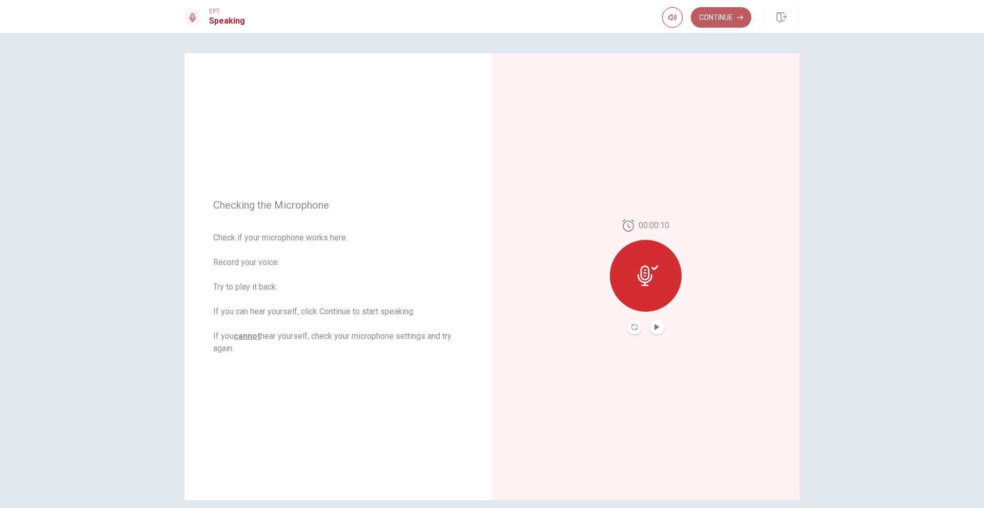
click at [722, 17] on button "Continue" at bounding box center [721, 17] width 60 height 20
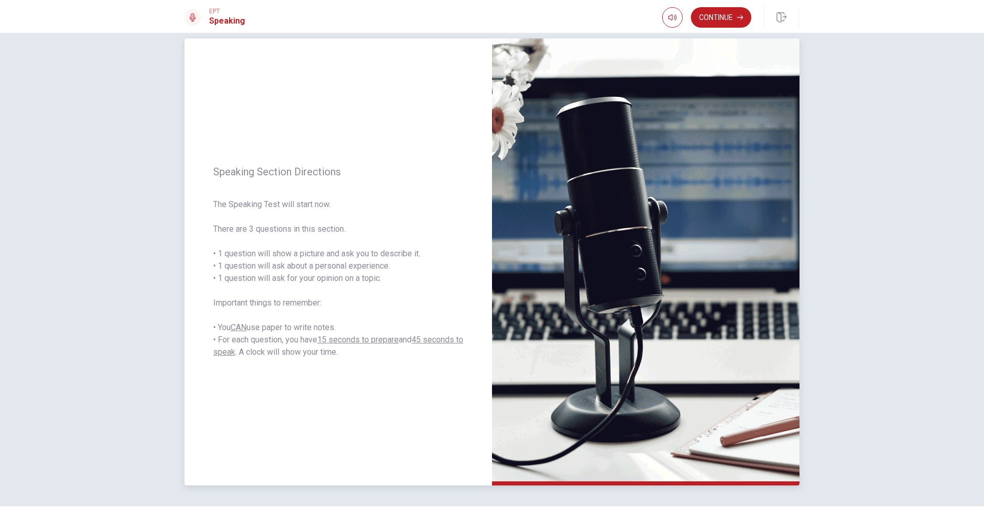
scroll to position [46, 0]
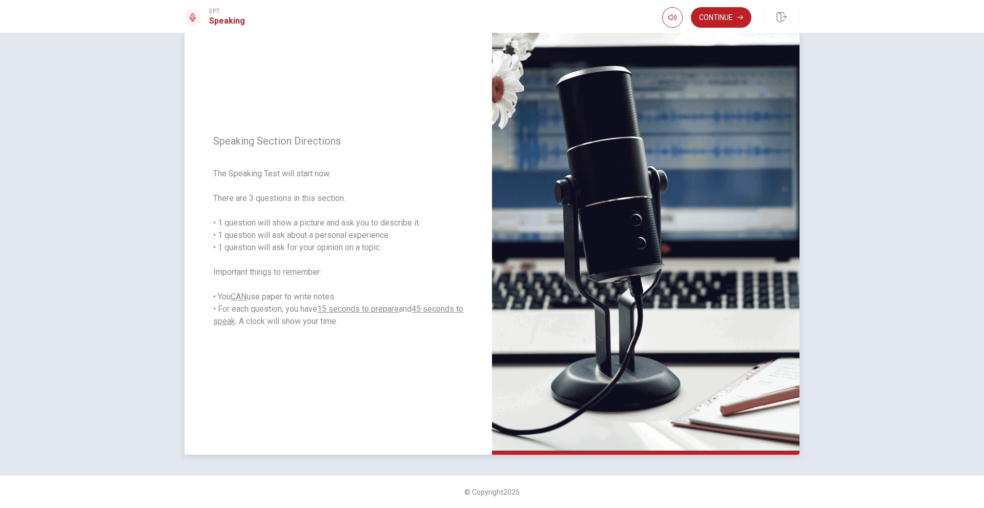
drag, startPoint x: 217, startPoint y: 225, endPoint x: 274, endPoint y: 223, distance: 56.4
click at [267, 223] on span "The Speaking Test will start now. There are 3 questions in this section. • 1 qu…" at bounding box center [338, 248] width 250 height 160
click at [726, 19] on button "Continue" at bounding box center [721, 17] width 60 height 20
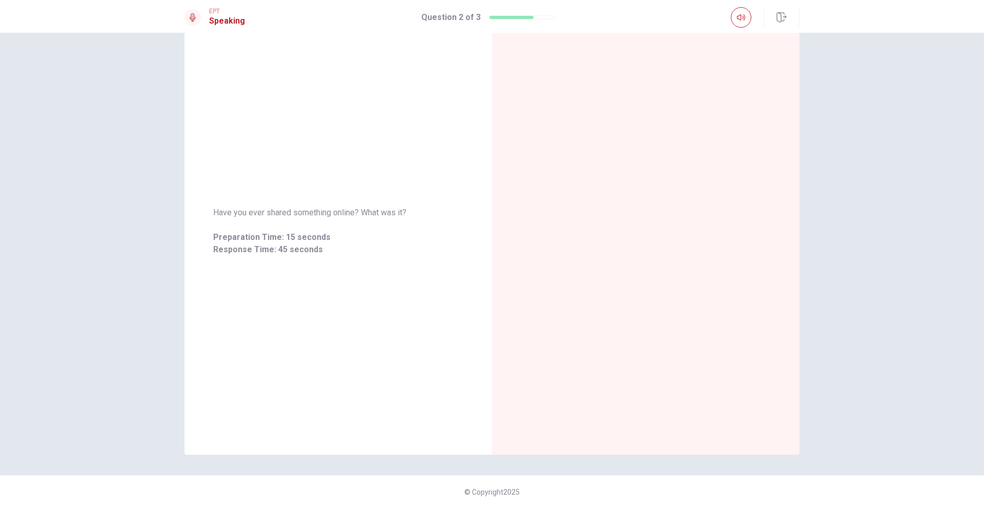
scroll to position [0, 0]
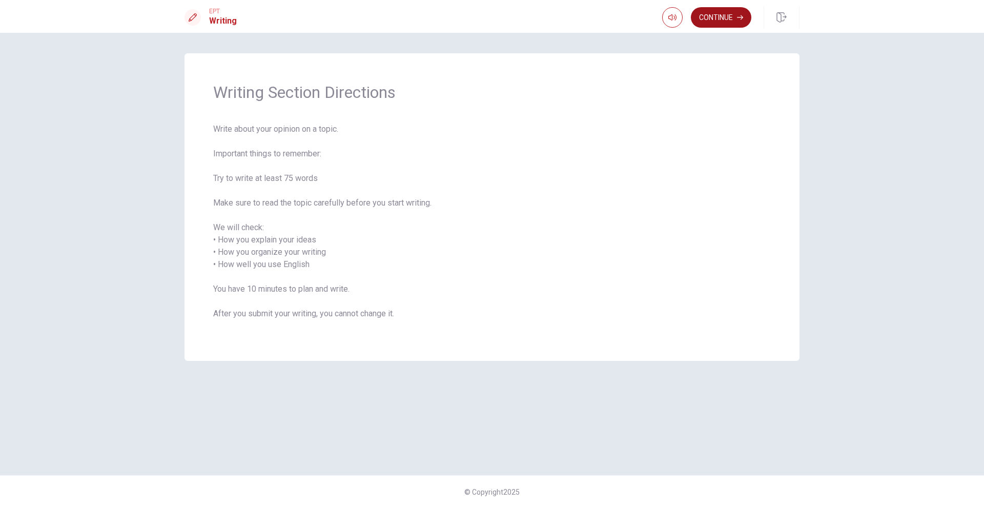
click at [724, 23] on button "Continue" at bounding box center [721, 17] width 60 height 20
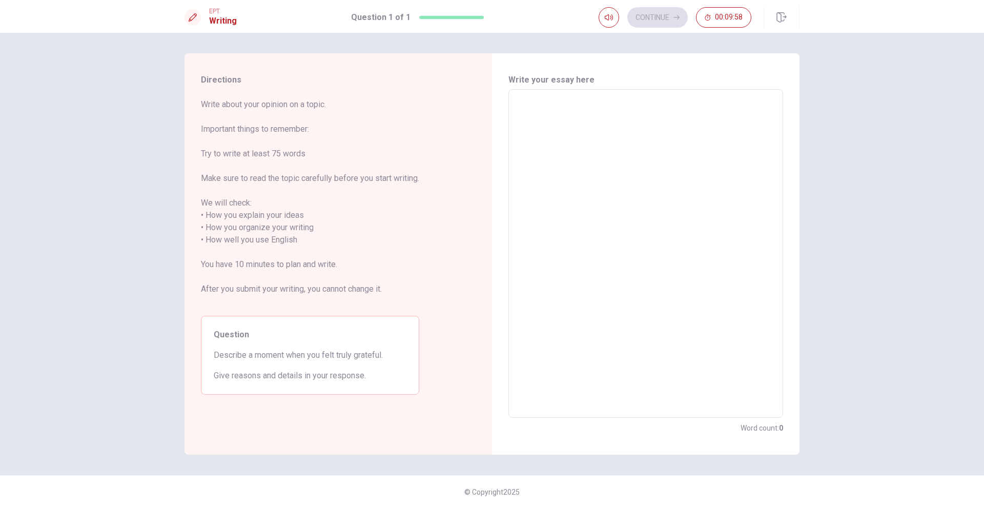
click at [573, 201] on textarea at bounding box center [646, 254] width 260 height 312
drag, startPoint x: 220, startPoint y: 355, endPoint x: 305, endPoint y: 350, distance: 85.2
click at [300, 351] on span "Describe a moment when you felt truly grateful." at bounding box center [310, 355] width 193 height 12
click at [592, 248] on textarea at bounding box center [646, 254] width 260 height 312
type textarea "ц"
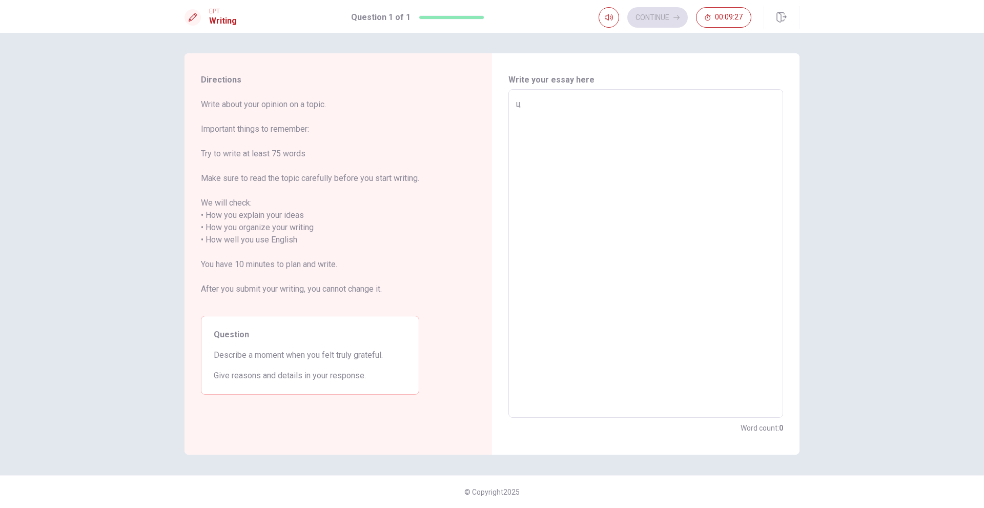
type textarea "x"
type textarea "цр"
type textarea "x"
type textarea "w"
type textarea "x"
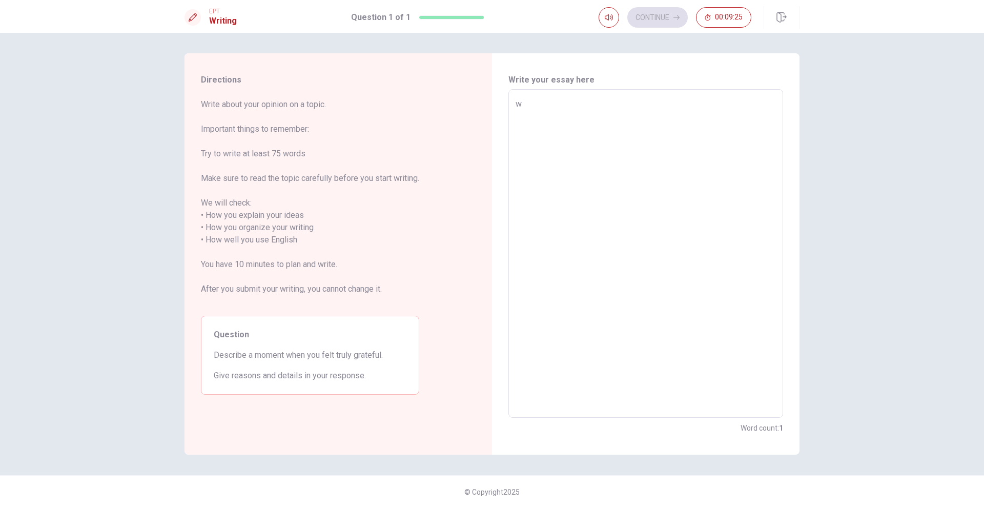
type textarea "wh"
type textarea "x"
type textarea "whe"
type textarea "x"
type textarea "when"
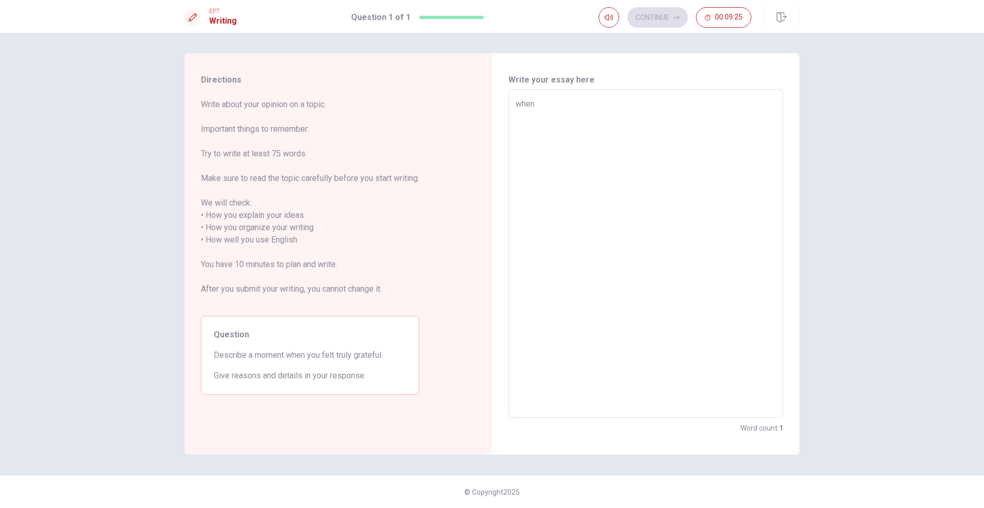
type textarea "x"
type textarea "when"
type textarea "x"
type textarea "when i"
type textarea "x"
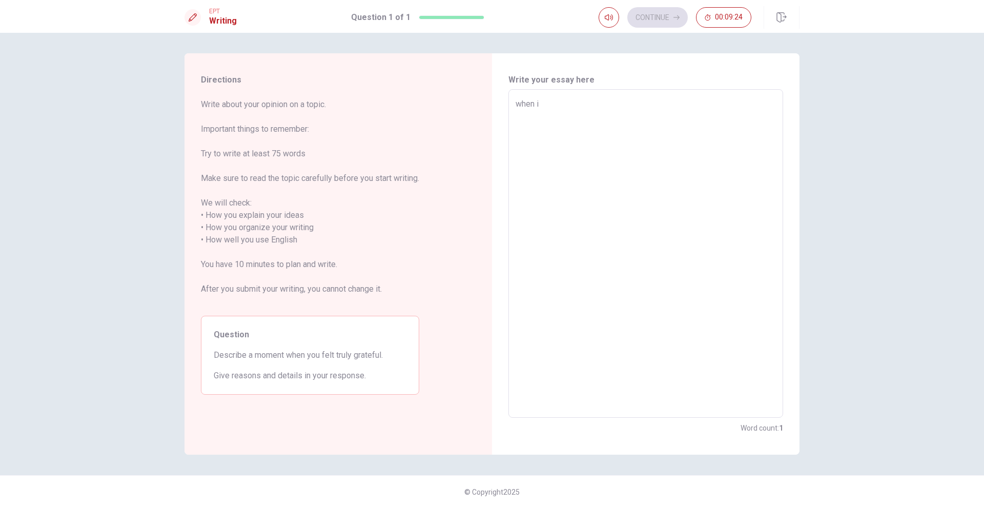
type textarea "when i"
type textarea "x"
type textarea "when i s"
type textarea "x"
type textarea "when i sa"
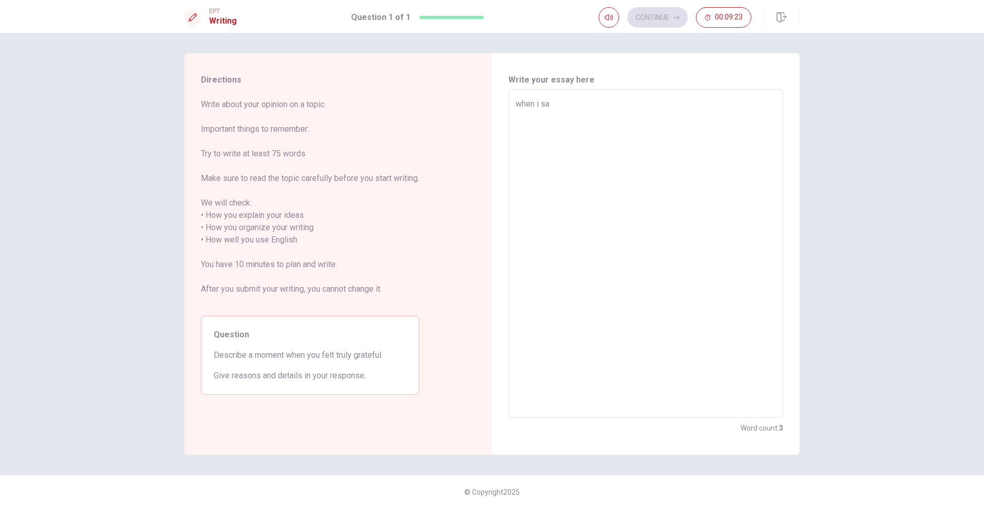
type textarea "x"
type textarea "when i saw"
type textarea "x"
type textarea "when i saw"
type textarea "x"
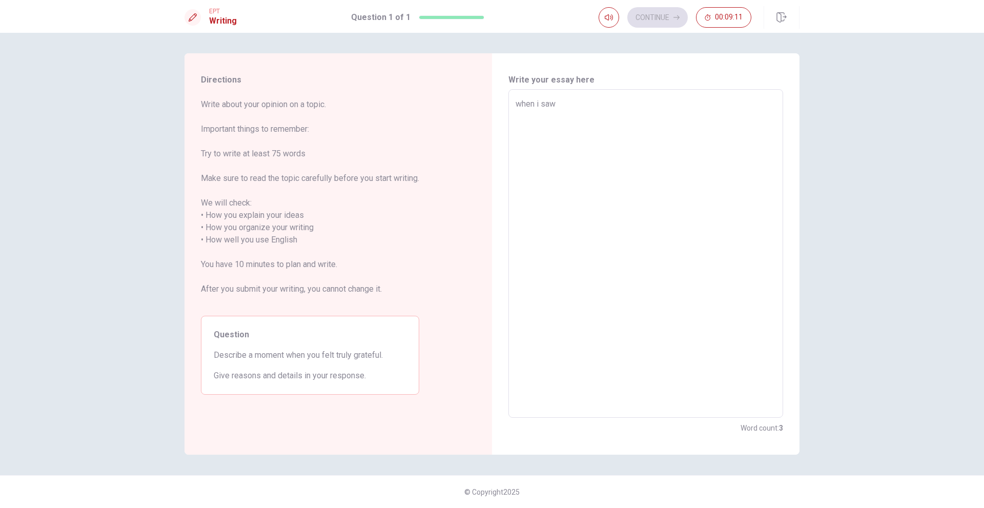
type textarea "when i"
type textarea "x"
type textarea "when"
type textarea "x"
type textarea "I"
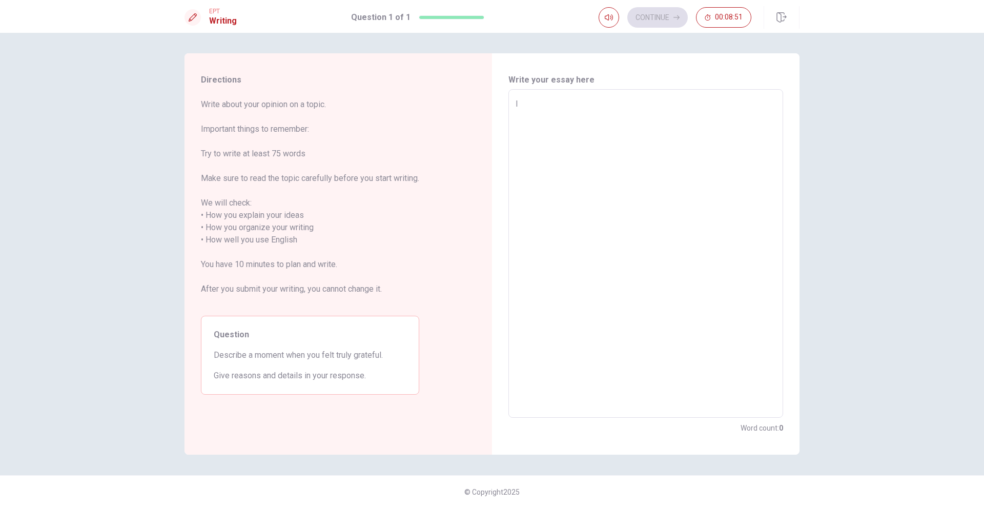
type textarea "x"
type textarea "I"
type textarea "x"
type textarea "I f"
type textarea "x"
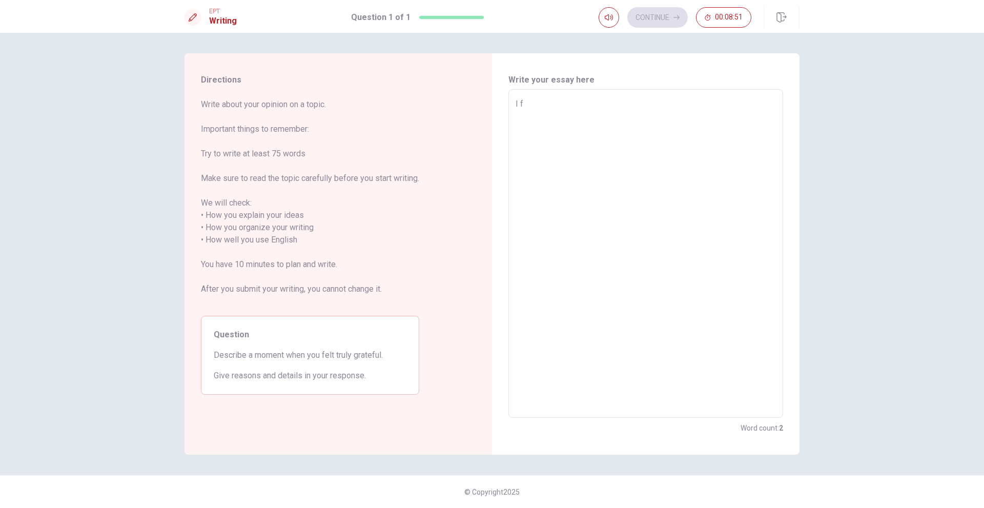
type textarea "I fe"
type textarea "x"
type textarea "I fel"
type textarea "x"
type textarea "I felt"
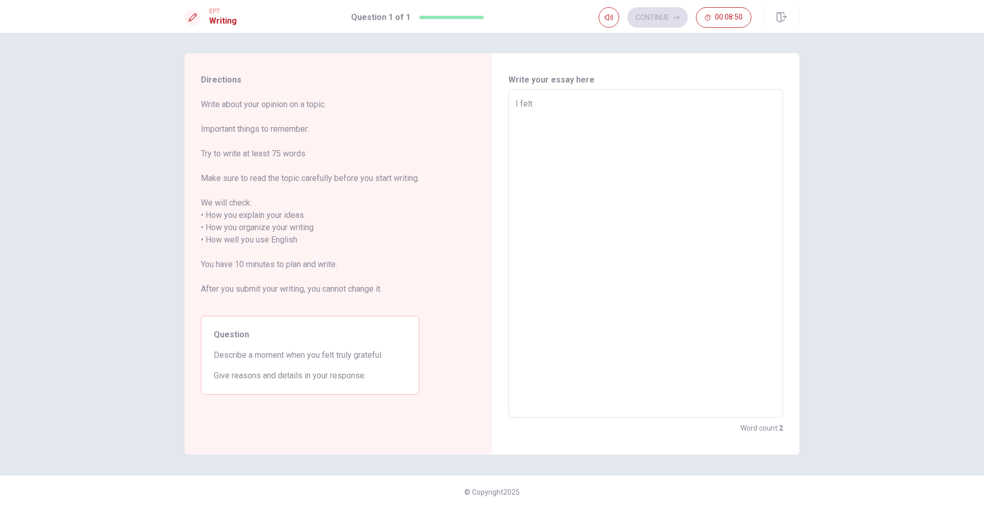
type textarea "x"
type textarea "I felt"
type textarea "x"
type textarea "I felt t"
type textarea "x"
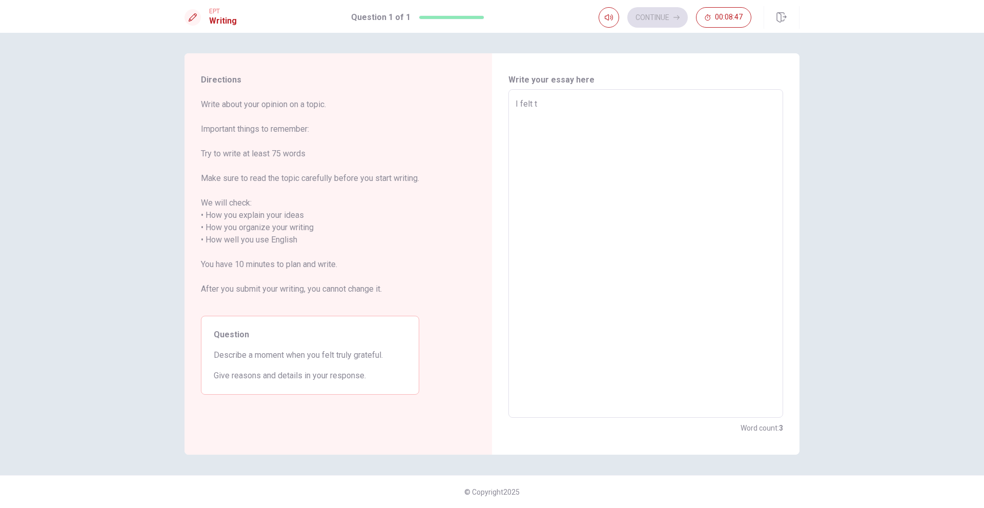
type textarea "I felt tr"
type textarea "x"
type textarea "I felt tru"
type textarea "x"
type textarea "I felt trul"
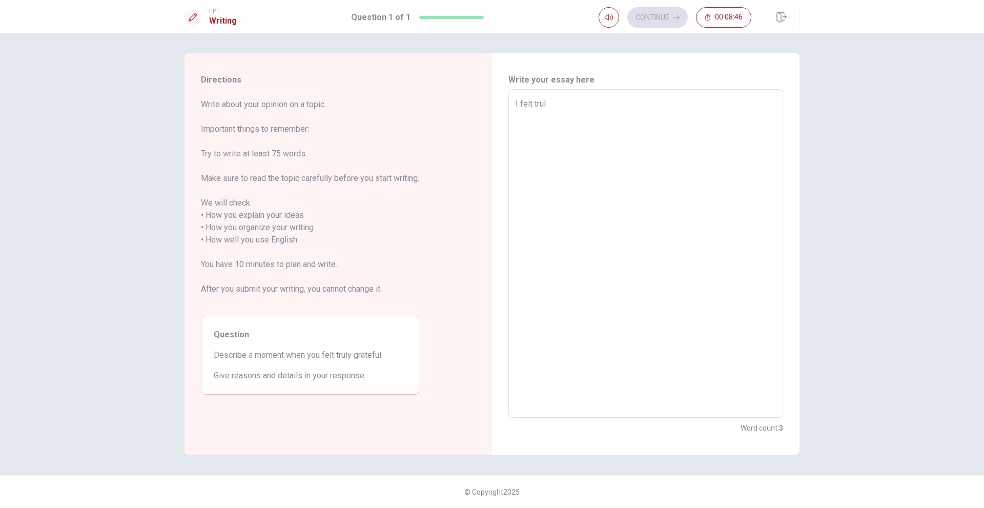
type textarea "x"
type textarea "I felt trule"
type textarea "x"
type textarea "I felt trule"
type textarea "x"
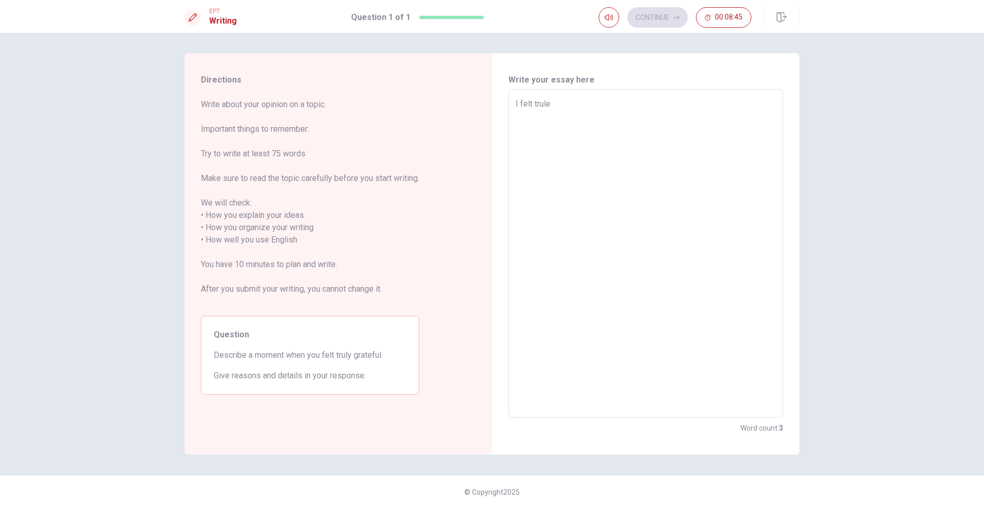
type textarea "I felt trule g"
type textarea "x"
type textarea "I felt trule gr"
type textarea "x"
type textarea "I felt trule gra"
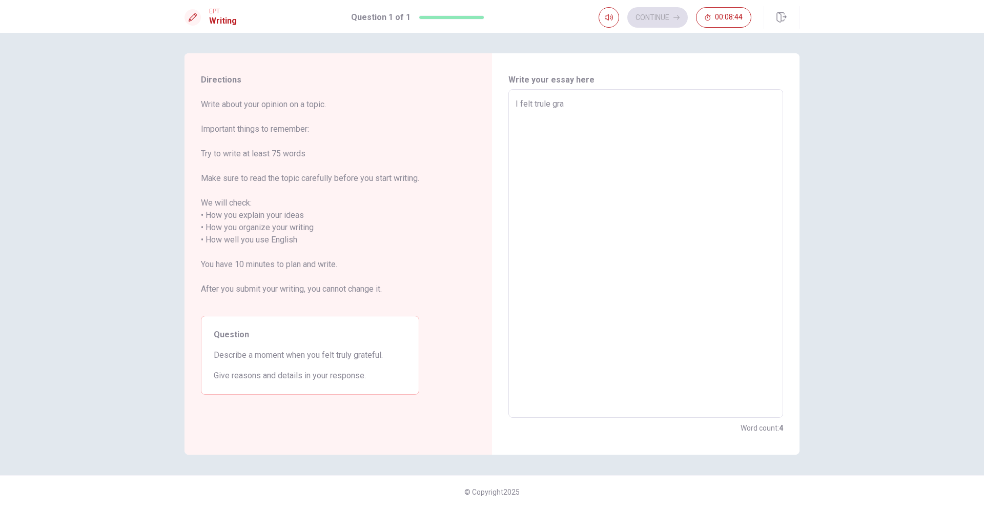
type textarea "x"
type textarea "I felt trule grat"
type textarea "x"
type textarea "I felt trule grate"
type textarea "x"
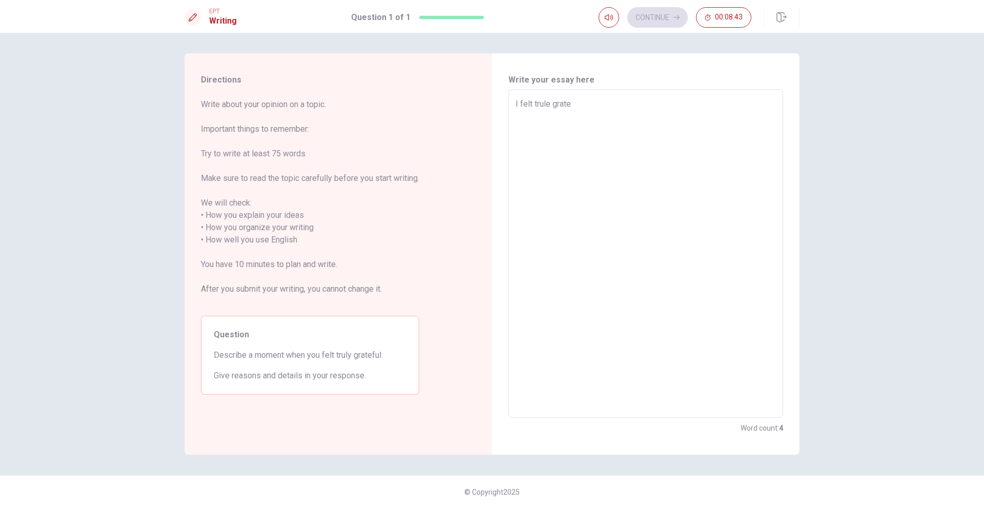
type textarea "I felt trule gratef"
type textarea "x"
type textarea "I felt trule gratefu"
type textarea "x"
type textarea "I felt trule grateful"
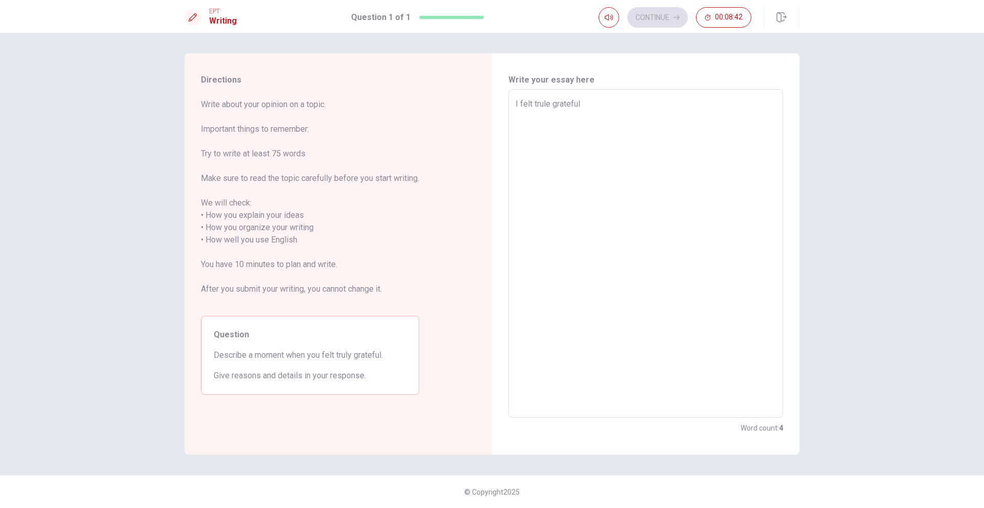
type textarea "x"
type textarea "I felt trule grateful"
type textarea "x"
type textarea "I felt trule grateful w"
type textarea "x"
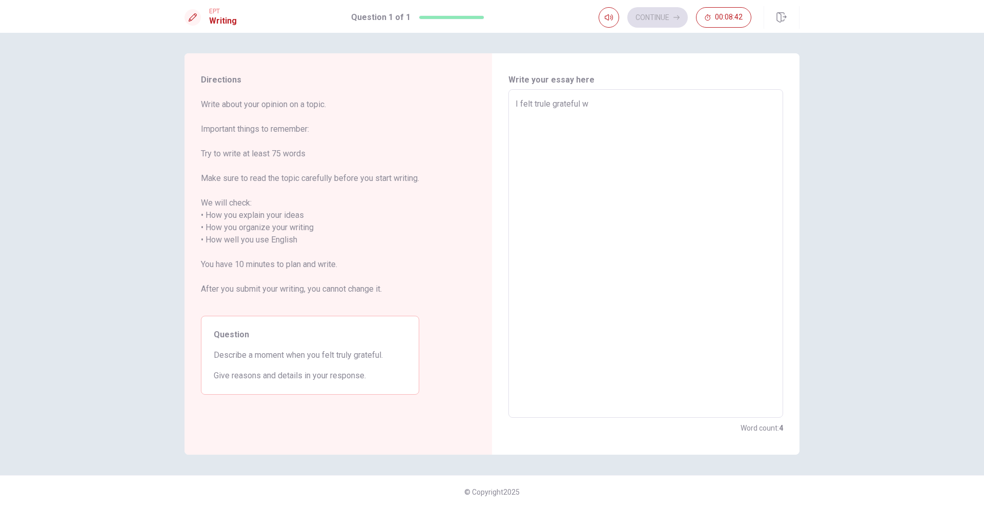
type textarea "I felt trule grateful wh"
type textarea "x"
type textarea "I felt trule grateful whe"
type textarea "x"
type textarea "I felt trule grateful when"
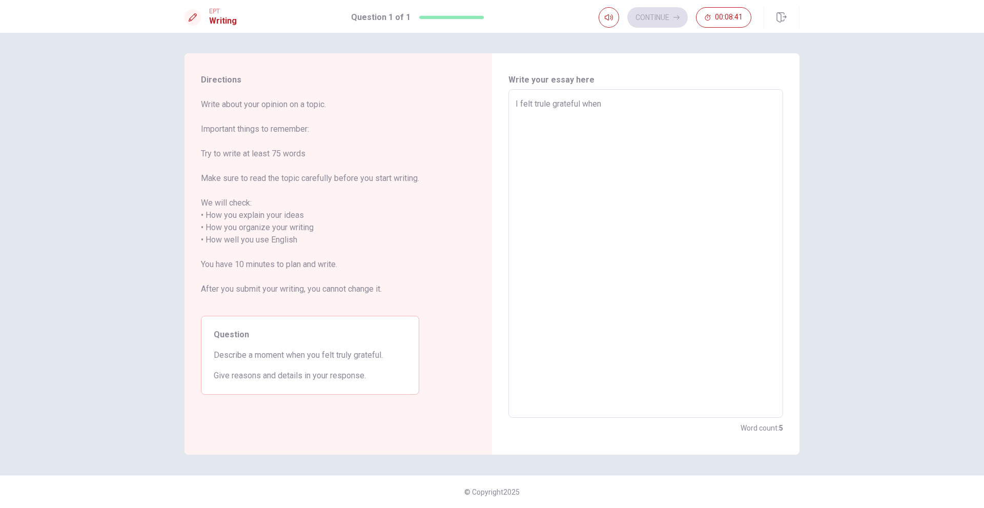
type textarea "x"
type textarea "I felt trule grateful when"
type textarea "x"
type textarea "I felt trule grateful when i"
type textarea "x"
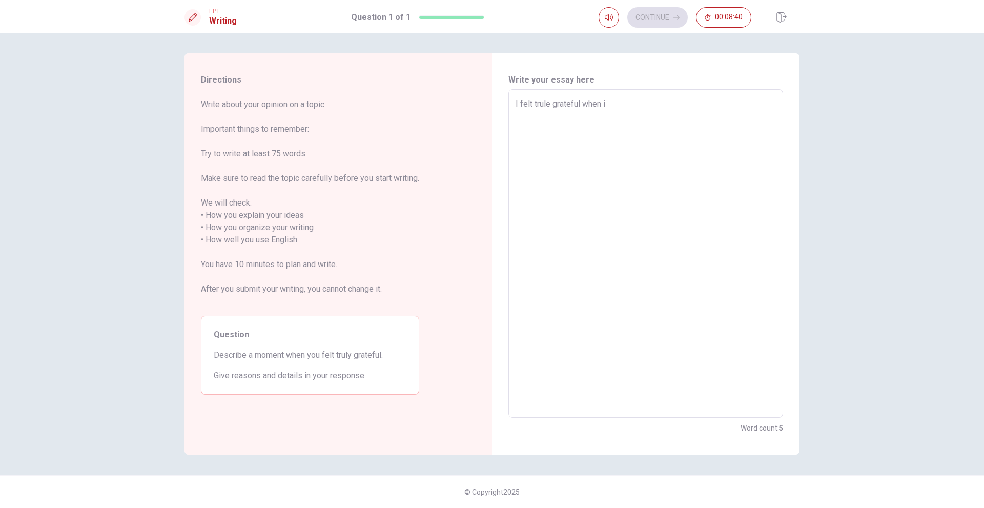
type textarea "I felt trule grateful when i"
type textarea "x"
type textarea "I felt trule grateful when i h"
type textarea "x"
type textarea "I felt trule grateful when i he"
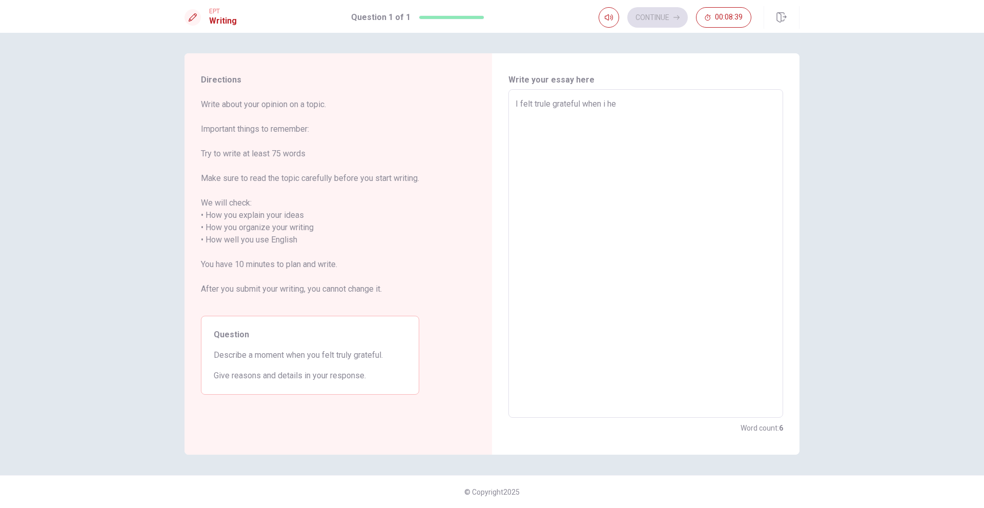
type textarea "x"
type textarea "I felt trule grateful when i hel"
type textarea "x"
type textarea "I felt trule grateful when i help"
type textarea "x"
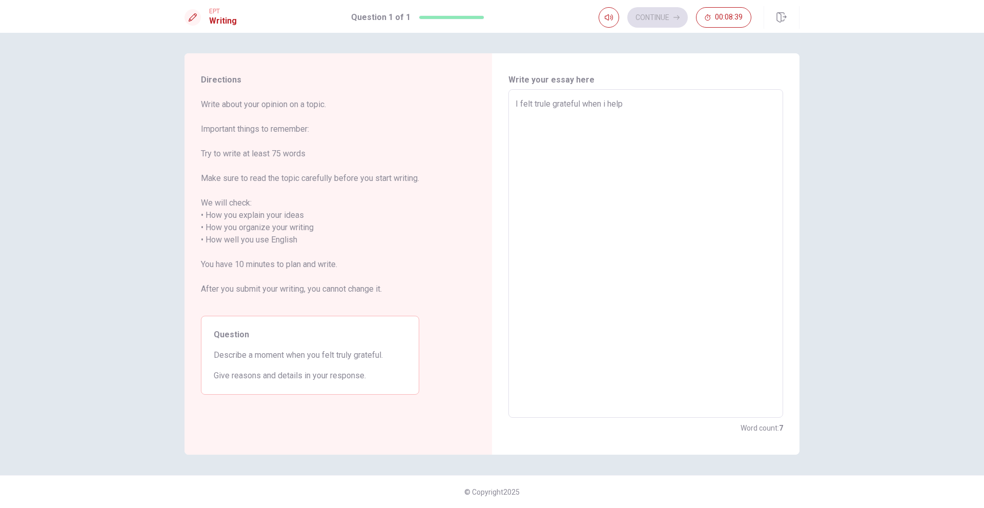
type textarea "I felt trule grateful when i helpe"
type textarea "x"
type textarea "I felt trule grateful when i helped"
type textarea "x"
type textarea "I felt trule grateful when i helped"
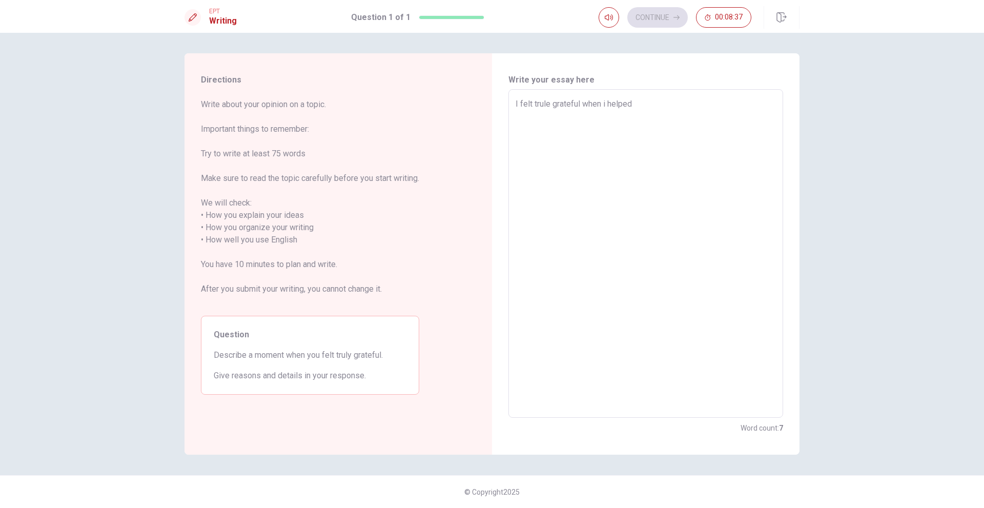
type textarea "x"
type textarea "I felt trule grateful when i"
type textarea "x"
type textarea "I felt trule grateful when i w"
type textarea "x"
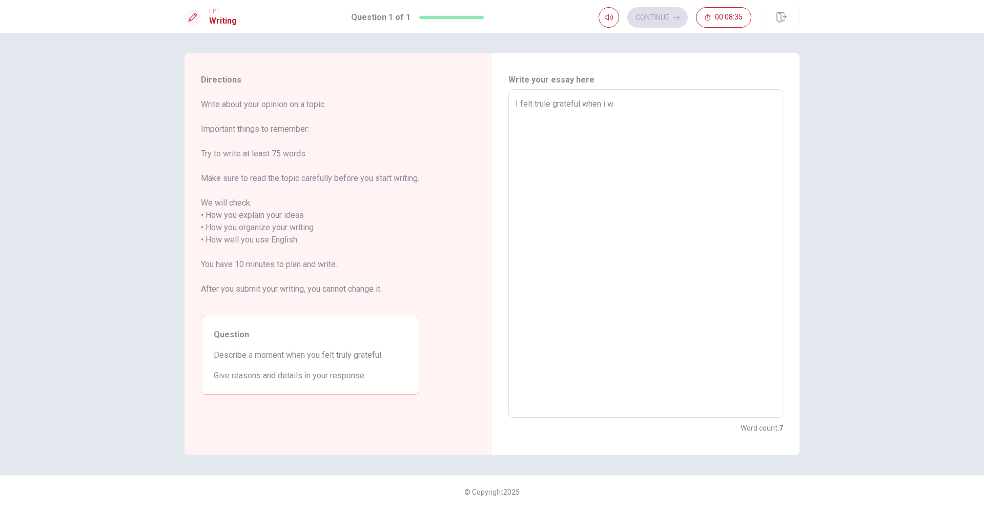
type textarea "I felt trule grateful when i wa"
type textarea "x"
type textarea "I felt trule grateful when i was"
type textarea "x"
type textarea "I felt trule grateful when i was"
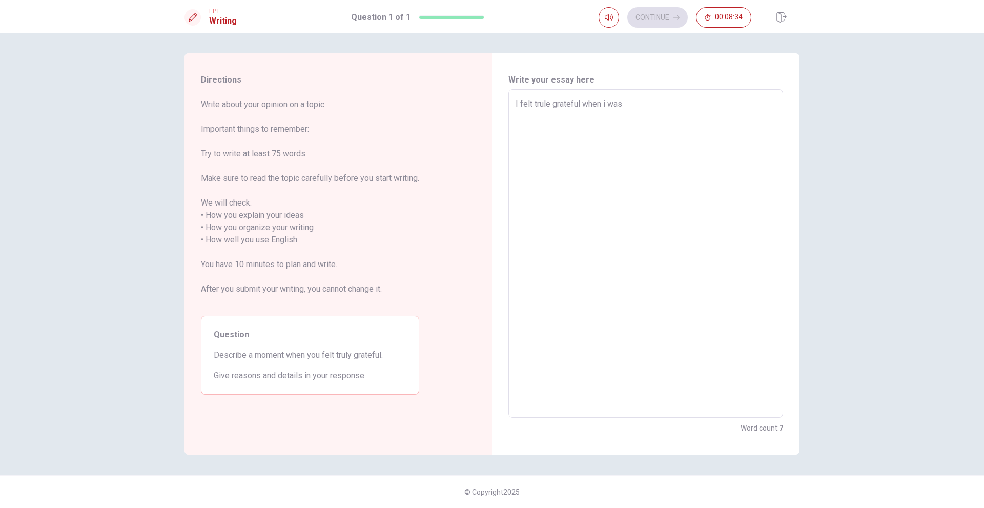
type textarea "x"
type textarea "I felt trule grateful when i was h"
type textarea "x"
type textarea "I felt trule grateful when i was he"
type textarea "x"
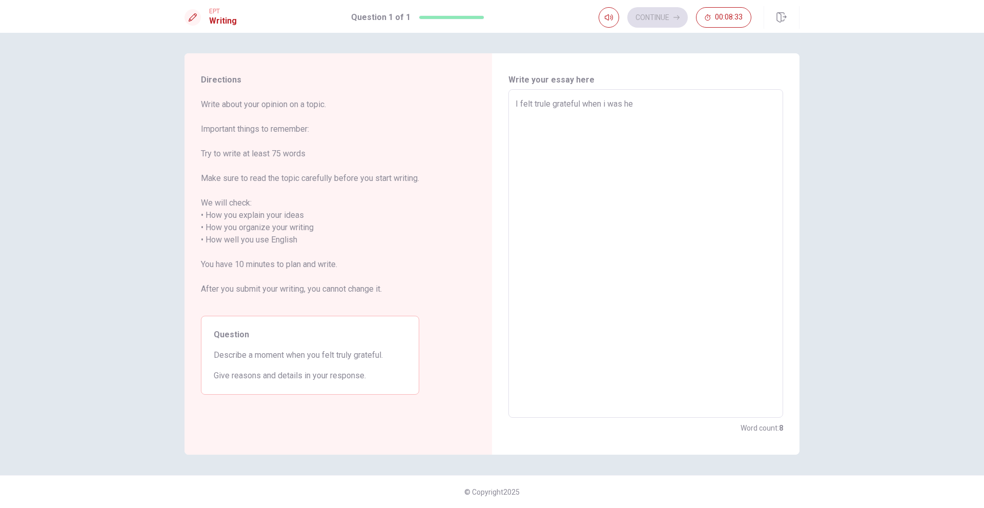
type textarea "I felt trule grateful when i was hel"
type textarea "x"
type textarea "I felt trule grateful when i was help"
type textarea "x"
type textarea "I felt trule grateful when i was help"
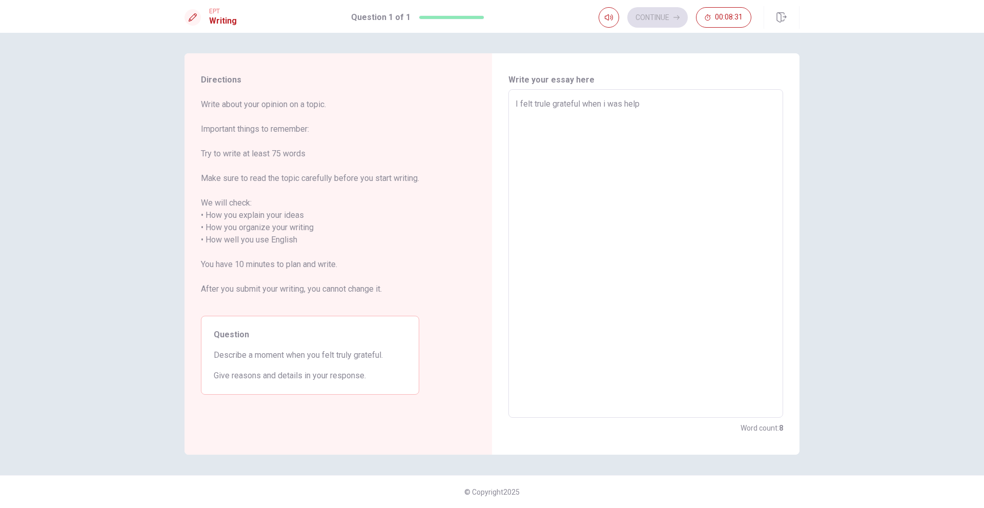
type textarea "x"
type textarea "I felt trule grateful when i was help m"
type textarea "x"
type textarea "I felt trule grateful when i was help my"
type textarea "x"
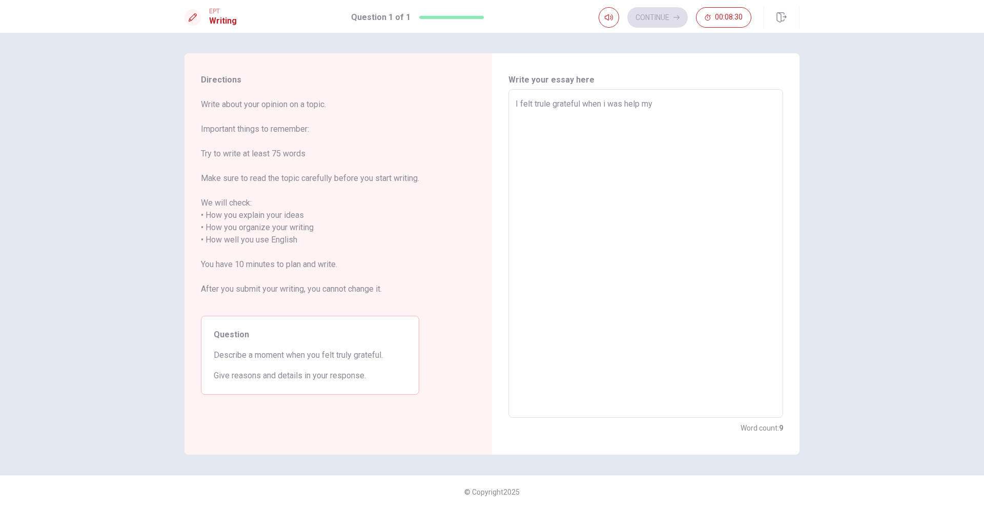
type textarea "I felt trule grateful when i was help my"
type textarea "x"
type textarea "I felt trule grateful when i was help my m"
type textarea "x"
type textarea "I felt trule grateful when i was help my mo"
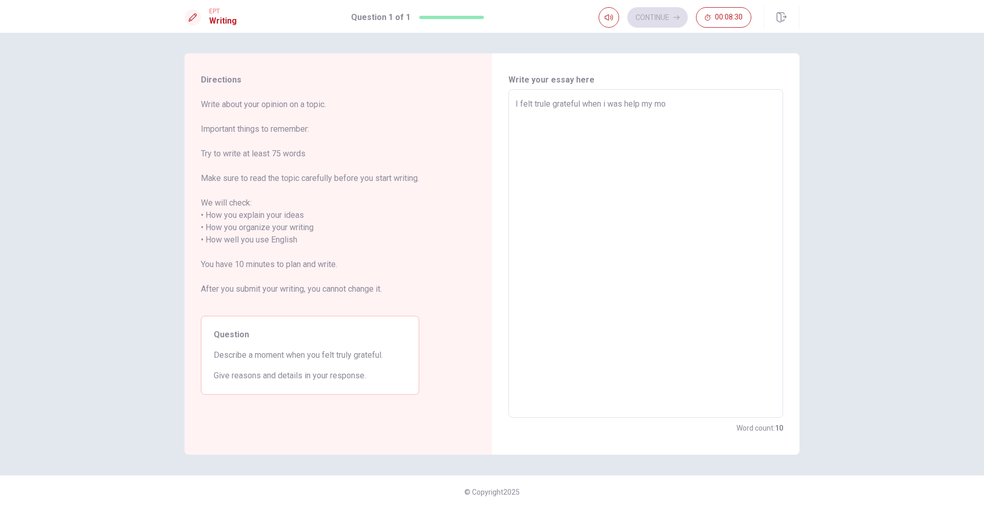
type textarea "x"
type textarea "I felt trule grateful when i was help my mom"
type textarea "x"
type textarea "I felt trule grateful when i was help my mom"
type textarea "x"
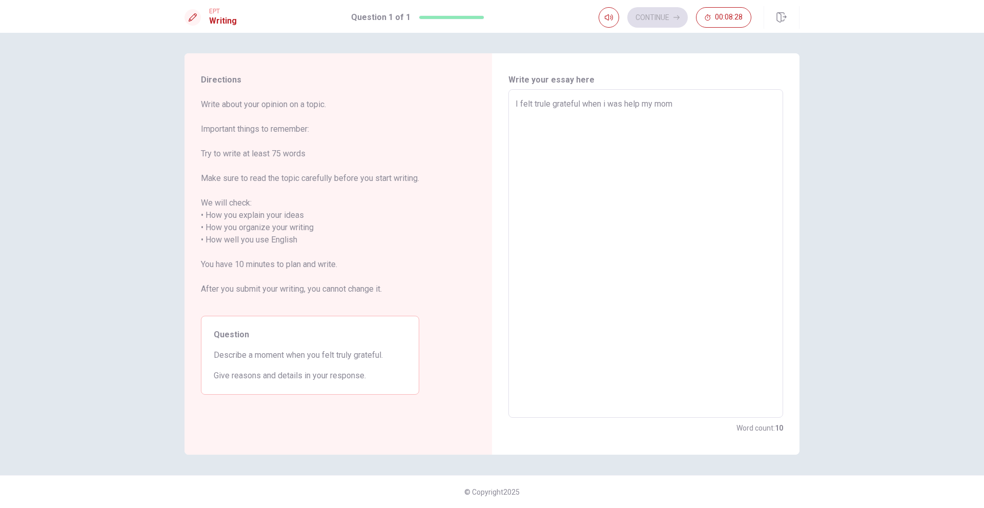
type textarea "I felt trule grateful when i was help my mom w"
type textarea "x"
type textarea "I felt trule grateful when i was help my mom wh"
type textarea "x"
type textarea "I felt trule grateful when i was help my mom whe"
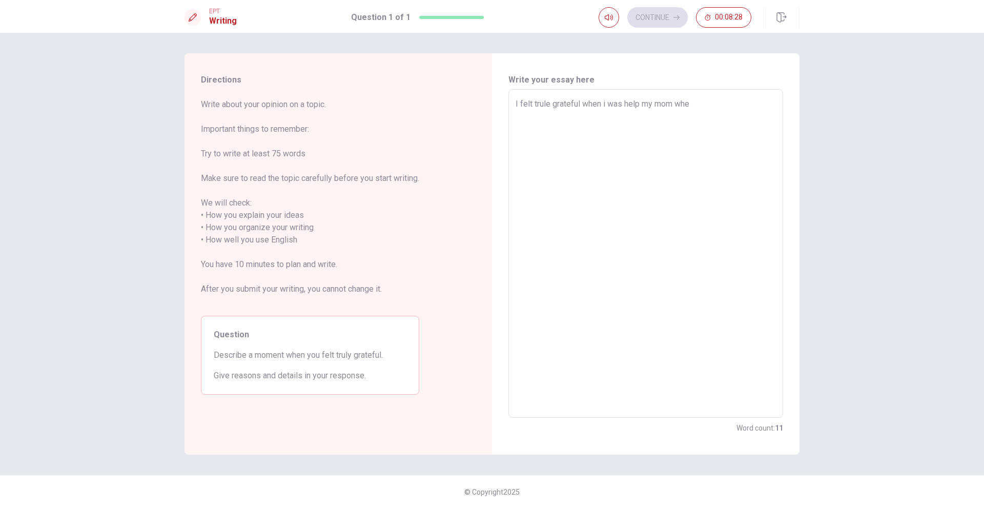
type textarea "x"
type textarea "I felt trule grateful when i was help my mom when"
type textarea "x"
type textarea "I felt trule grateful when i was help my mom when"
type textarea "x"
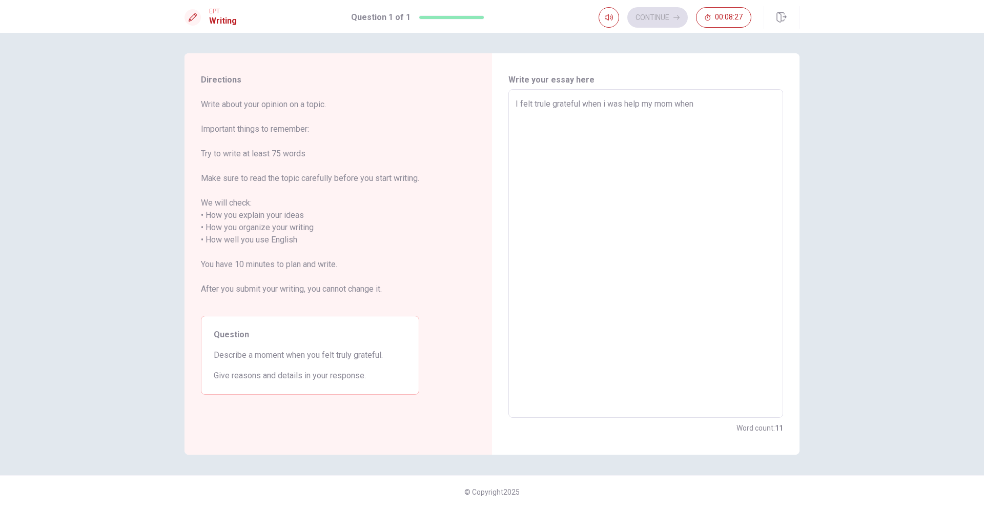
type textarea "I felt trule grateful when i was help my mom when s"
type textarea "x"
type textarea "I felt trule grateful when i was help my mom when sh"
type textarea "x"
type textarea "I felt trule grateful when i was help my mom when she"
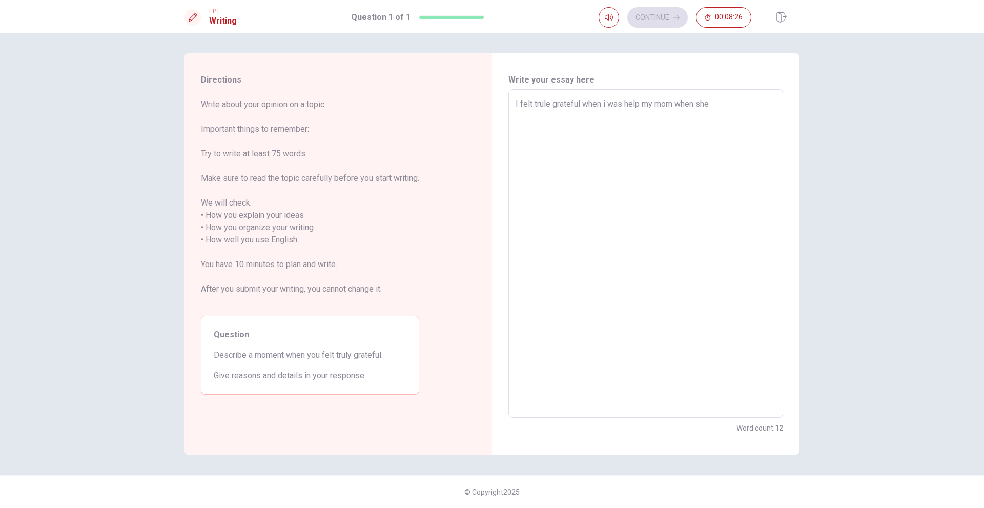
type textarea "x"
type textarea "I felt trule grateful when i was help my mom when she"
type textarea "x"
type textarea "I felt trule grateful when i was help my mom when"
type textarea "x"
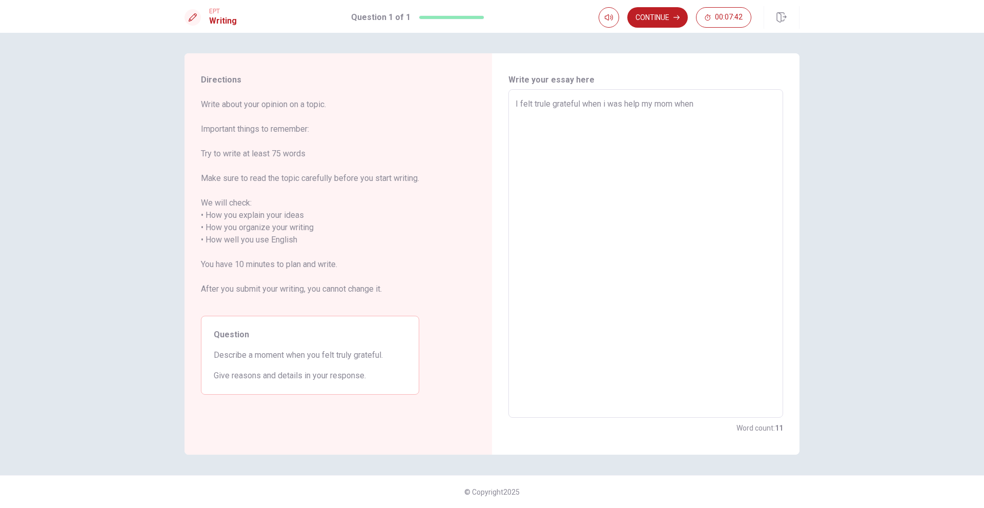
type textarea "I felt trule grateful when i was help my mom"
type textarea "x"
type textarea "I felt trule grateful when i was help my"
type textarea "x"
type textarea "I felt trule grateful when i was help"
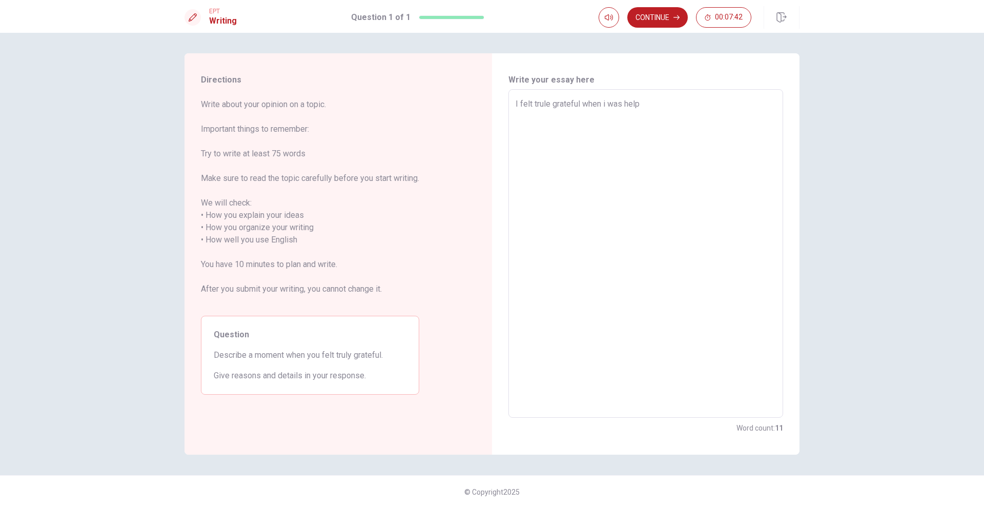
type textarea "x"
type textarea "I felt trule grateful when i was"
type textarea "x"
type textarea "I felt trule grateful when i"
type textarea "x"
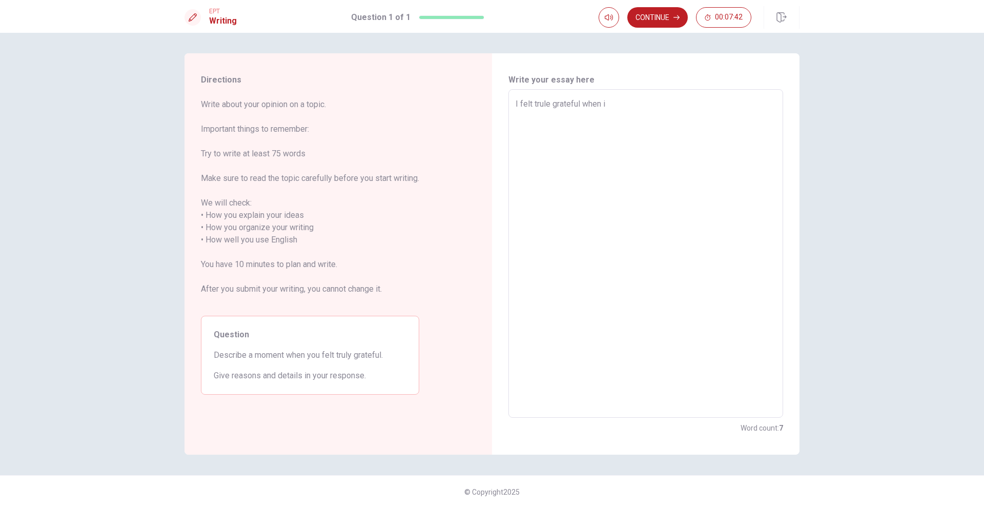
type textarea "I felt trule grateful when"
type textarea "x"
type textarea "I felt trule grateful"
type textarea "x"
type textarea "I felt trule"
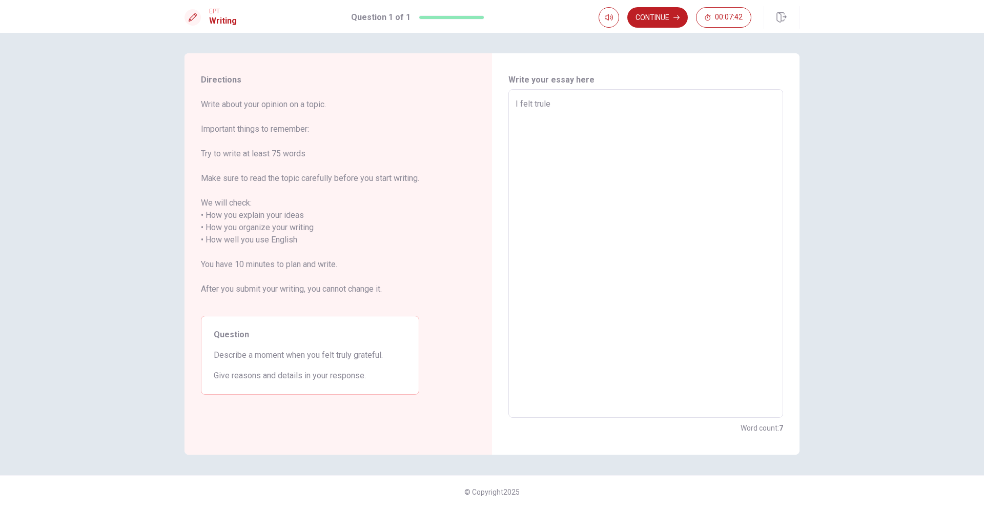
type textarea "x"
type textarea "I felt"
type textarea "x"
type textarea "I"
type textarea "x"
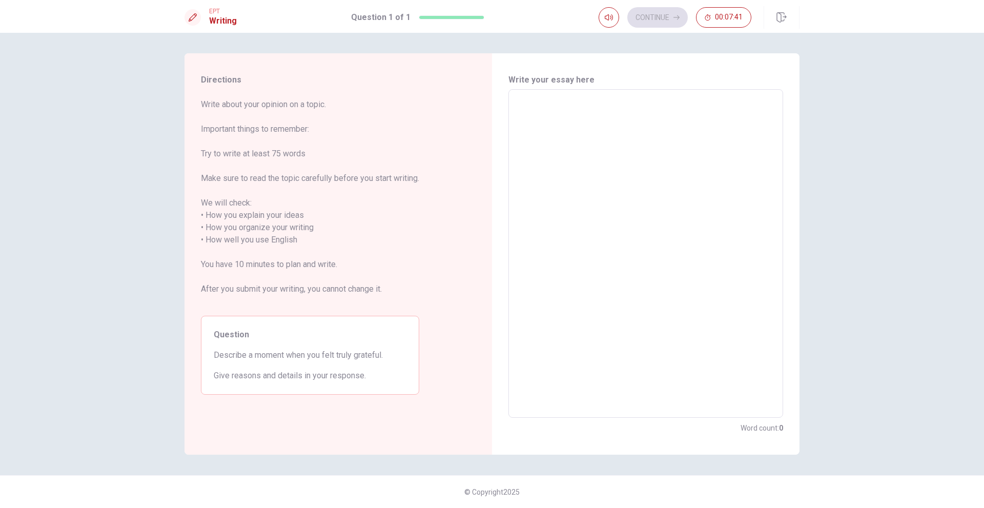
type textarea "a"
type textarea "x"
type textarea "a"
type textarea "x"
type textarea "a m"
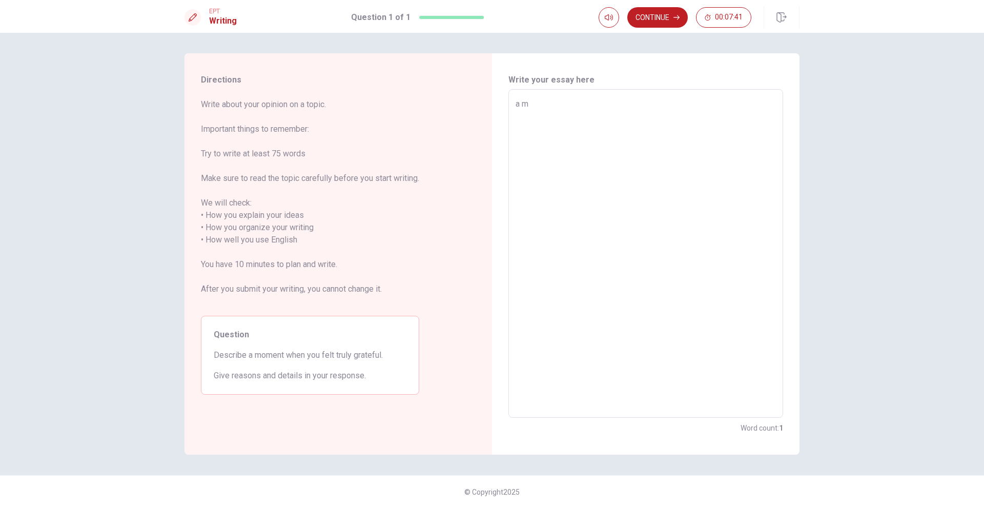
type textarea "x"
type textarea "a mo"
type textarea "x"
type textarea "a mom"
type textarea "x"
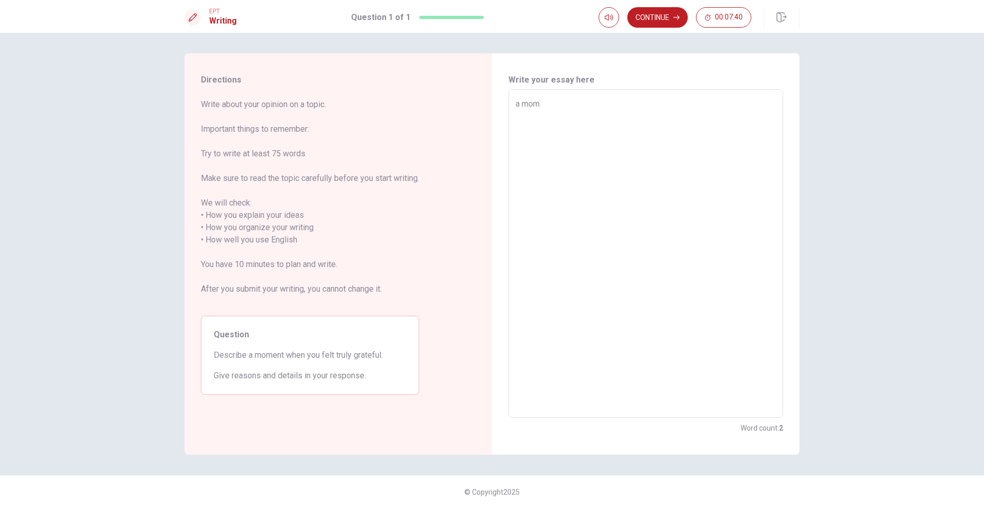
type textarea "a mome"
type textarea "x"
type textarea "a momen"
type textarea "x"
type textarea "a moment"
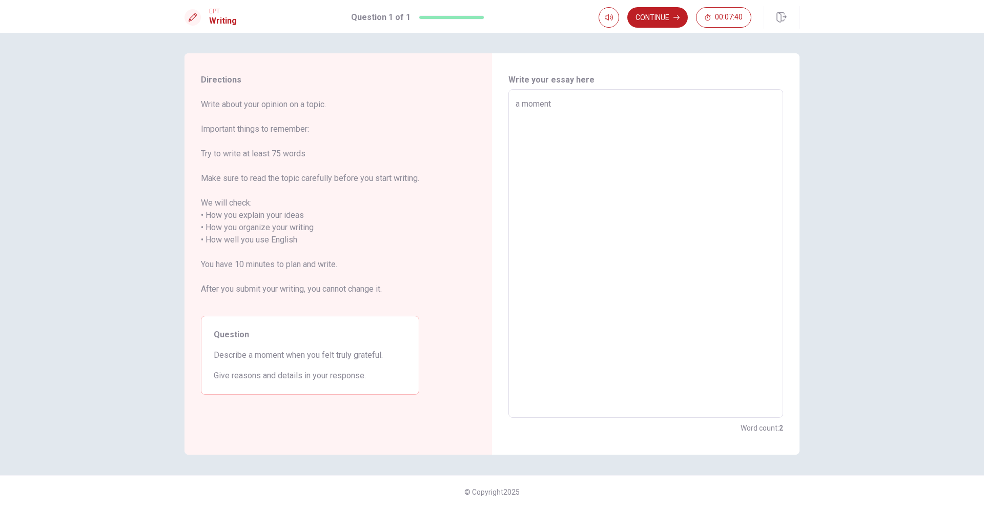
type textarea "x"
type textarea "a moment"
type textarea "x"
type textarea "a moment w"
type textarea "x"
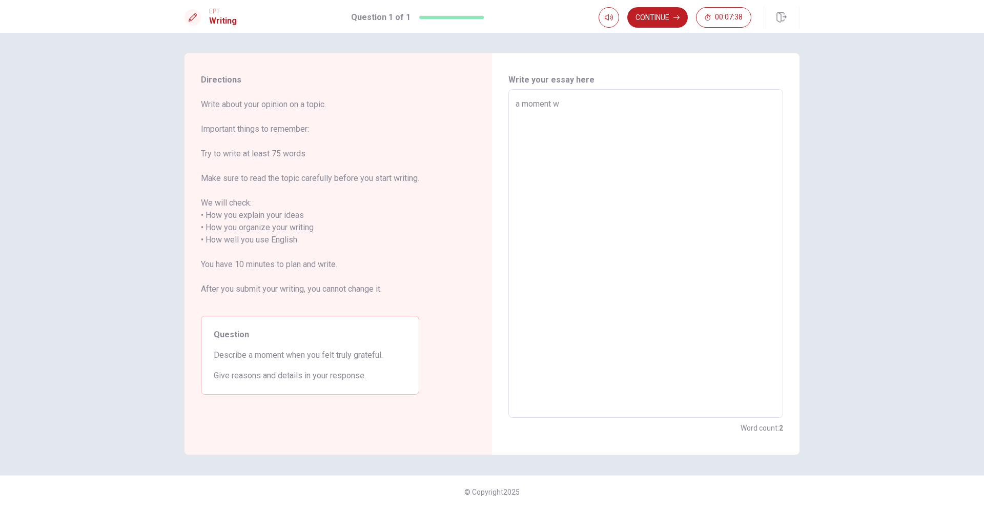
type textarea "a moment wh"
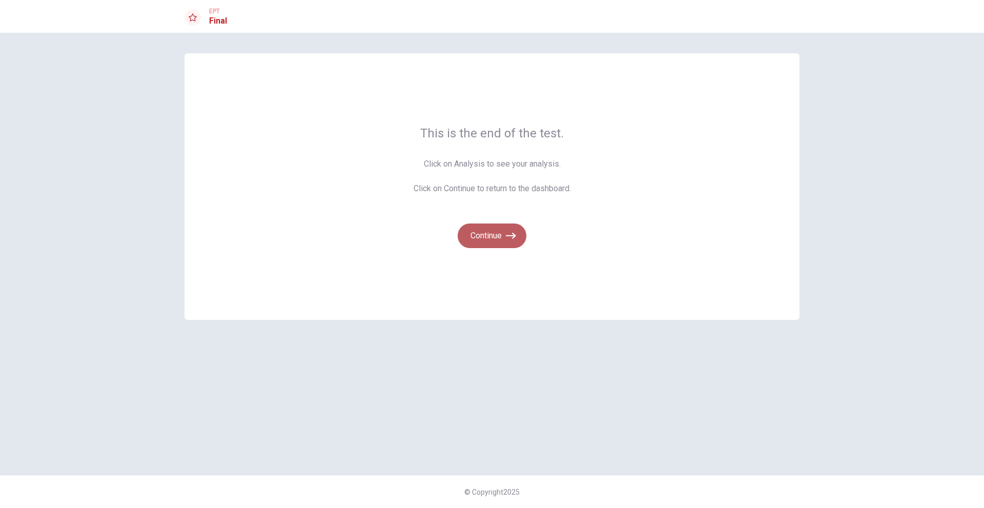
click at [508, 237] on icon "button" at bounding box center [511, 236] width 10 height 10
